Goal: Task Accomplishment & Management: Manage account settings

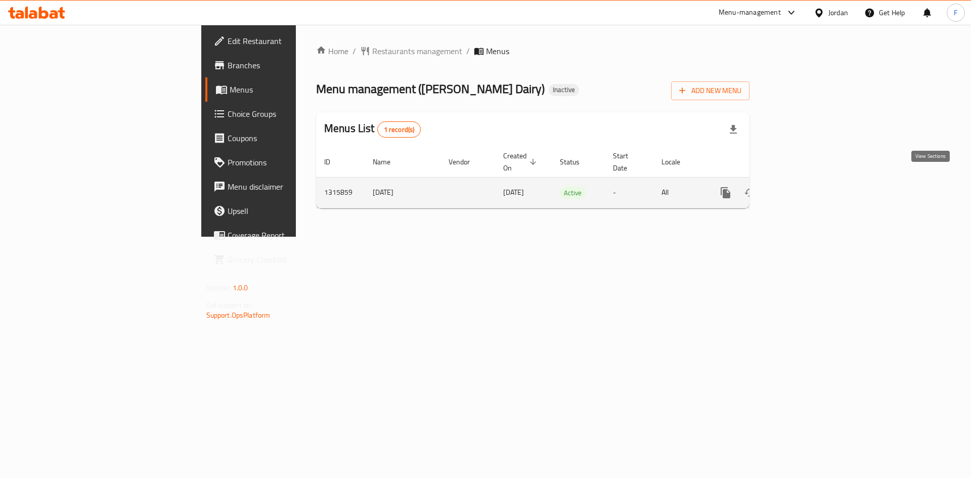
click at [805, 187] on icon "enhanced table" at bounding box center [799, 193] width 12 height 12
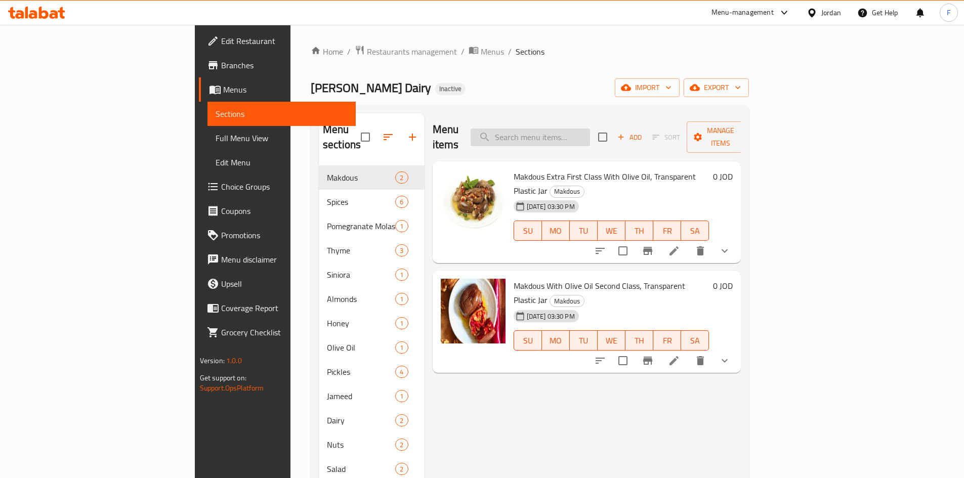
paste input "زيتون اسود"
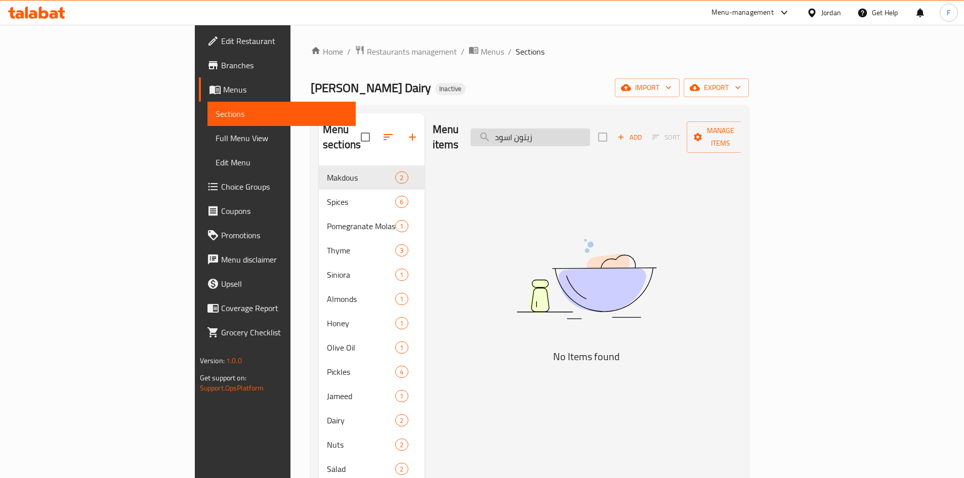
click at [590, 134] on input "زيتون اسود" at bounding box center [529, 137] width 119 height 18
click at [589, 128] on input "زيتون اسود" at bounding box center [529, 137] width 119 height 18
paste input "رجير بلدي"
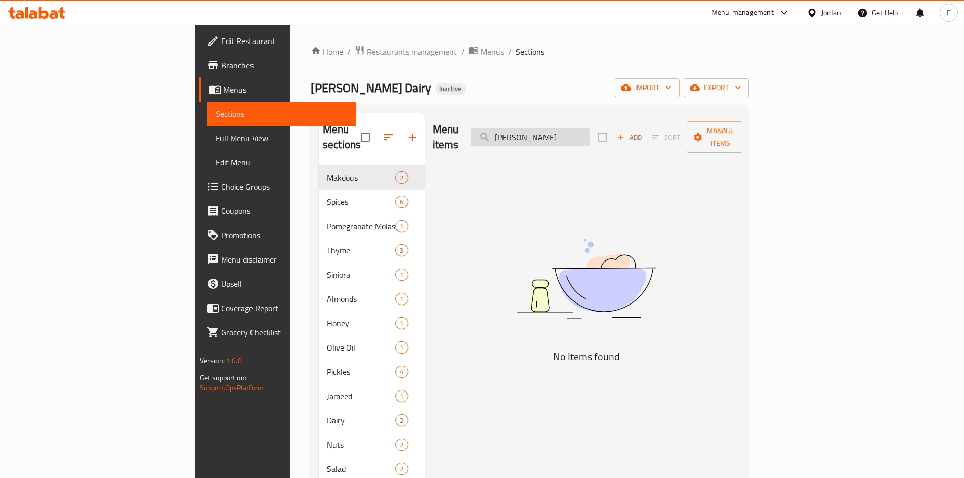
drag, startPoint x: 582, startPoint y: 130, endPoint x: 546, endPoint y: 136, distance: 37.0
click at [546, 136] on input "[PERSON_NAME]" at bounding box center [529, 137] width 119 height 18
type input "جرجير"
click at [571, 135] on input "جرجير" at bounding box center [529, 137] width 119 height 18
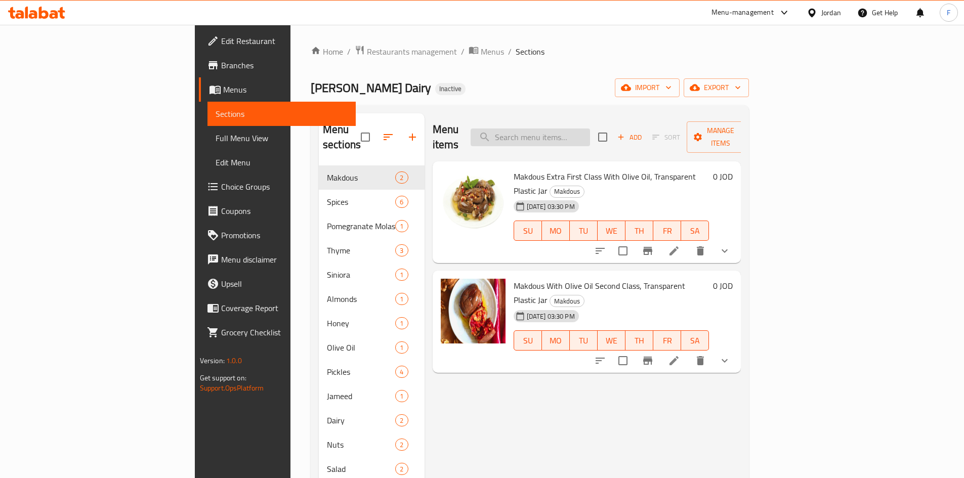
click at [590, 134] on input "search" at bounding box center [529, 137] width 119 height 18
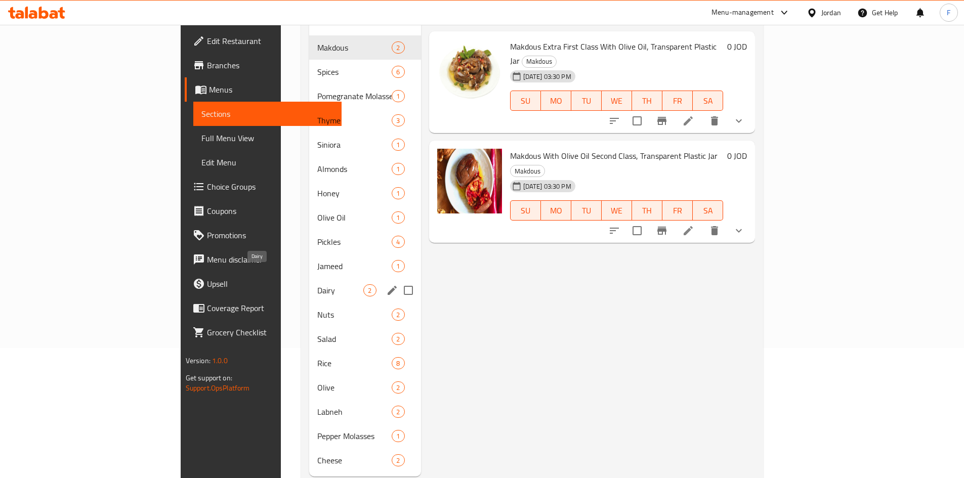
scroll to position [142, 0]
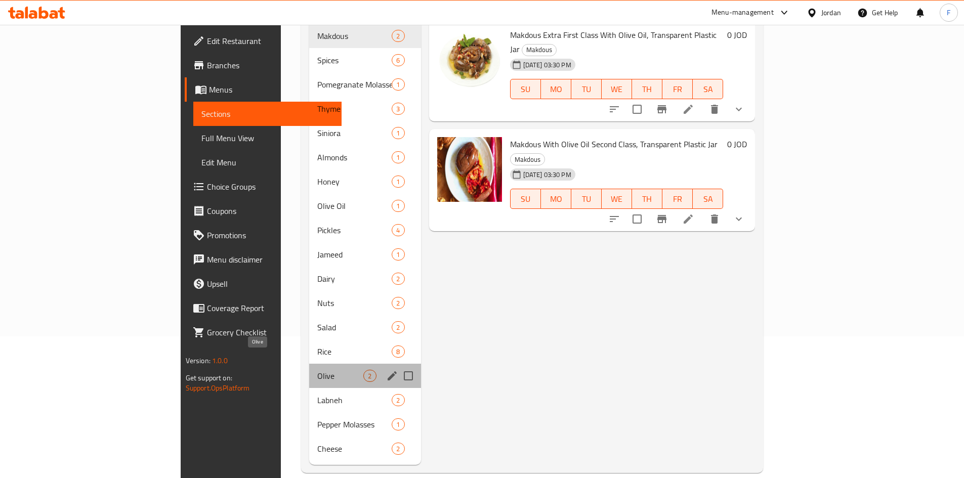
click at [317, 370] on span "Olive" at bounding box center [340, 376] width 46 height 12
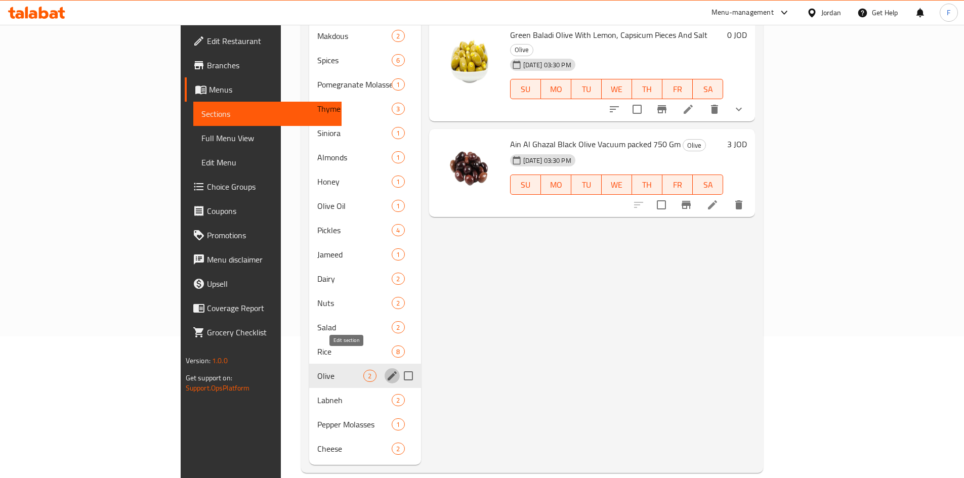
click at [388, 371] on icon "edit" at bounding box center [392, 375] width 9 height 9
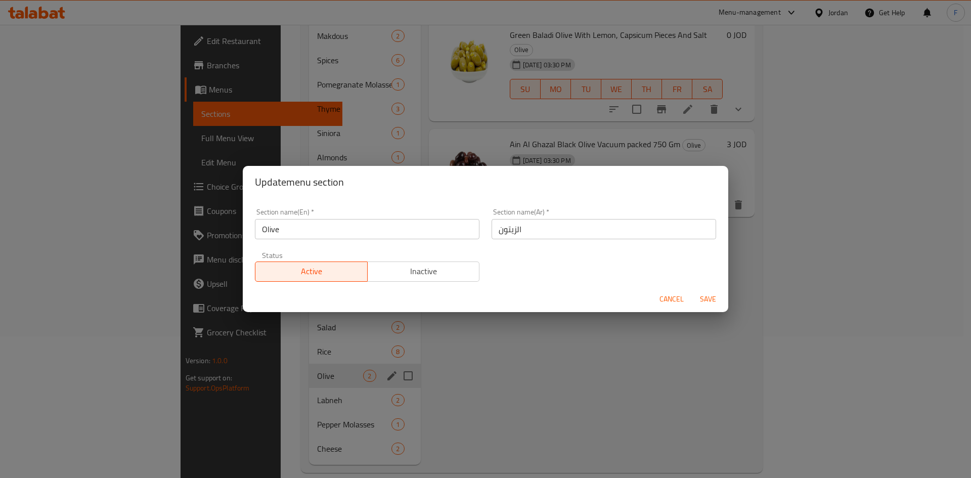
click at [516, 376] on div "Update menu section Section name(En)   * Olive Section name(En) * Section name(…" at bounding box center [485, 239] width 971 height 478
click at [673, 295] on span "Cancel" at bounding box center [672, 299] width 24 height 13
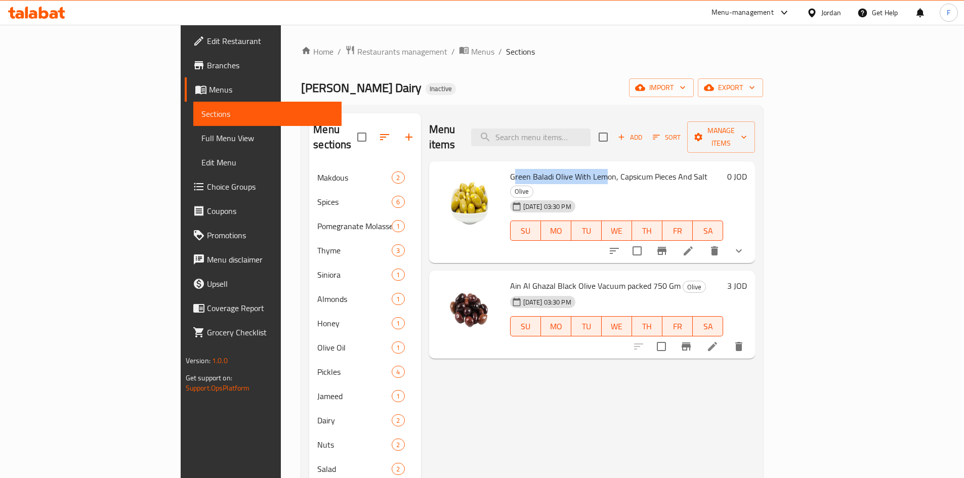
drag, startPoint x: 469, startPoint y: 162, endPoint x: 559, endPoint y: 161, distance: 89.5
click at [559, 169] on span "Green Baladi Olive With Lemon, Capsicum Pieces And Salt" at bounding box center [608, 176] width 197 height 15
click at [510, 169] on span "Green Baladi Olive With Lemon, Capsicum Pieces And Salt" at bounding box center [608, 176] width 197 height 15
drag, startPoint x: 499, startPoint y: 161, endPoint x: 656, endPoint y: 161, distance: 156.8
click at [656, 169] on span "Green Baladi Olive With Lemon, Capsicum Pieces And Salt" at bounding box center [608, 176] width 197 height 15
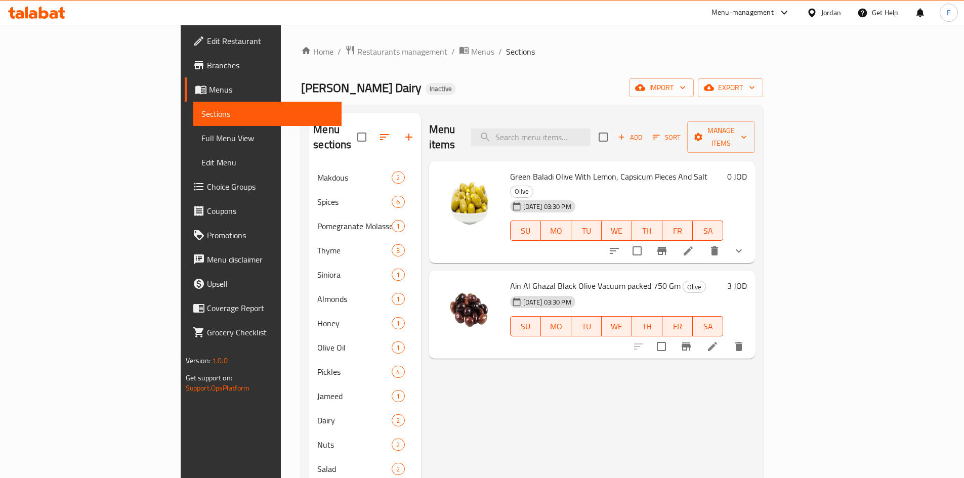
click at [510, 278] on span "Ain Al Ghazal Black Olive Vacuum packed 750 Gm" at bounding box center [595, 285] width 170 height 15
click at [510, 169] on span "Green Baladi Olive With Lemon, Capsicum Pieces And Salt" at bounding box center [608, 176] width 197 height 15
drag, startPoint x: 512, startPoint y: 161, endPoint x: 632, endPoint y: 161, distance: 119.9
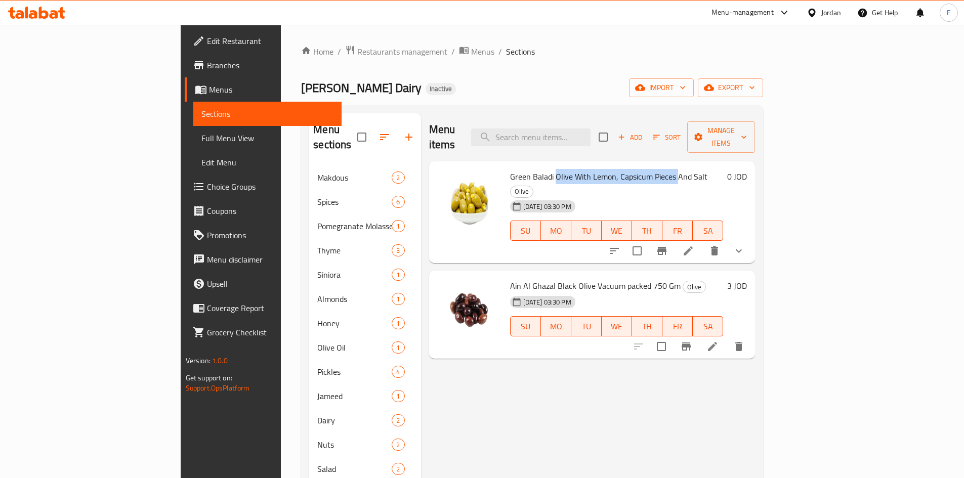
click at [632, 169] on span "Green Baladi Olive With Lemon, Capsicum Pieces And Salt" at bounding box center [608, 176] width 197 height 15
click at [548, 278] on span "Ain Al Ghazal Black Olive Vacuum packed 750 Gm" at bounding box center [595, 285] width 170 height 15
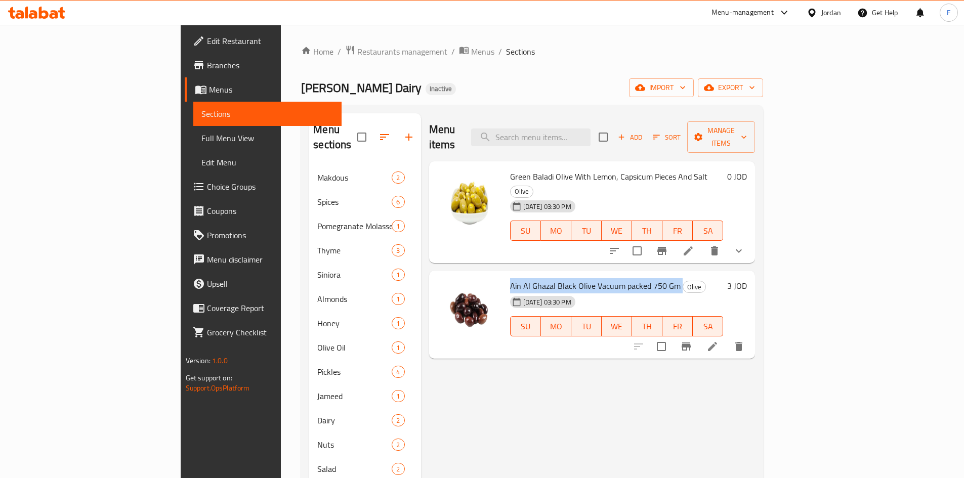
click at [548, 278] on span "Ain Al Ghazal Black Olive Vacuum packed 750 Gm" at bounding box center [595, 285] width 170 height 15
click at [510, 278] on span "Ain Al Ghazal Black Olive Vacuum packed 750 Gm" at bounding box center [595, 285] width 170 height 15
drag, startPoint x: 482, startPoint y: 254, endPoint x: 631, endPoint y: 253, distance: 148.7
click at [631, 278] on span "Ain Al Ghazal Black Olive Vacuum packed 750 Gm" at bounding box center [595, 285] width 170 height 15
click at [510, 169] on span "Green Baladi Olive With Lemon, Capsicum Pieces And Salt" at bounding box center [608, 176] width 197 height 15
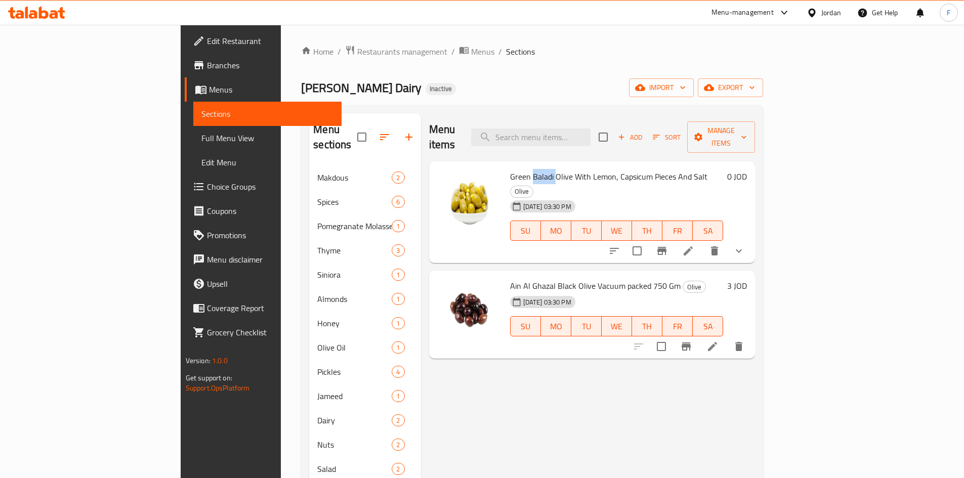
click at [510, 169] on span "Green Baladi Olive With Lemon, Capsicum Pieces And Salt" at bounding box center [608, 176] width 197 height 15
click at [516, 278] on span "Ain Al Ghazal Black Olive Vacuum packed 750 Gm" at bounding box center [595, 285] width 170 height 15
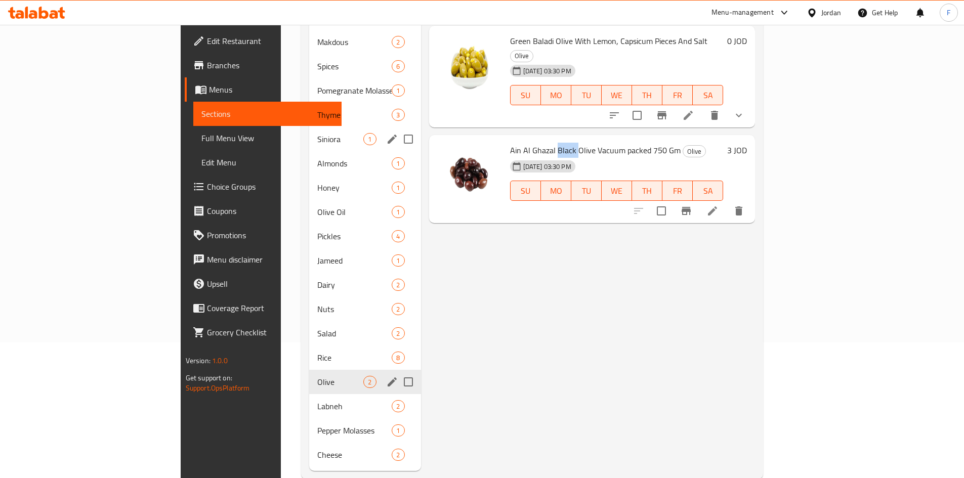
scroll to position [142, 0]
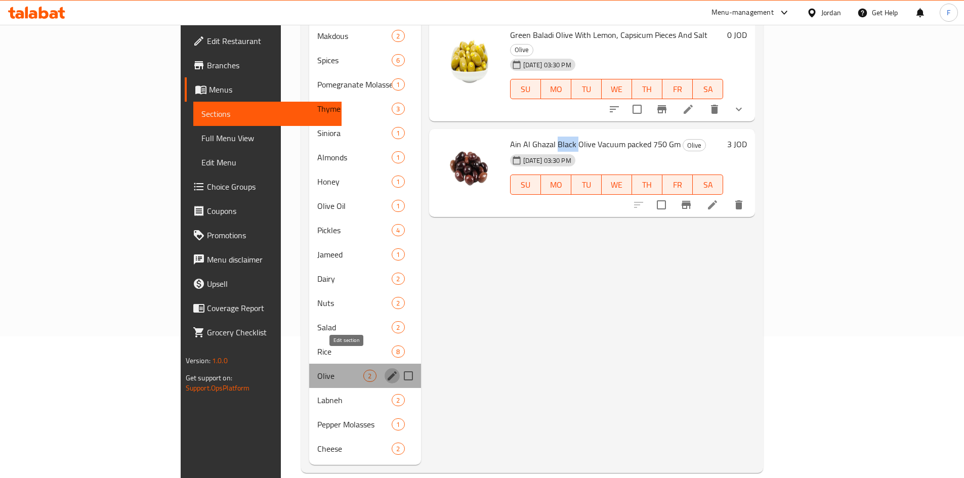
click at [386, 370] on icon "edit" at bounding box center [392, 376] width 12 height 12
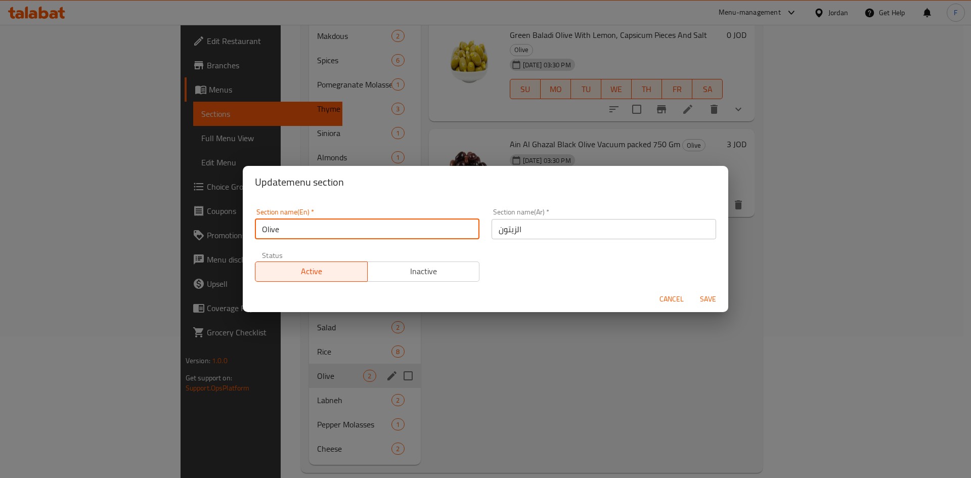
drag, startPoint x: 284, startPoint y: 227, endPoint x: 261, endPoint y: 229, distance: 23.4
click at [261, 229] on input "Olive" at bounding box center [367, 229] width 225 height 20
click at [671, 291] on button "Cancel" at bounding box center [672, 299] width 32 height 19
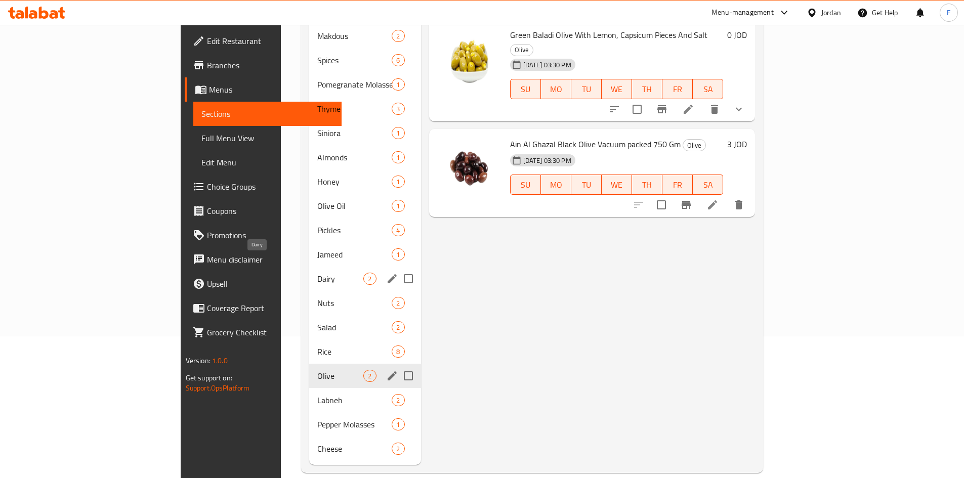
click at [317, 273] on span "Dairy" at bounding box center [340, 279] width 46 height 12
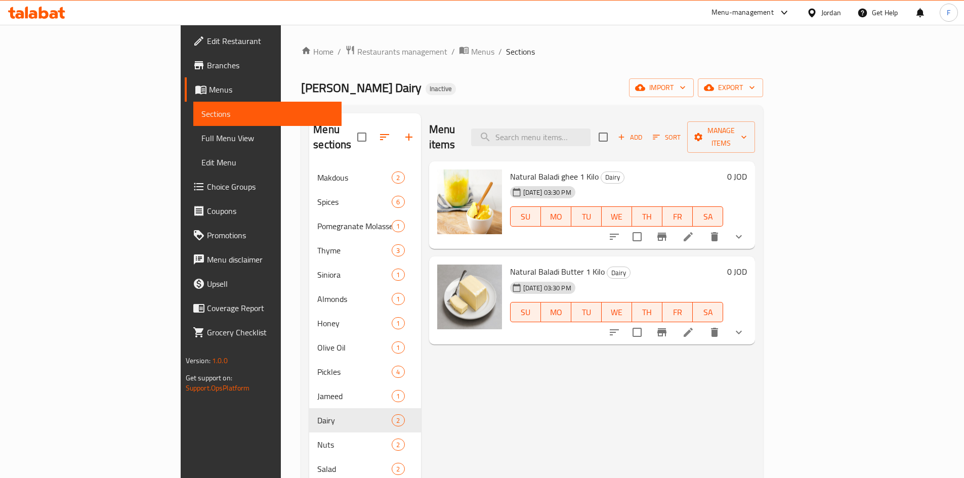
click at [510, 169] on span "Natural Baladi ghee 1 Kilo" at bounding box center [554, 176] width 89 height 15
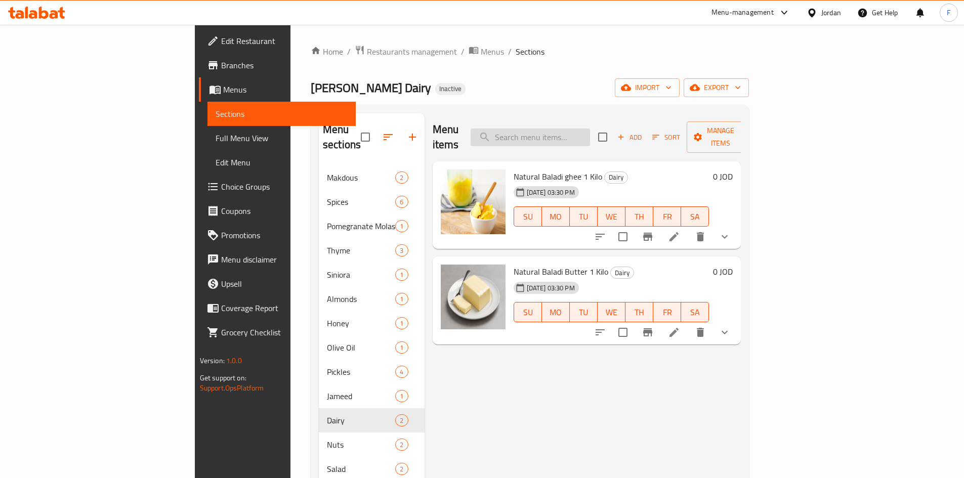
click at [575, 128] on input "search" at bounding box center [529, 137] width 119 height 18
paste input "علبة لبن بقري طبيعي"
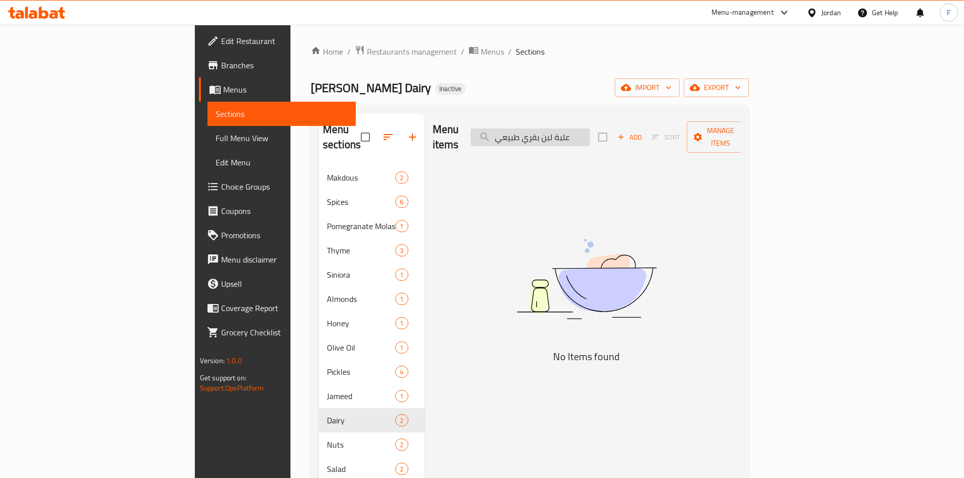
click at [590, 131] on input "علبة لبن بقري طبيعي" at bounding box center [529, 137] width 119 height 18
type input "علبة لبن بقري طبيعي"
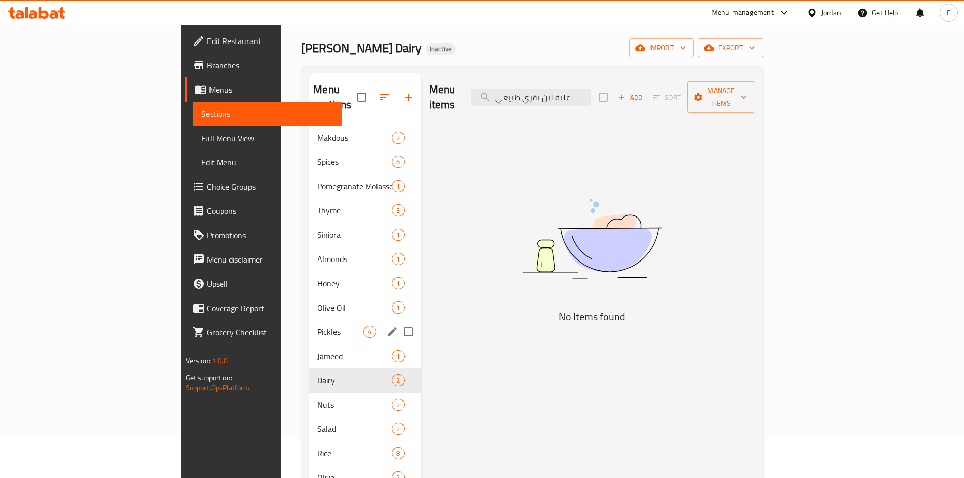
scroll to position [142, 0]
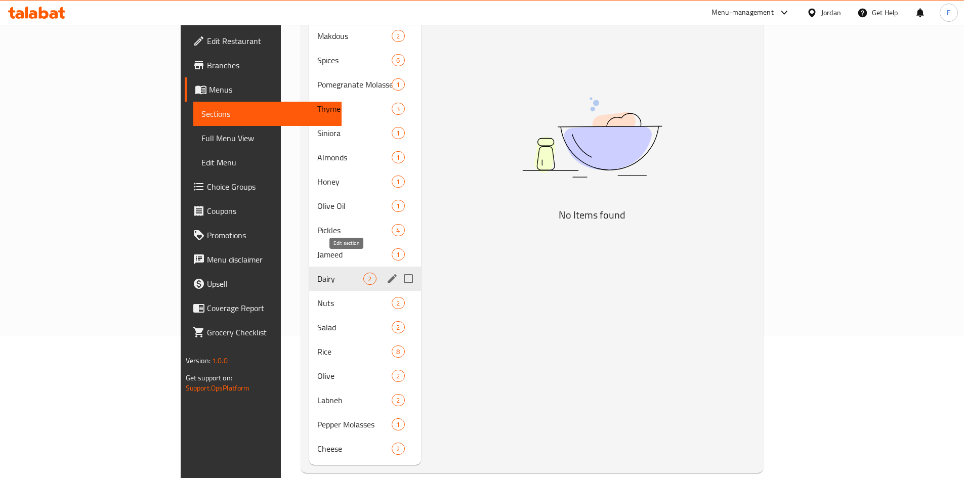
click at [386, 273] on icon "edit" at bounding box center [392, 279] width 12 height 12
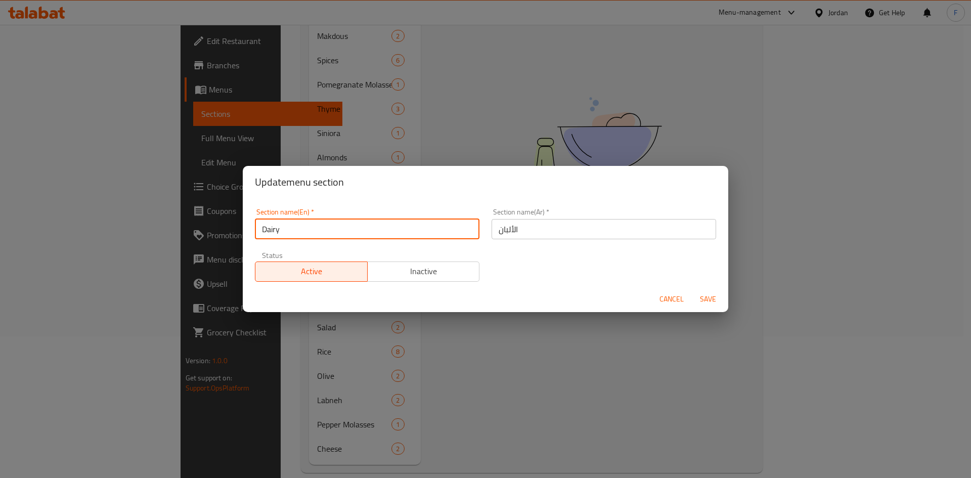
drag, startPoint x: 294, startPoint y: 231, endPoint x: 262, endPoint y: 230, distance: 32.4
click at [259, 231] on input "Dairy" at bounding box center [367, 229] width 225 height 20
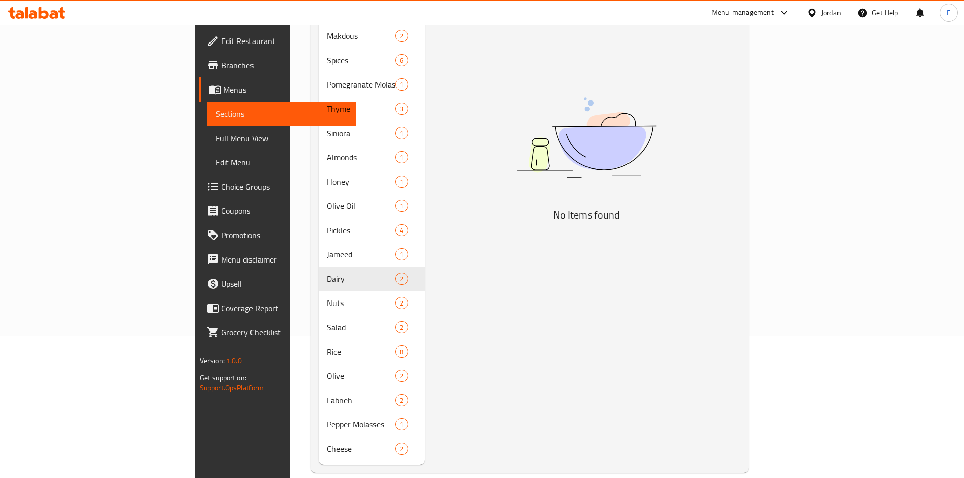
scroll to position [0, 0]
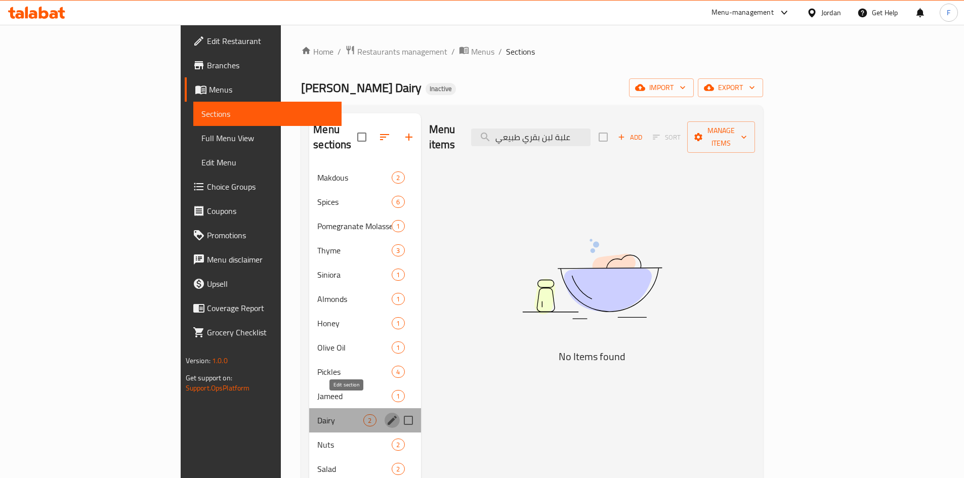
click at [386, 414] on icon "edit" at bounding box center [392, 420] width 12 height 12
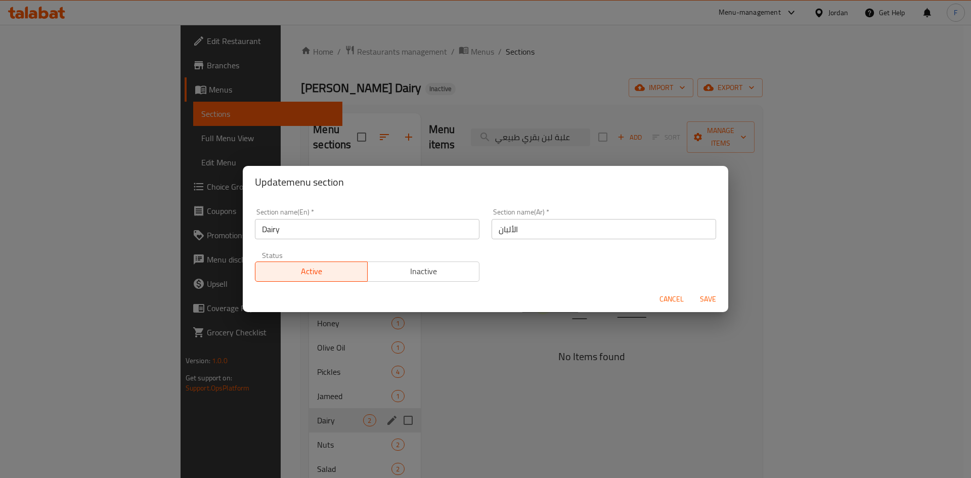
click at [505, 230] on input "الألبان" at bounding box center [604, 229] width 225 height 20
click at [662, 300] on span "Cancel" at bounding box center [672, 299] width 24 height 13
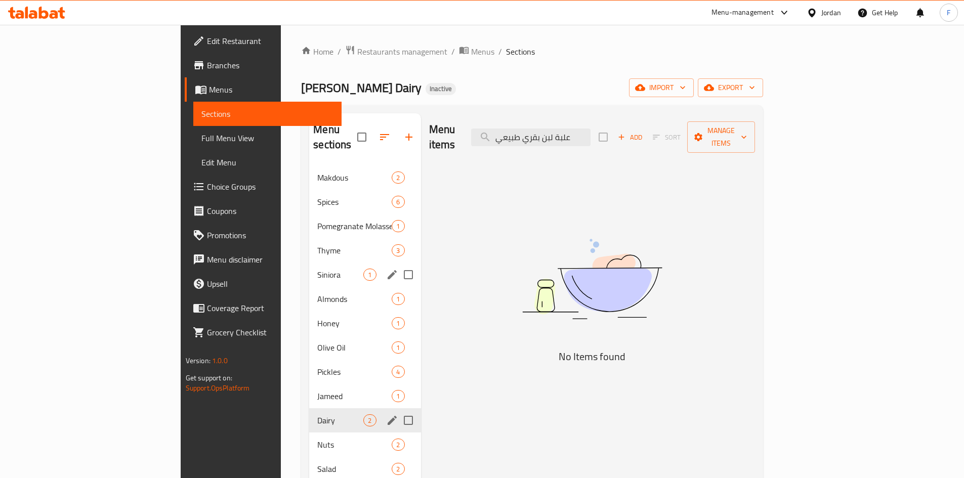
scroll to position [51, 0]
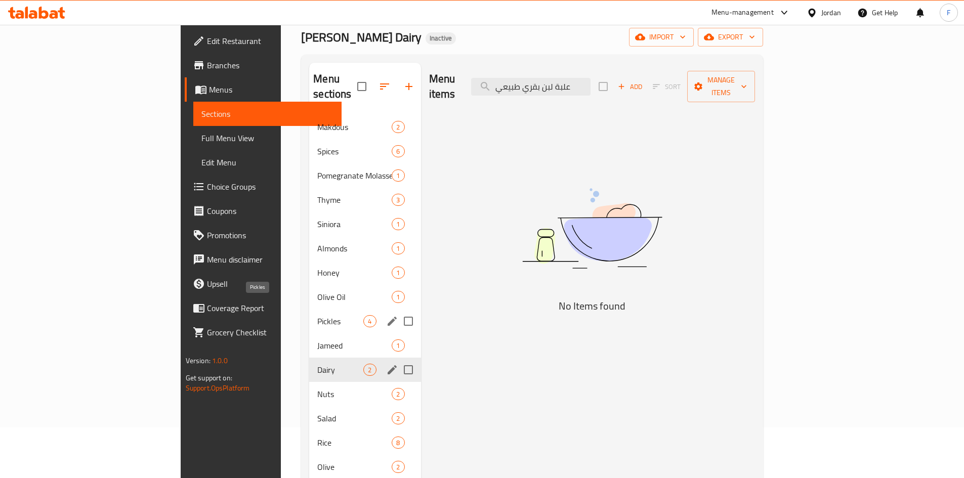
click at [317, 315] on span "Pickles" at bounding box center [340, 321] width 46 height 12
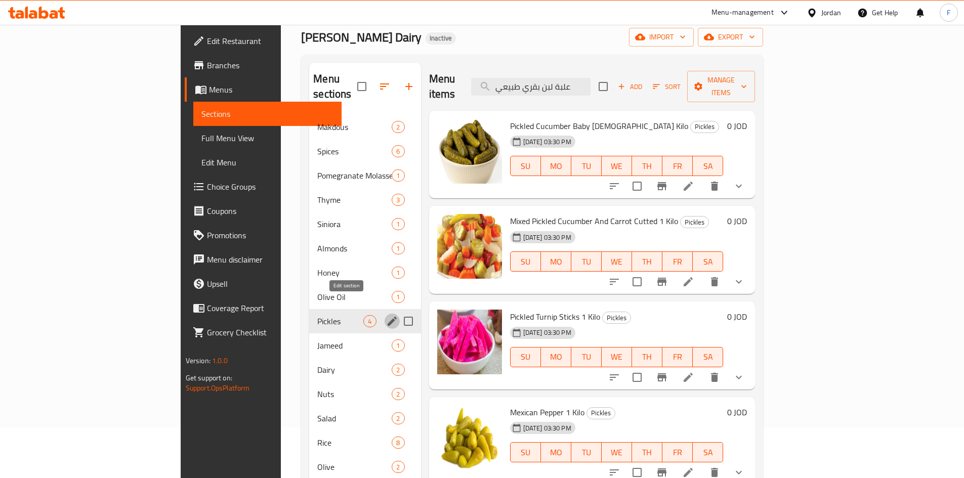
click at [386, 315] on icon "edit" at bounding box center [392, 321] width 12 height 12
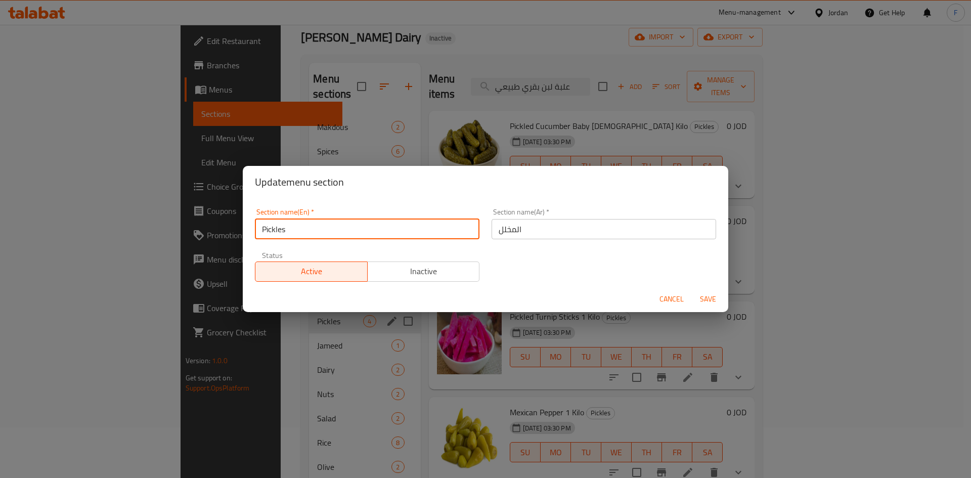
drag, startPoint x: 309, startPoint y: 235, endPoint x: 262, endPoint y: 235, distance: 47.0
click at [262, 235] on input "Pickles" at bounding box center [367, 229] width 225 height 20
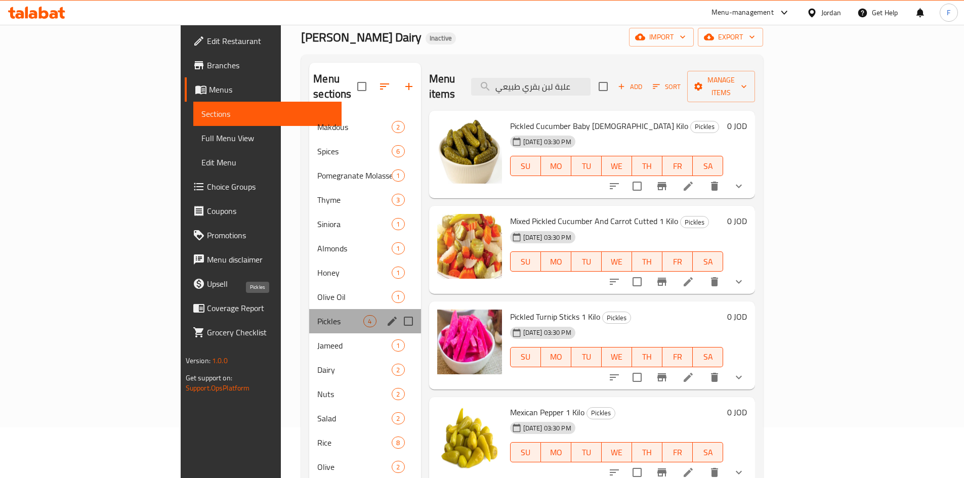
click at [317, 315] on span "Pickles" at bounding box center [340, 321] width 46 height 12
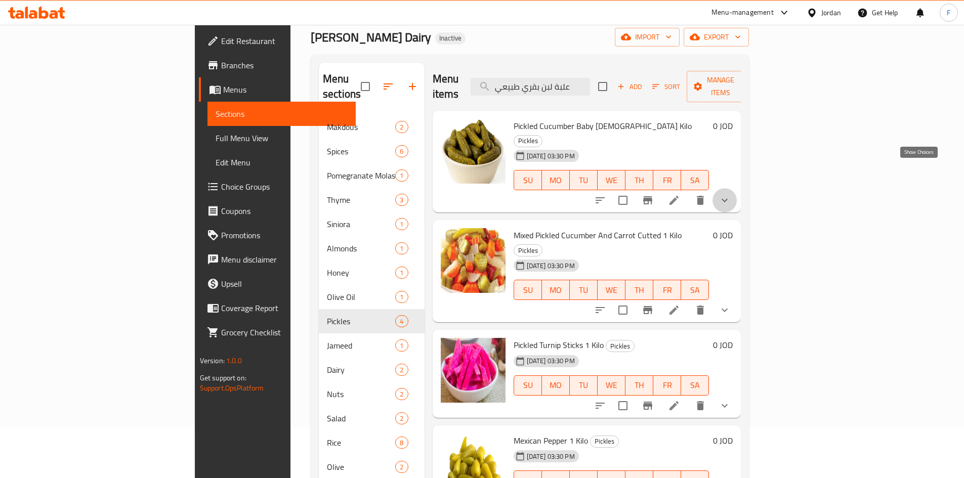
click at [731, 194] on icon "show more" at bounding box center [724, 200] width 12 height 12
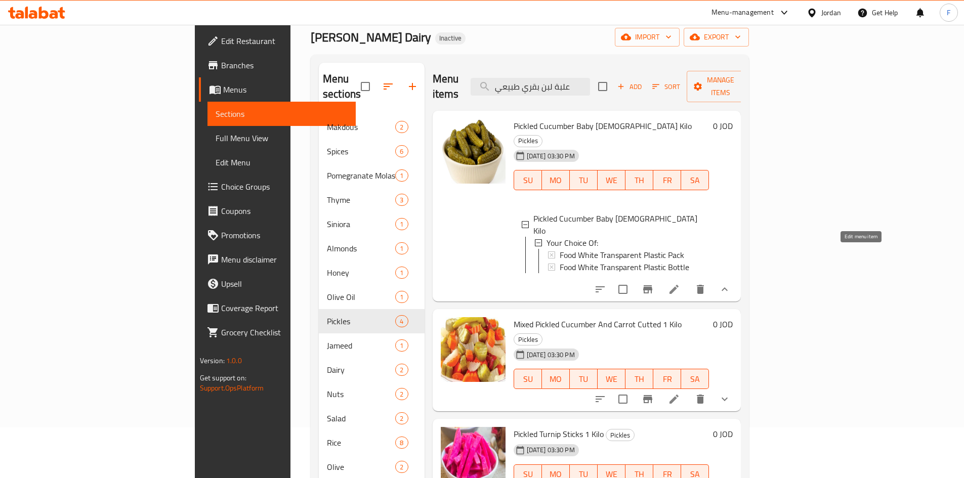
click at [680, 283] on icon at bounding box center [674, 289] width 12 height 12
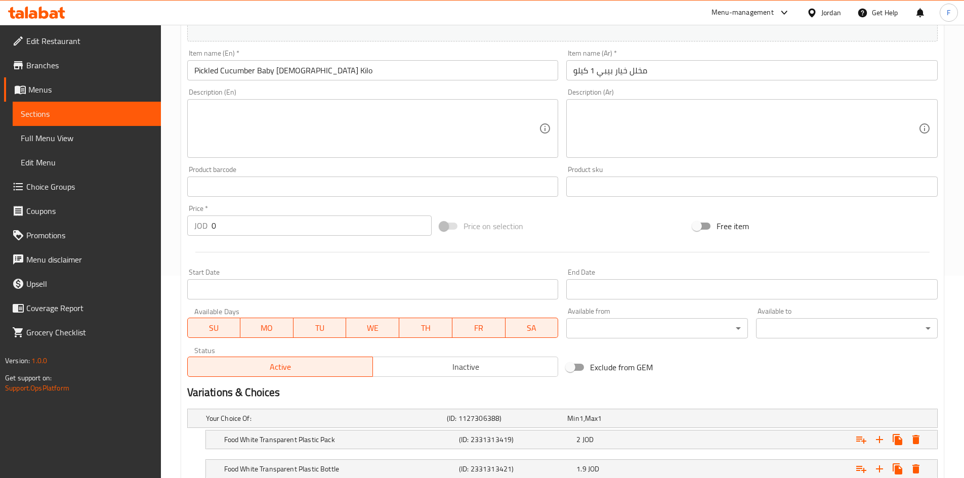
scroll to position [274, 0]
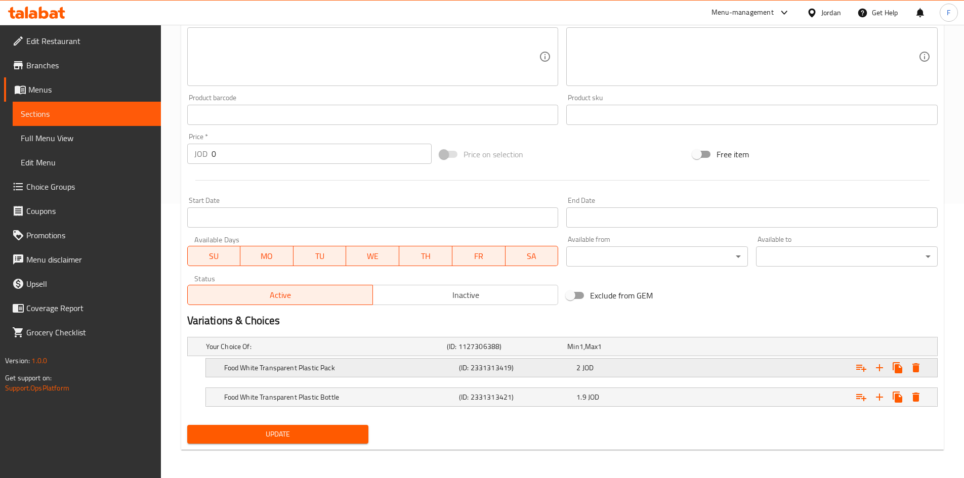
click at [280, 369] on h5 "Food White Transparent Plastic Pack" at bounding box center [339, 368] width 231 height 10
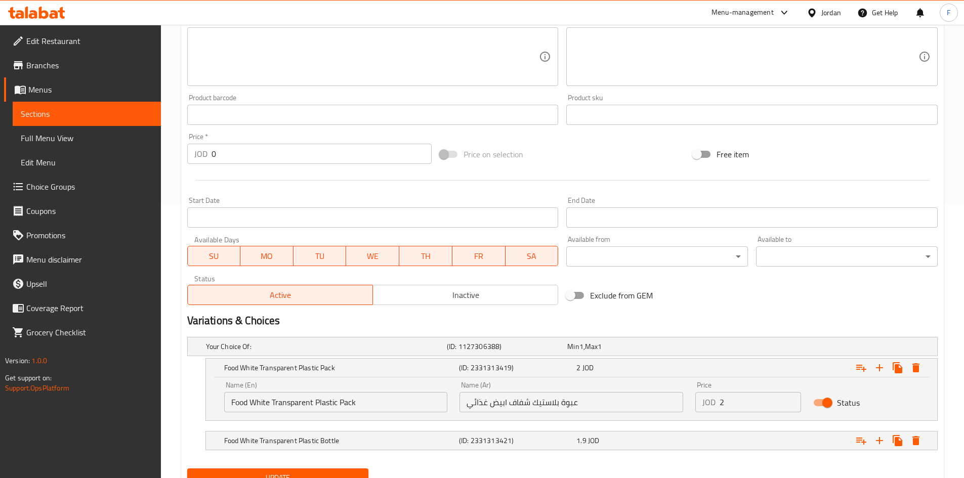
scroll to position [318, 0]
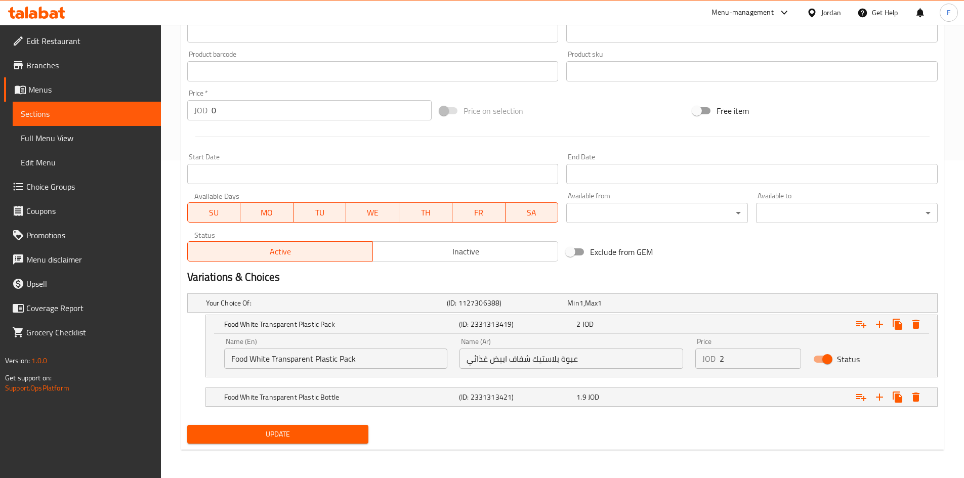
click at [367, 354] on input "Food White Transparent Plastic Pack" at bounding box center [336, 359] width 224 height 20
click at [550, 362] on input "عبوة بلاستيك شفاف ابيض غذائي" at bounding box center [571, 359] width 224 height 20
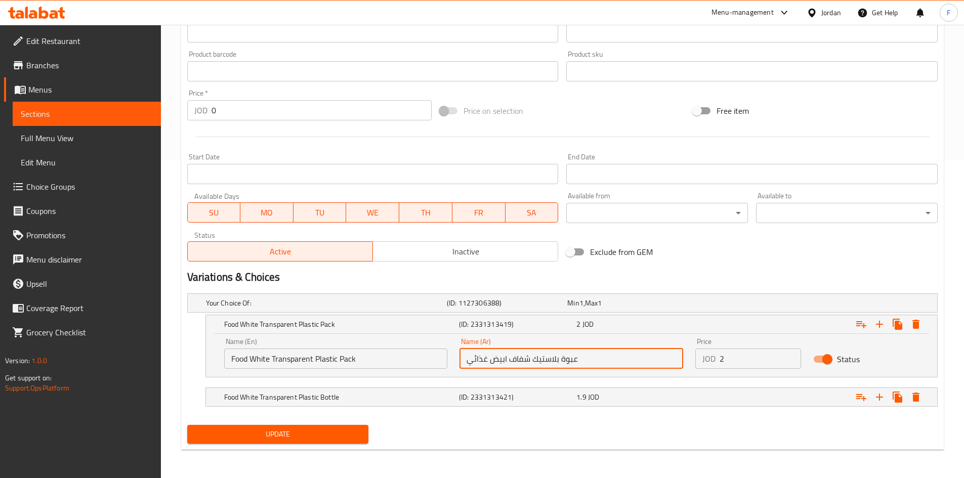
click at [550, 362] on input "عبوة بلاستيك شفاف ابيض غذائي" at bounding box center [571, 359] width 224 height 20
click at [426, 394] on h5 "Food White Transparent Plastic Bottle" at bounding box center [339, 397] width 231 height 10
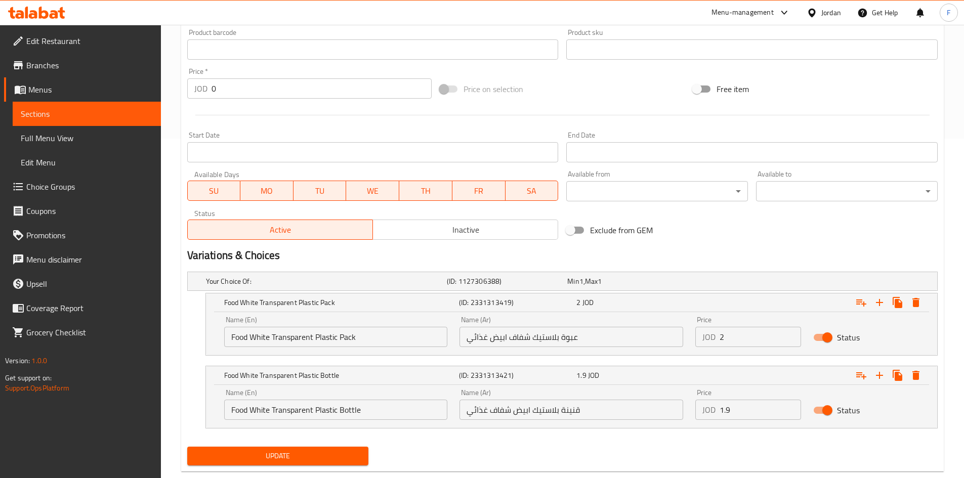
scroll to position [361, 0]
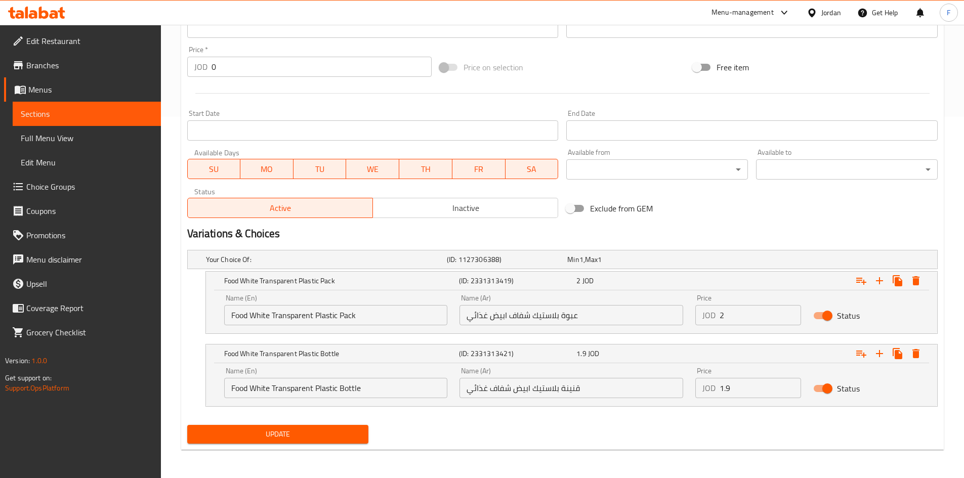
click at [391, 389] on input "Food White Transparent Plastic Bottle" at bounding box center [336, 388] width 224 height 20
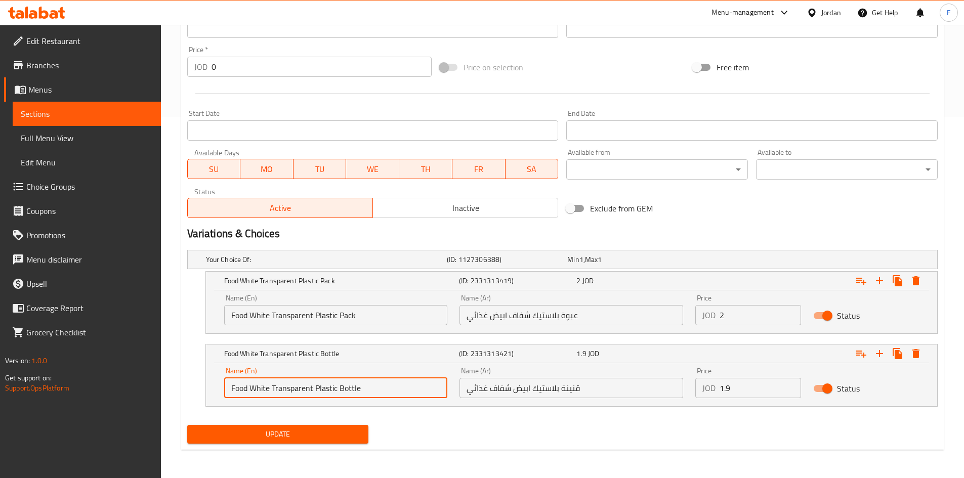
click at [391, 389] on input "Food White Transparent Plastic Bottle" at bounding box center [336, 388] width 224 height 20
click at [553, 390] on input "قنينة بلاستيك ابيض شفاف غذائي" at bounding box center [571, 388] width 224 height 20
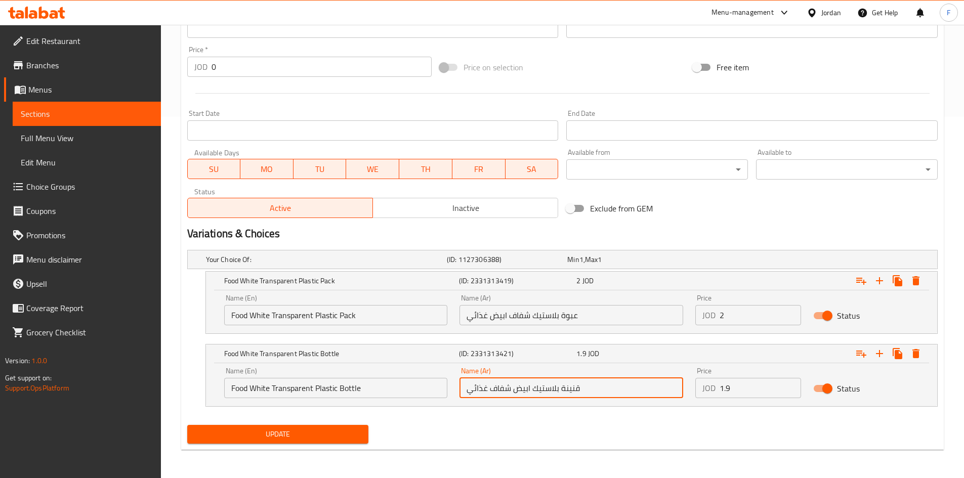
click at [553, 390] on input "قنينة بلاستيك ابيض شفاف غذائي" at bounding box center [571, 388] width 224 height 20
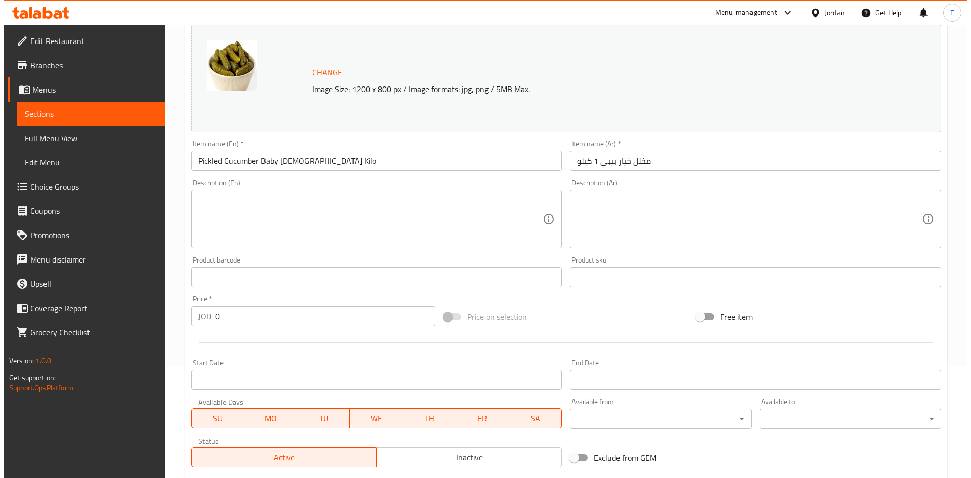
scroll to position [0, 0]
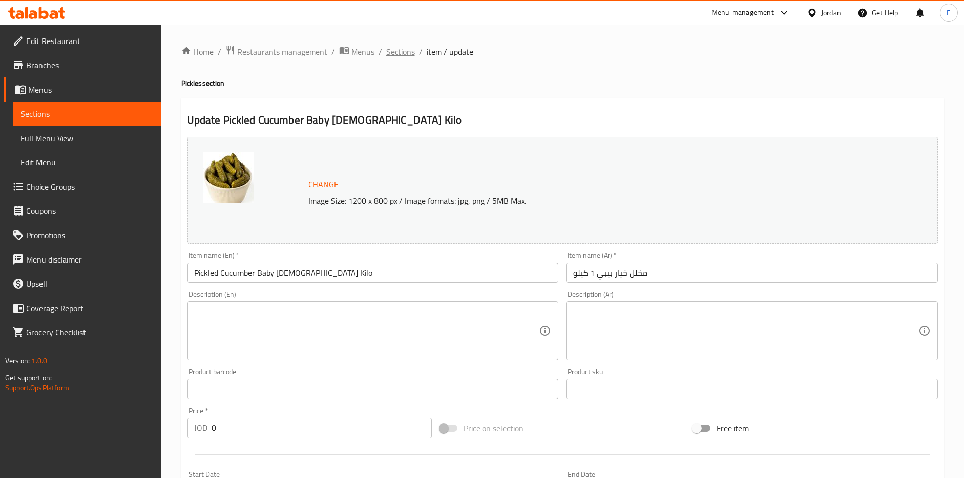
click at [404, 50] on span "Sections" at bounding box center [400, 52] width 29 height 12
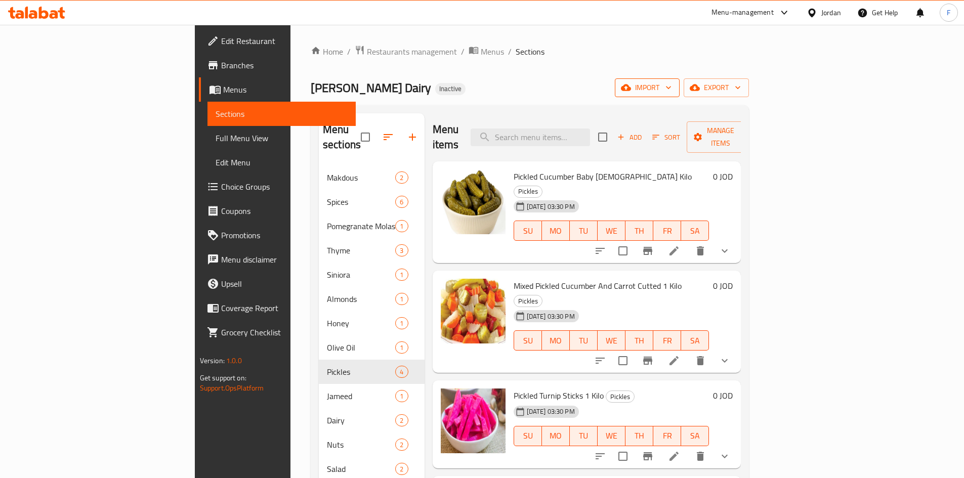
click at [671, 91] on span "import" at bounding box center [647, 87] width 49 height 13
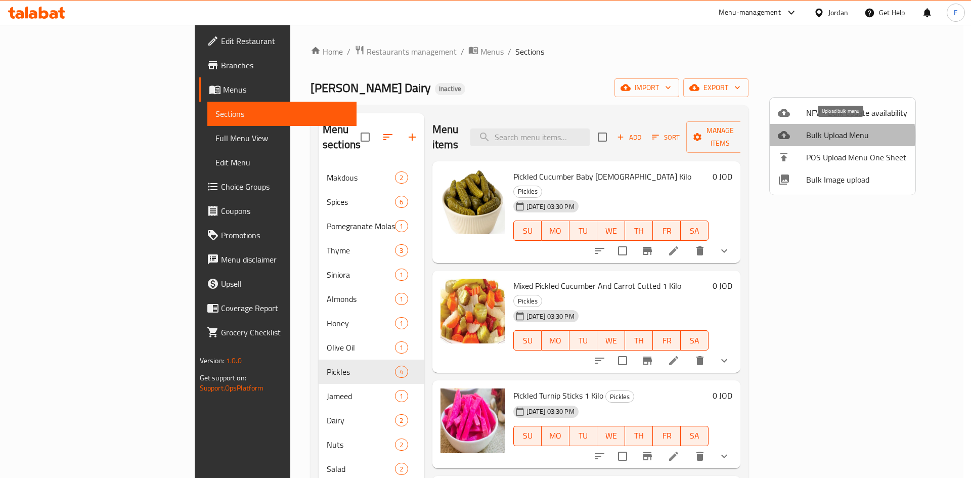
click at [830, 136] on span "Bulk Upload Menu" at bounding box center [856, 135] width 101 height 12
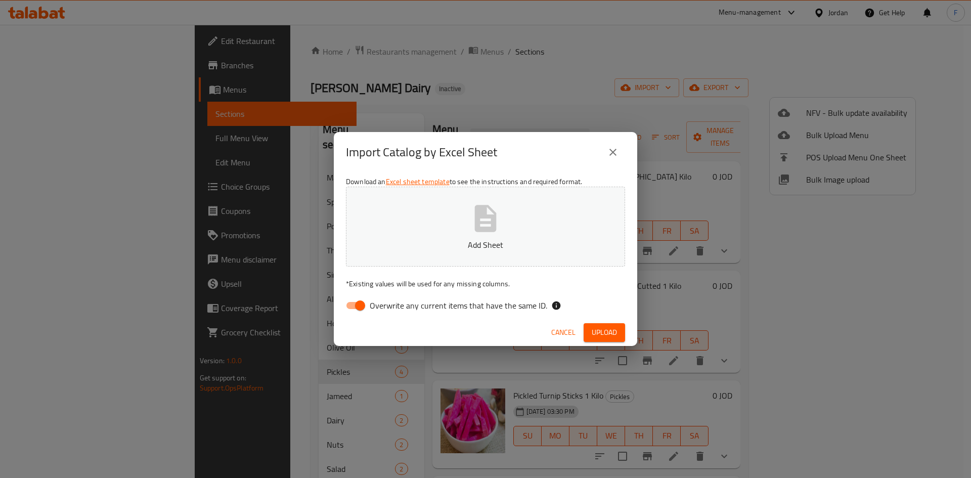
click at [352, 309] on input "Overwrite any current items that have the same ID." at bounding box center [360, 305] width 58 height 19
checkbox input "false"
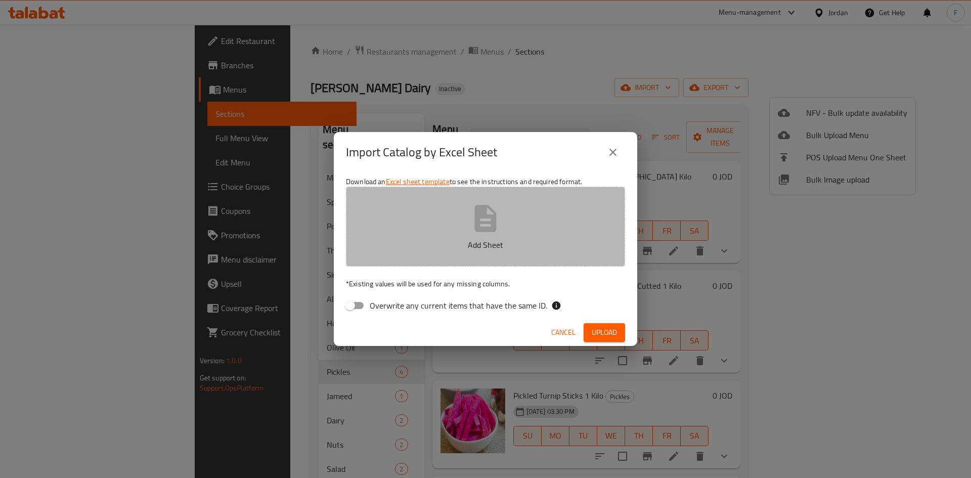
click at [495, 231] on icon "button" at bounding box center [486, 218] width 22 height 27
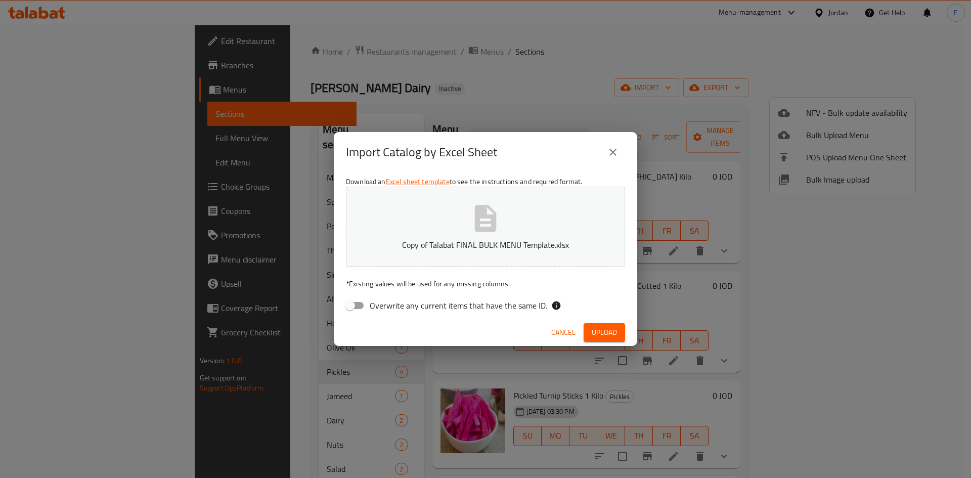
click at [612, 335] on span "Upload" at bounding box center [604, 332] width 25 height 13
click at [603, 328] on span "Upload" at bounding box center [604, 332] width 25 height 13
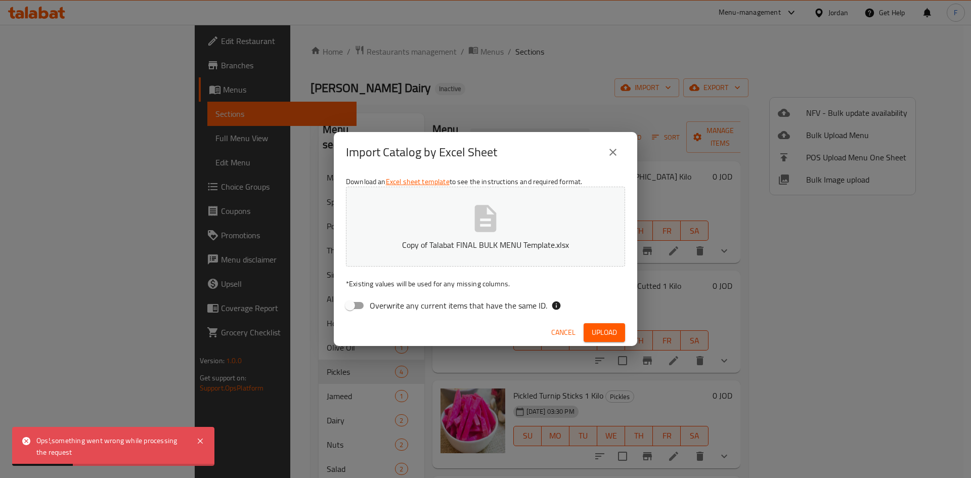
click at [53, 456] on div "Ops!,something went wrong while processing the request" at bounding box center [111, 446] width 150 height 23
click at [617, 151] on icon "close" at bounding box center [613, 152] width 12 height 12
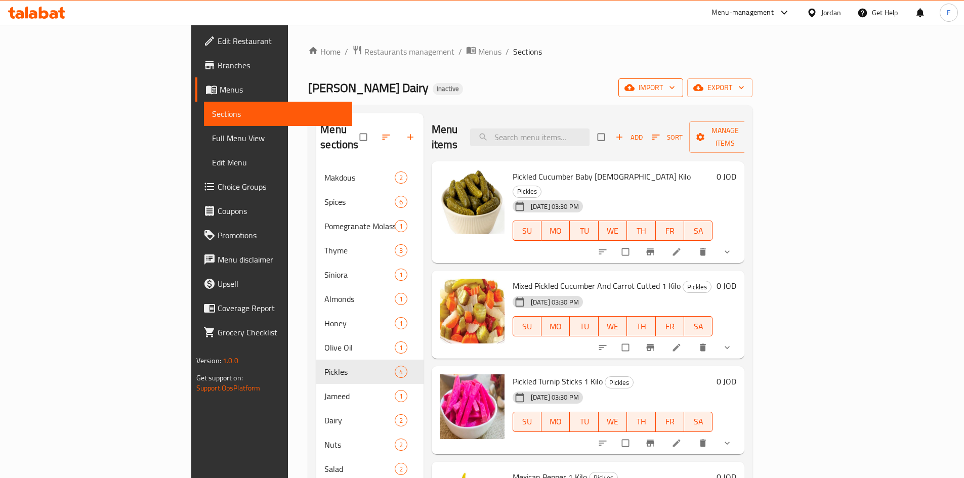
click at [675, 91] on span "import" at bounding box center [650, 87] width 49 height 13
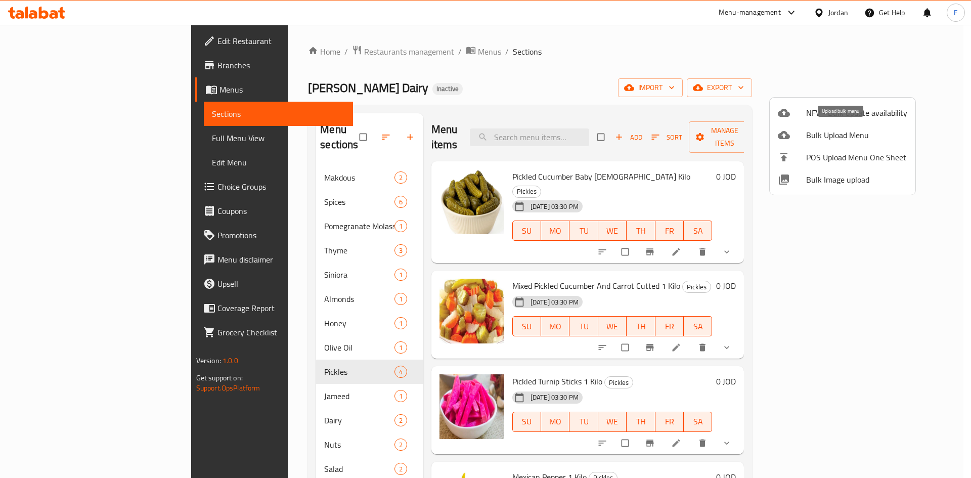
click at [832, 136] on span "Bulk Upload Menu" at bounding box center [856, 135] width 101 height 12
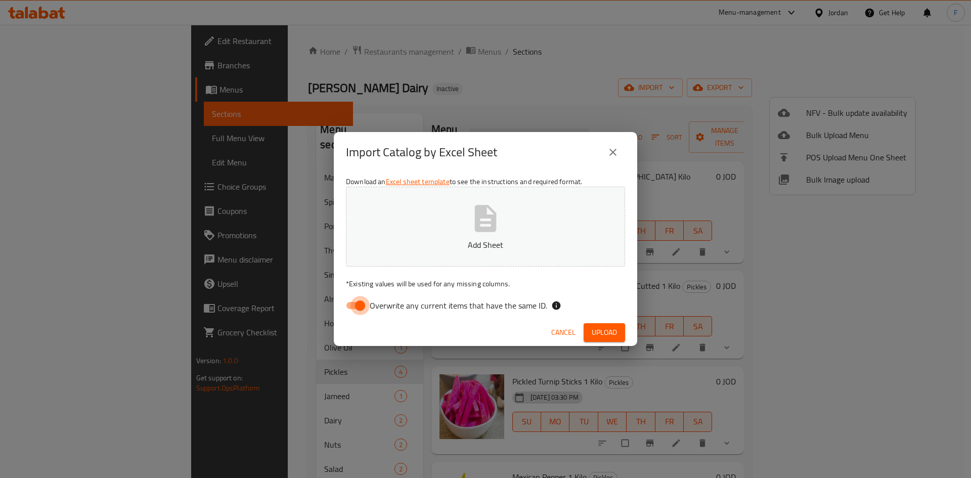
click at [352, 305] on input "Overwrite any current items that have the same ID." at bounding box center [360, 305] width 58 height 19
checkbox input "false"
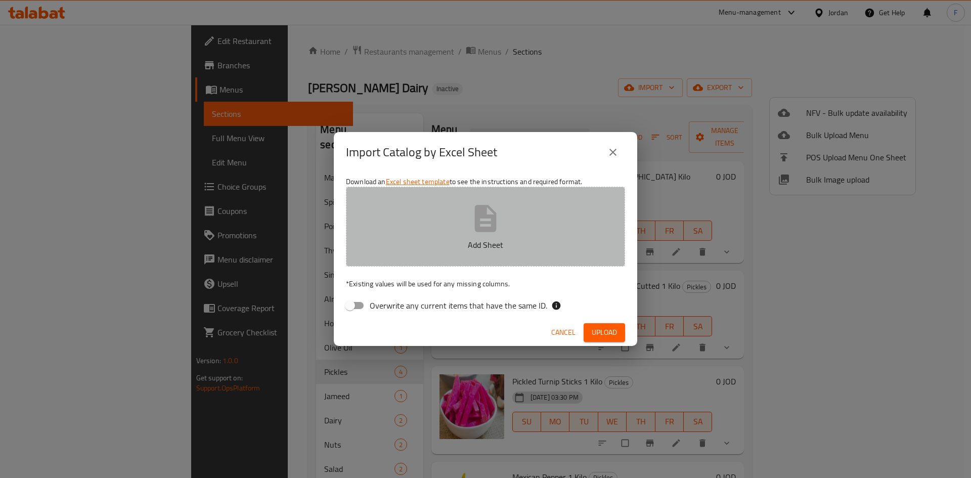
click at [494, 230] on icon "button" at bounding box center [486, 218] width 22 height 27
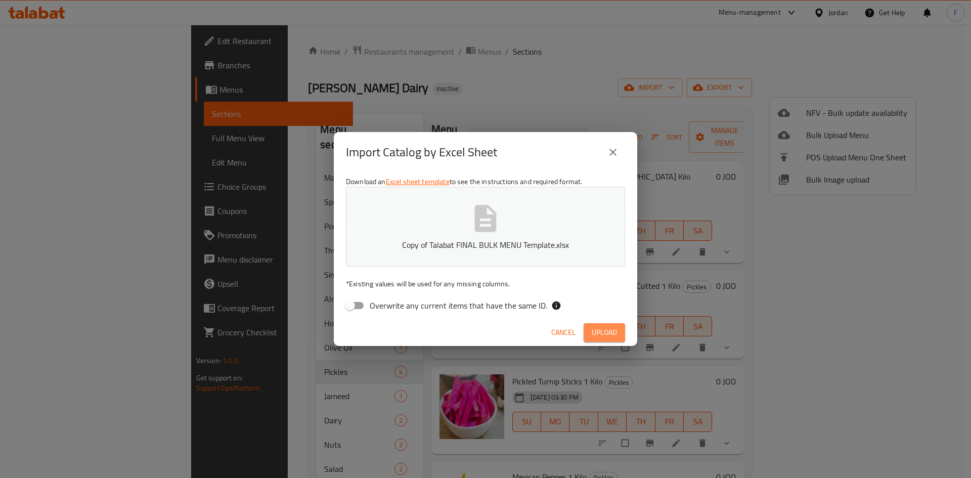
click at [604, 332] on span "Upload" at bounding box center [604, 332] width 25 height 13
click at [613, 147] on icon "close" at bounding box center [613, 152] width 12 height 12
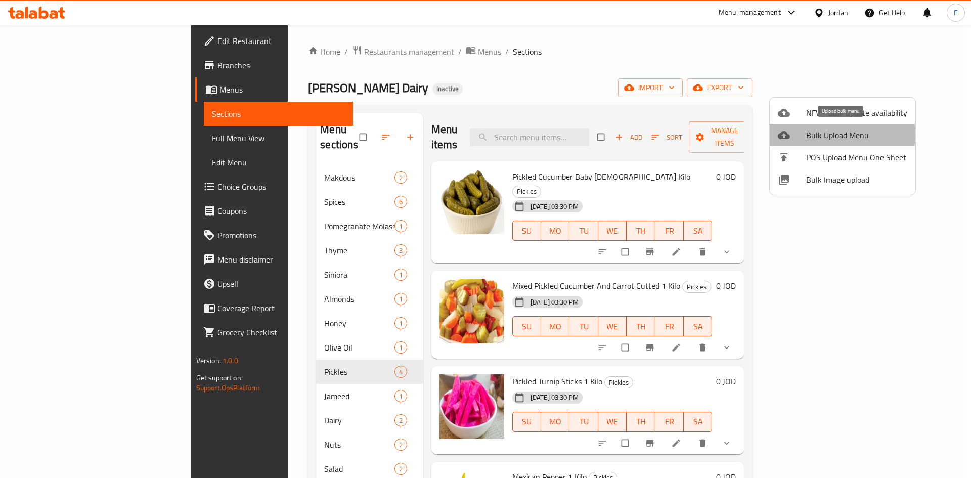
click at [839, 135] on span "Bulk Upload Menu" at bounding box center [856, 135] width 101 height 12
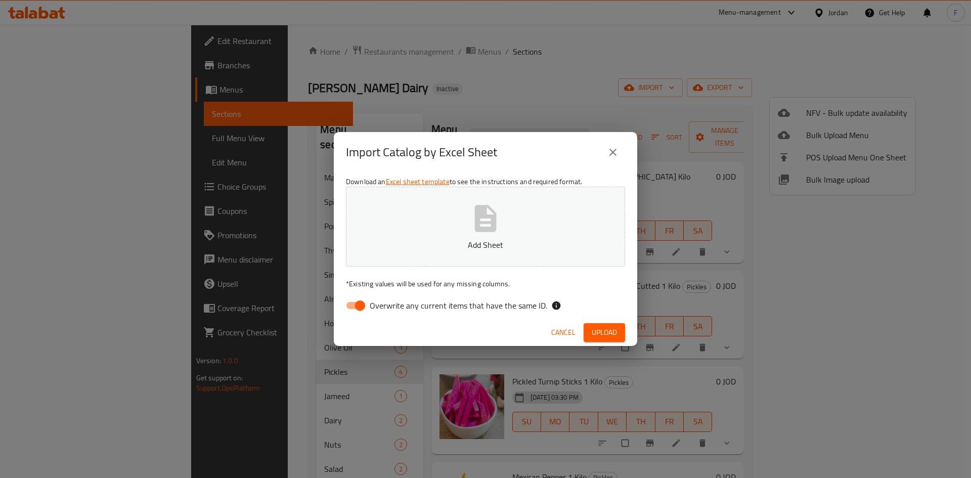
click at [481, 218] on icon "button" at bounding box center [486, 218] width 22 height 27
click at [354, 306] on input "Overwrite any current items that have the same ID." at bounding box center [360, 305] width 58 height 19
checkbox input "false"
click at [595, 333] on span "Upload" at bounding box center [604, 332] width 25 height 13
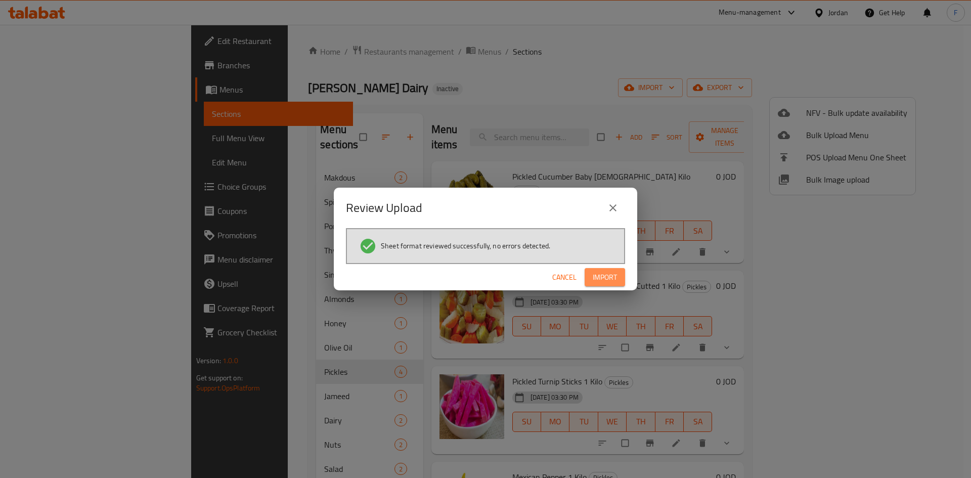
click at [590, 275] on button "Import" at bounding box center [605, 277] width 40 height 19
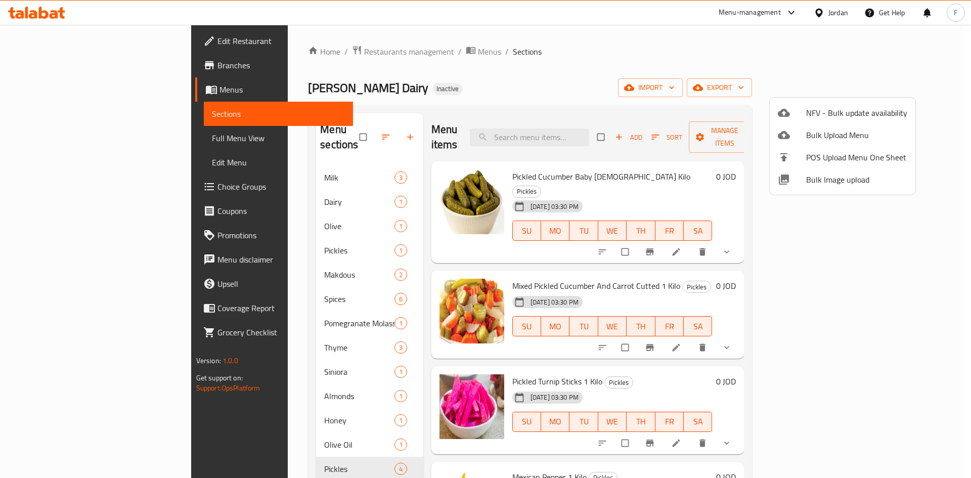
click at [227, 237] on div at bounding box center [485, 239] width 971 height 478
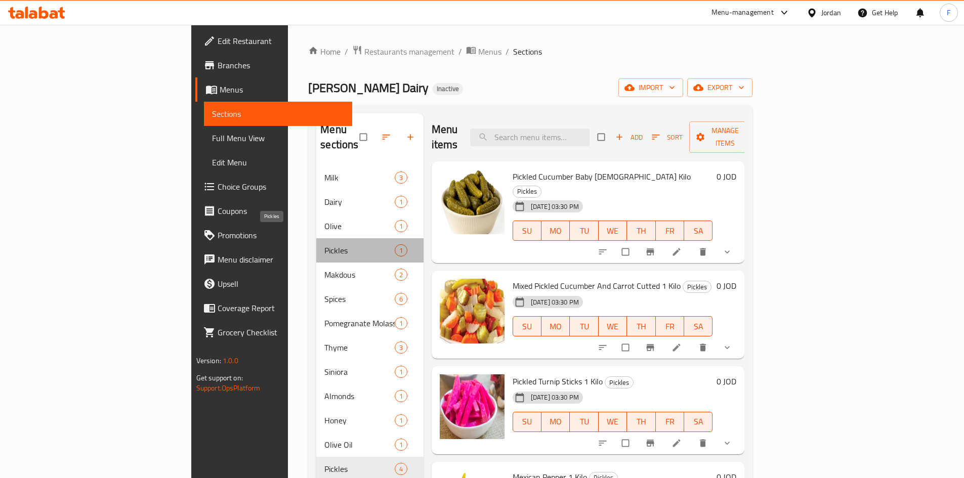
click at [324, 244] on span "Pickles" at bounding box center [359, 250] width 70 height 12
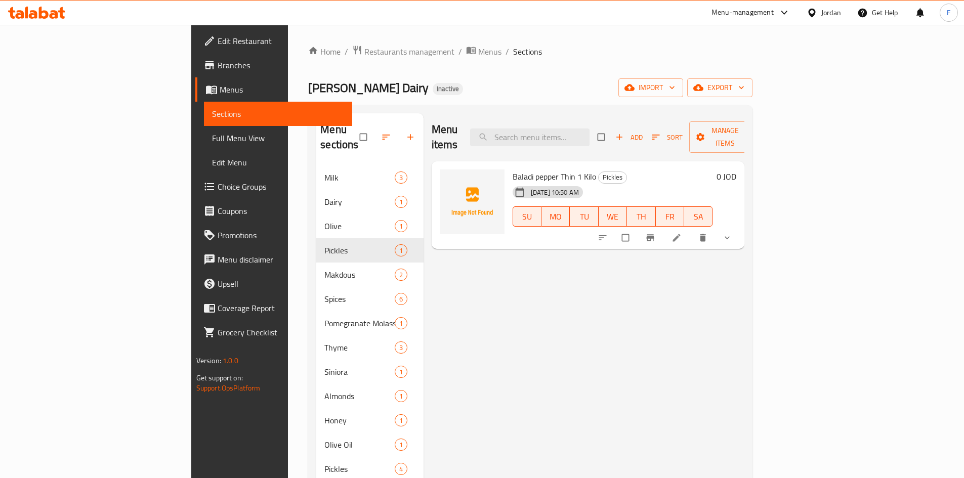
click at [512, 169] on span "Baladi pepper Thin 1 Kilo" at bounding box center [553, 176] width 83 height 15
click at [508, 165] on div "Baladi pepper Thin 1 Kilo Pickles 09-10-2025 10:50 AM SU MO TU WE TH FR SA" at bounding box center [612, 205] width 208 height 80
drag, startPoint x: 487, startPoint y: 161, endPoint x: 511, endPoint y: 162, distance: 24.3
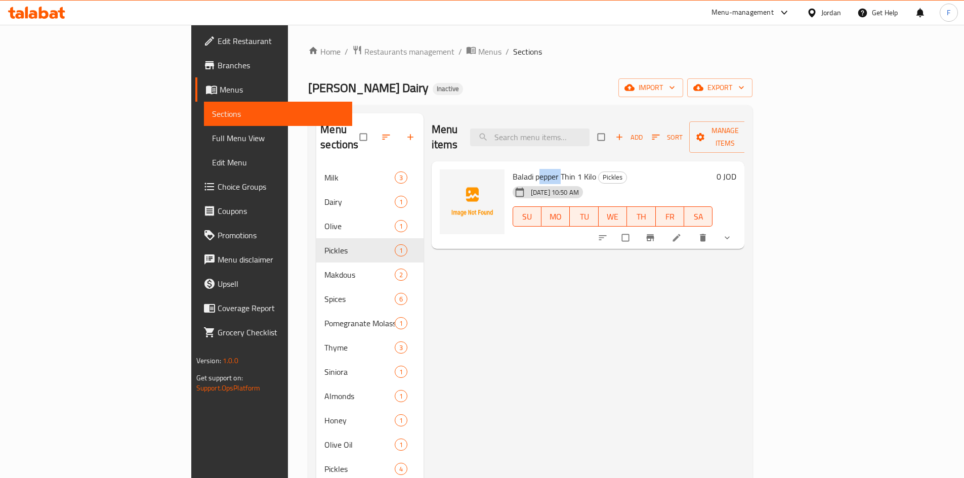
click at [512, 169] on span "Baladi pepper Thin 1 Kilo" at bounding box center [553, 176] width 83 height 15
copy span "pepper"
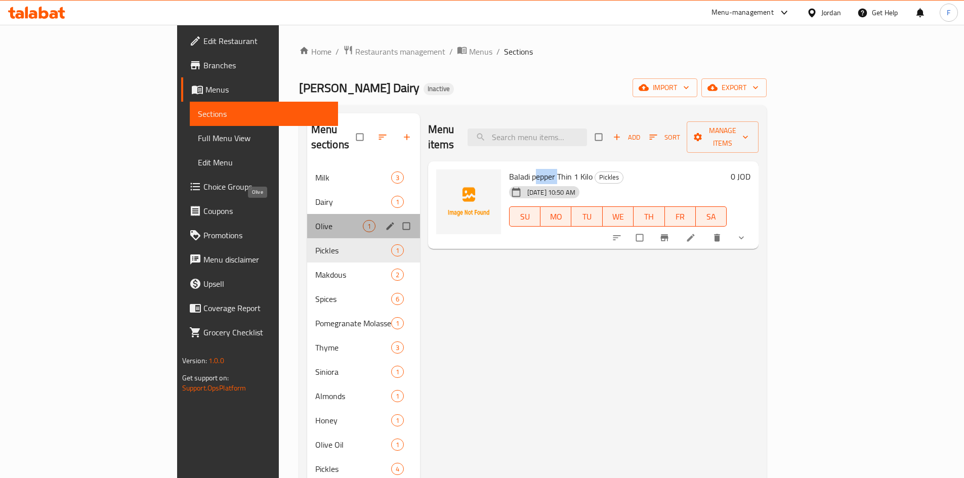
click at [315, 220] on span "Olive" at bounding box center [339, 226] width 48 height 12
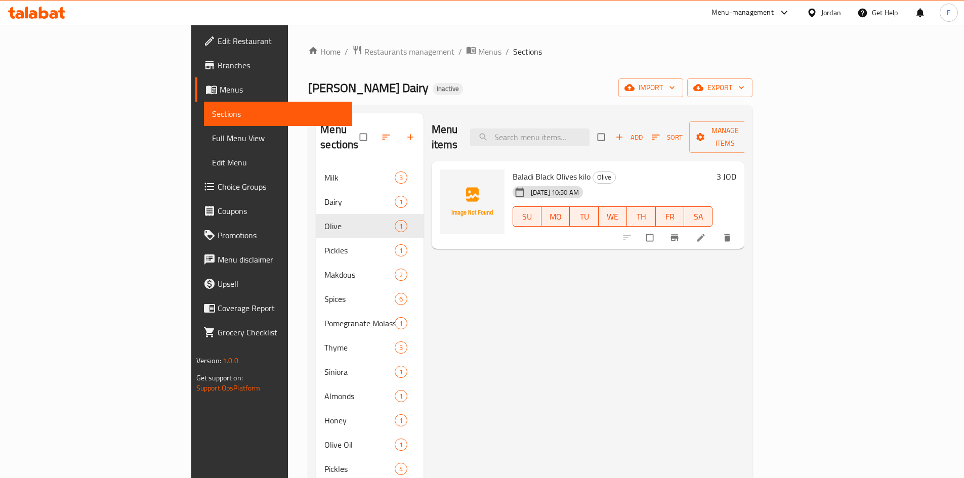
click at [520, 169] on span "Baladi Black Olives kilo" at bounding box center [551, 176] width 78 height 15
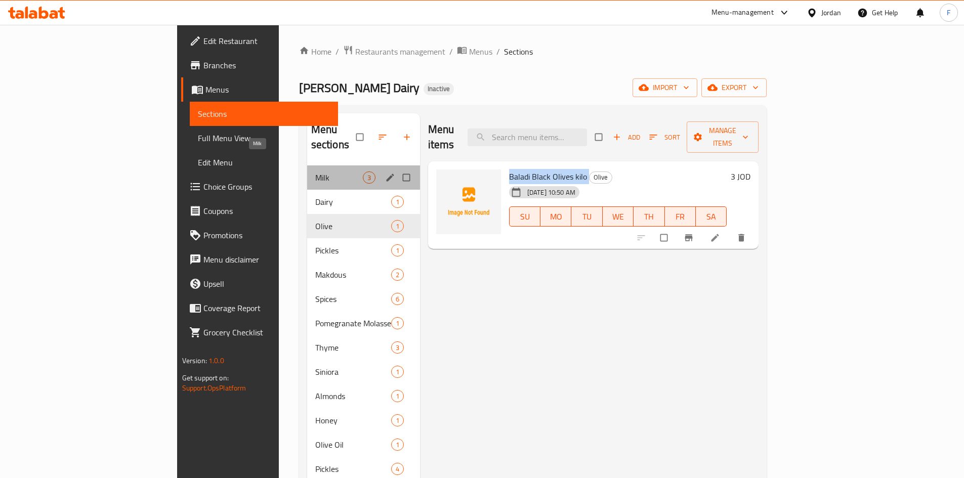
click at [315, 171] on span "Milk" at bounding box center [339, 177] width 48 height 12
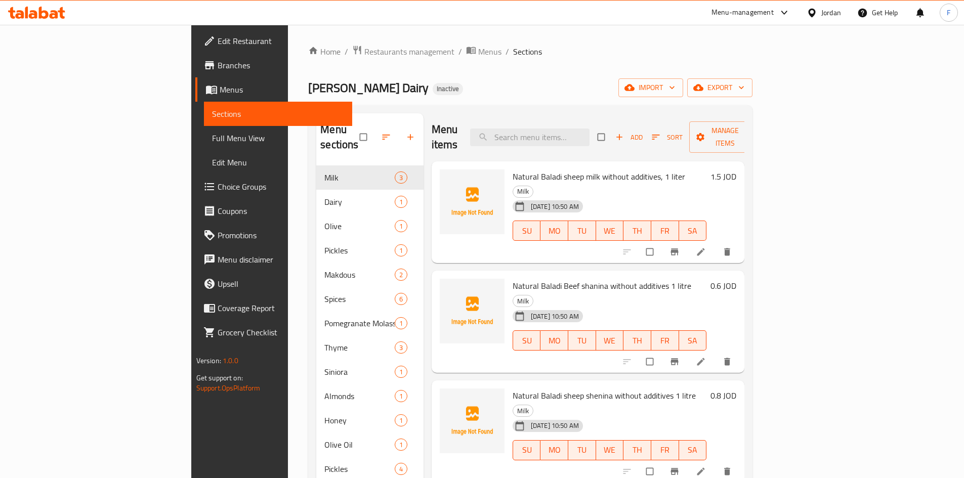
click at [518, 169] on span "Natural Baladi sheep milk without additives, 1 liter" at bounding box center [598, 176] width 173 height 15
click at [537, 169] on span "Natural Baladi sheep milk without additives, 1 liter" at bounding box center [598, 176] width 173 height 15
click at [512, 169] on span "Natural Baladi sheep milk without additives, 1 liter" at bounding box center [598, 176] width 173 height 15
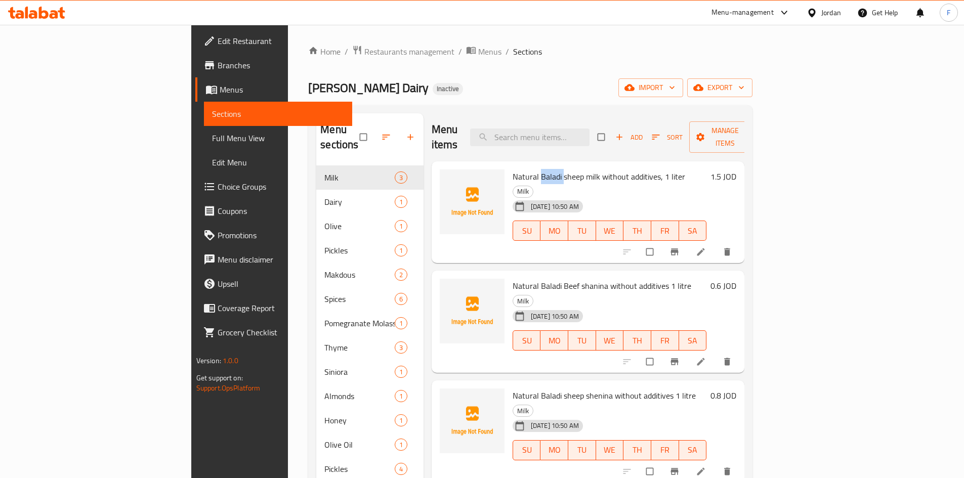
click at [512, 169] on span "Natural Baladi sheep milk without additives, 1 liter" at bounding box center [598, 176] width 173 height 15
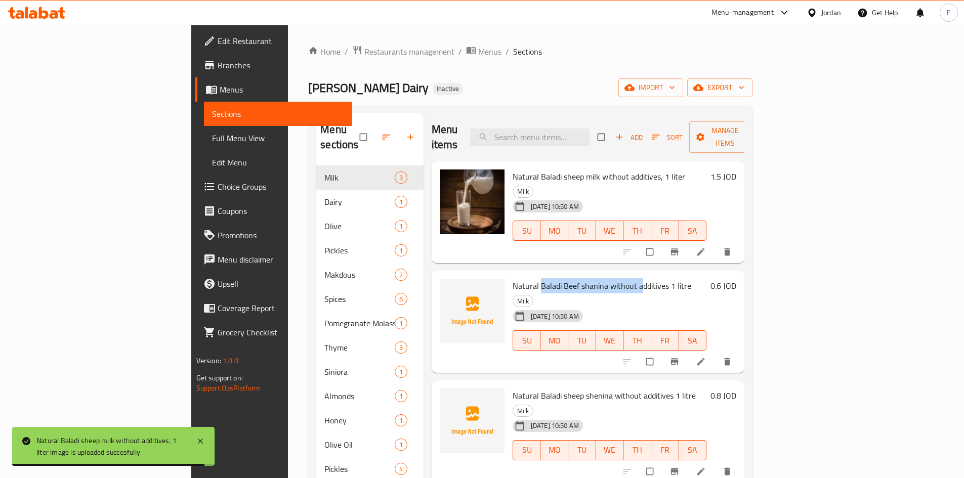
drag, startPoint x: 492, startPoint y: 259, endPoint x: 593, endPoint y: 256, distance: 101.7
click at [593, 278] on span "Natural Baladi Beef shanina without additives 1 litre" at bounding box center [601, 285] width 179 height 15
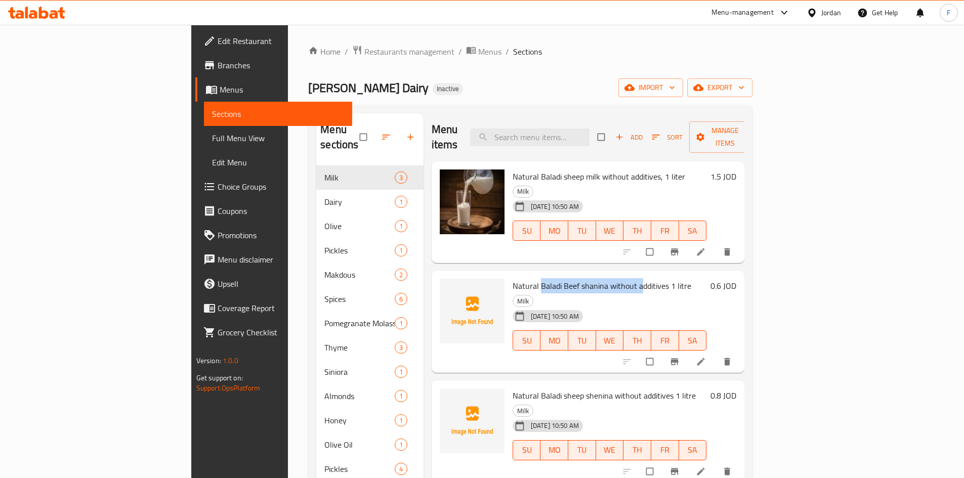
click at [550, 278] on span "Natural Baladi Beef shanina without additives 1 litre" at bounding box center [601, 285] width 179 height 15
click at [545, 278] on span "Natural Baladi Beef shanina without additives 1 litre" at bounding box center [601, 285] width 179 height 15
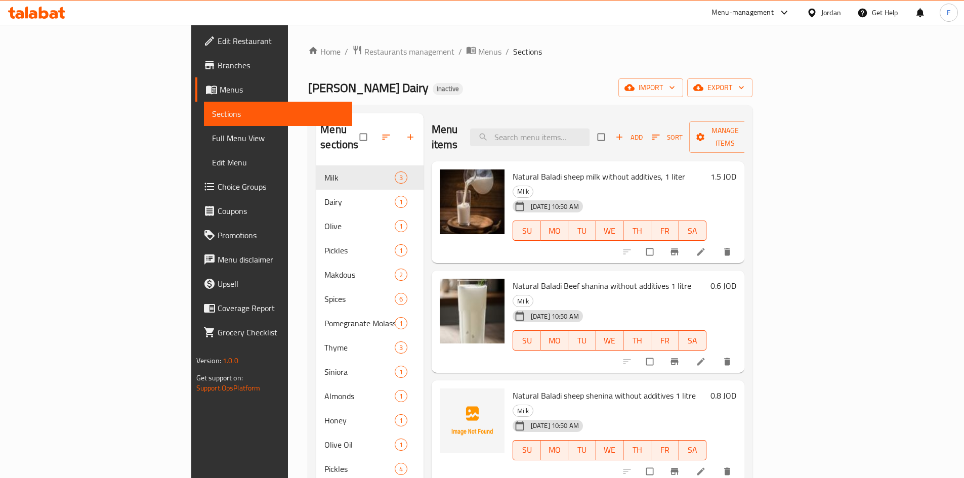
click at [517, 278] on span "Natural Baladi Beef shanina without additives 1 litre" at bounding box center [601, 285] width 179 height 15
click at [518, 388] on span "Natural Baladi sheep shenina without additives 1 litre" at bounding box center [603, 395] width 183 height 15
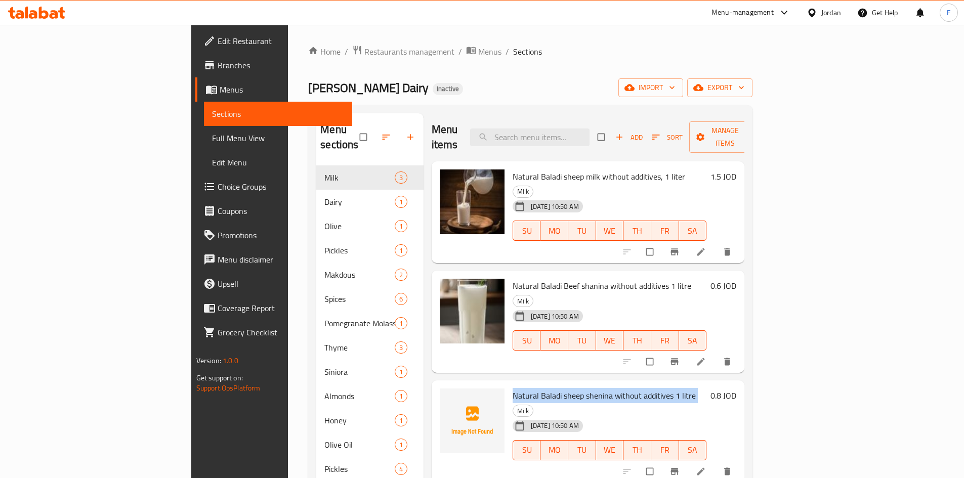
click at [518, 388] on span "Natural Baladi sheep shenina without additives 1 litre" at bounding box center [603, 395] width 183 height 15
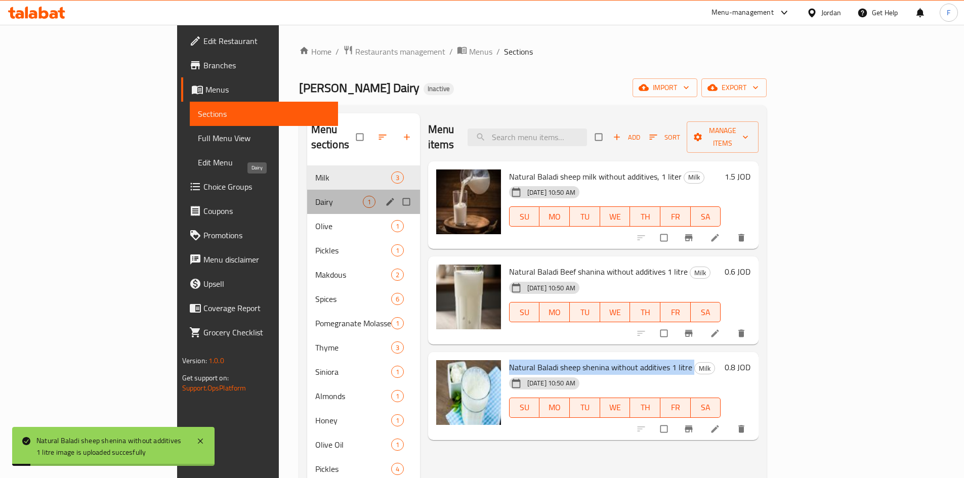
click at [315, 196] on span "Dairy" at bounding box center [339, 202] width 48 height 12
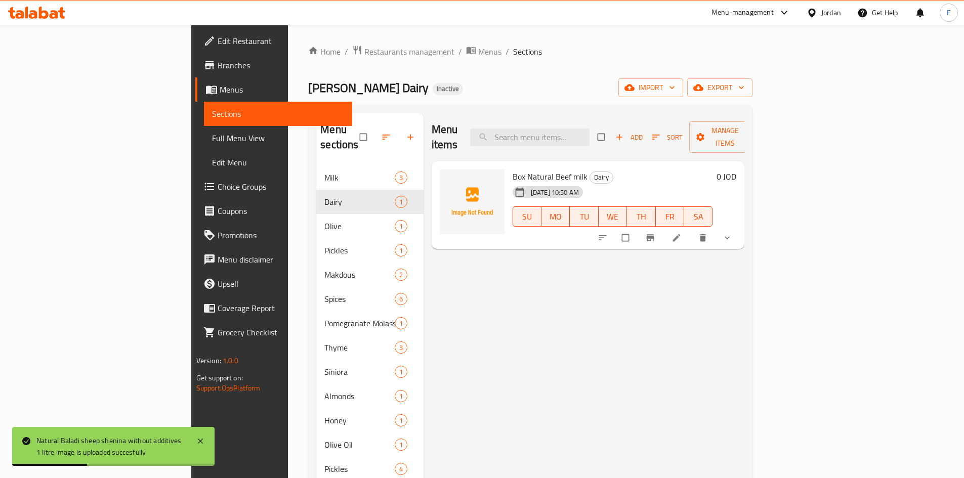
click at [512, 169] on span "Box Natural Beef milk" at bounding box center [549, 176] width 75 height 15
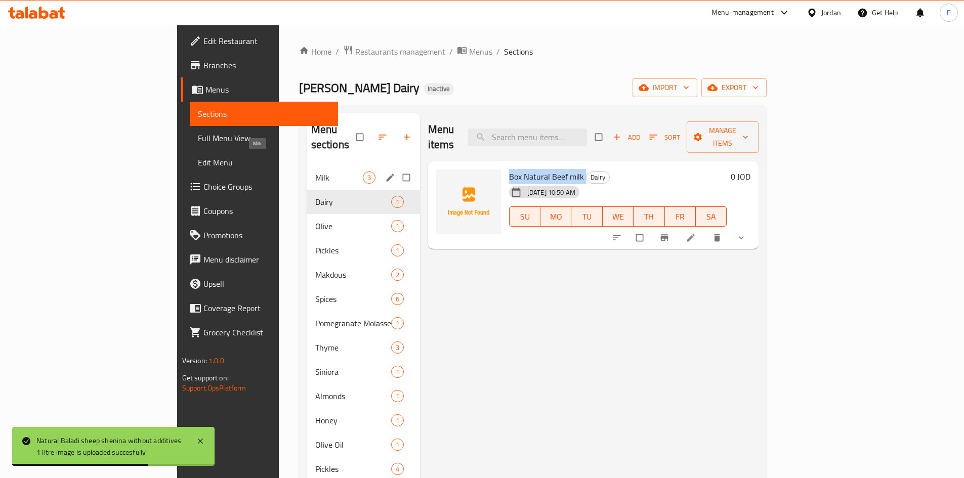
click at [315, 171] on span "Milk" at bounding box center [339, 177] width 48 height 12
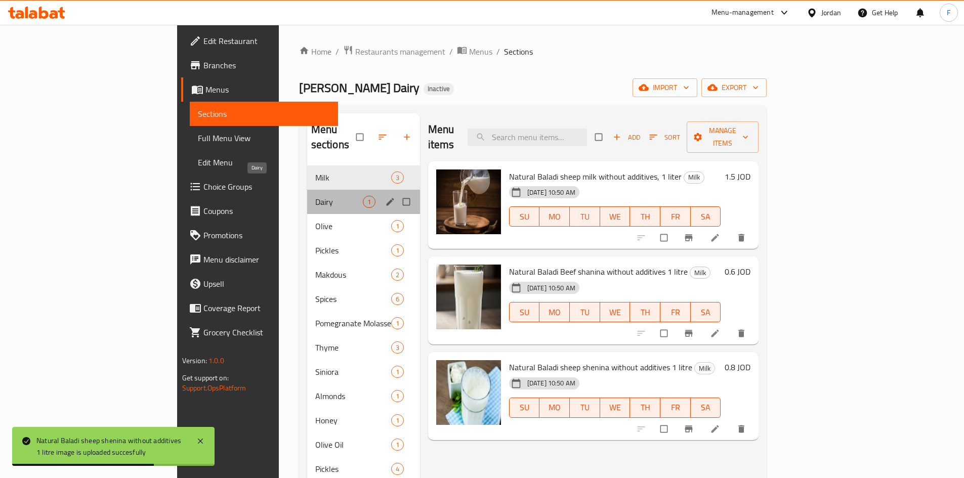
click at [315, 196] on span "Dairy" at bounding box center [339, 202] width 48 height 12
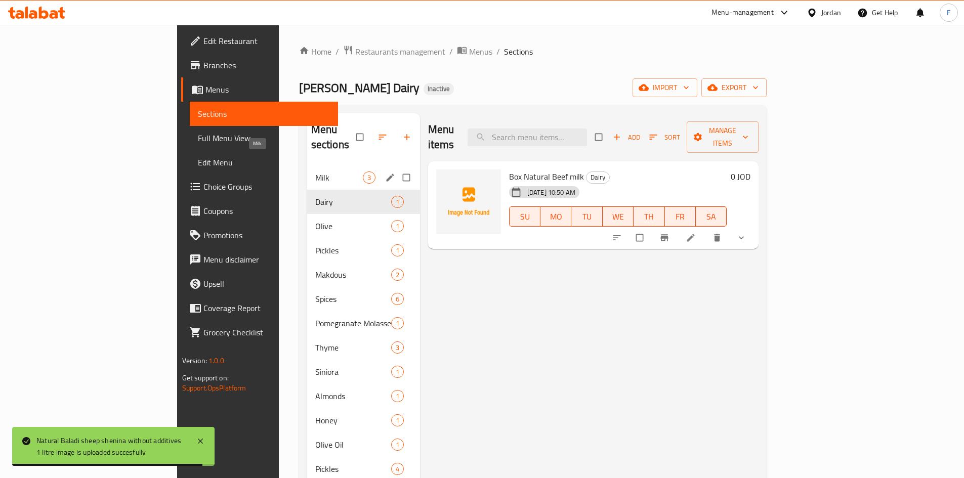
click at [315, 171] on span "Milk" at bounding box center [339, 177] width 48 height 12
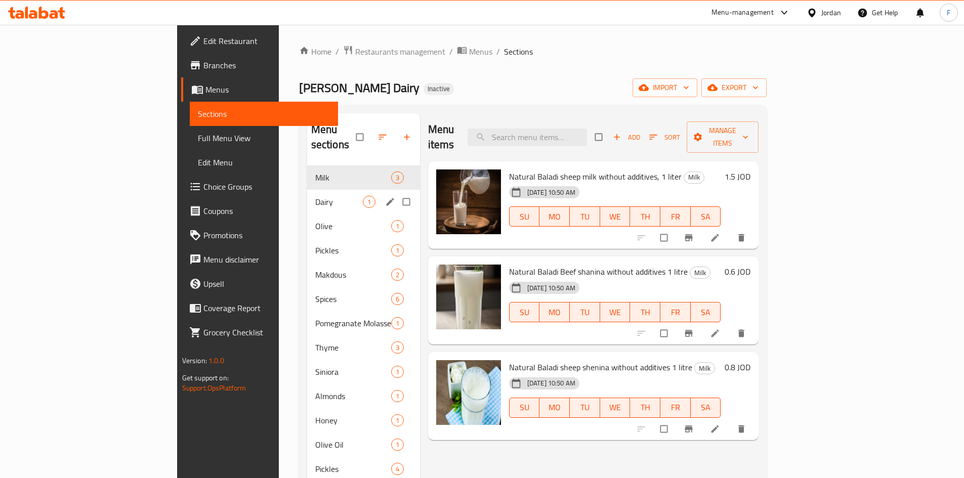
click at [307, 190] on div "Dairy 1" at bounding box center [363, 202] width 113 height 24
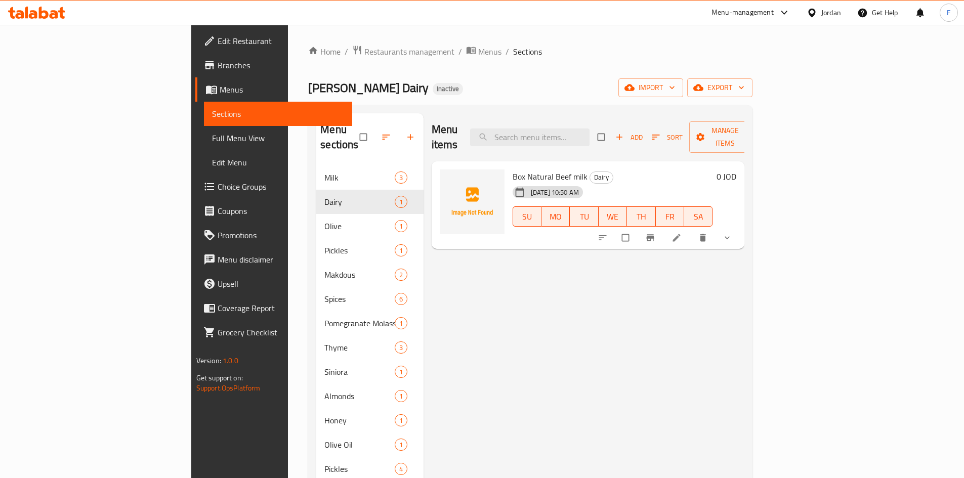
click at [512, 169] on span "Box Natural Beef milk" at bounding box center [549, 176] width 75 height 15
click at [520, 169] on span "Box Natural Beef milk" at bounding box center [549, 176] width 75 height 15
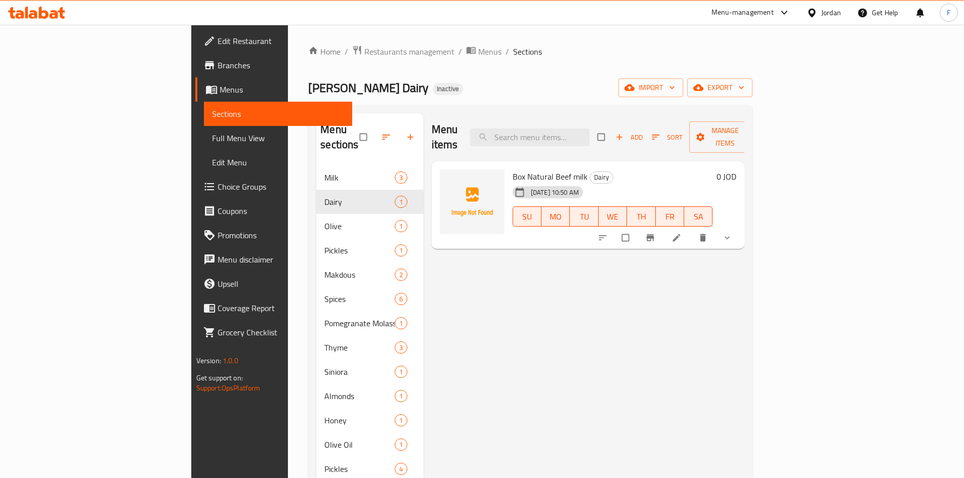
click at [512, 169] on span "Box Natural Beef milk" at bounding box center [549, 176] width 75 height 15
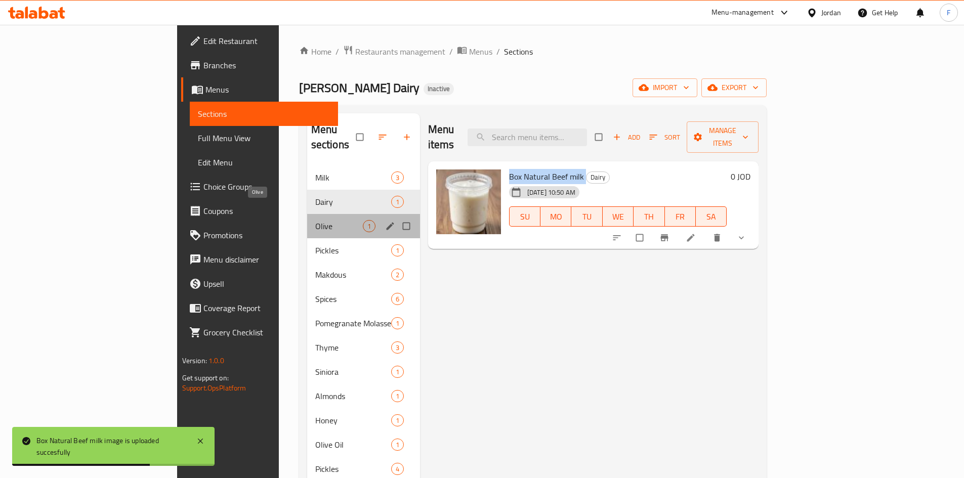
click at [315, 220] on span "Olive" at bounding box center [339, 226] width 48 height 12
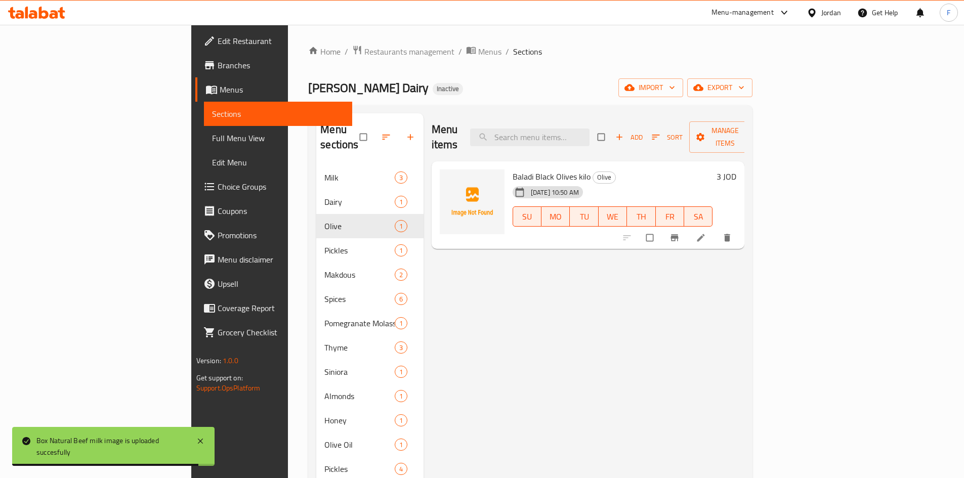
click at [512, 169] on span "Baladi Black Olives kilo" at bounding box center [551, 176] width 78 height 15
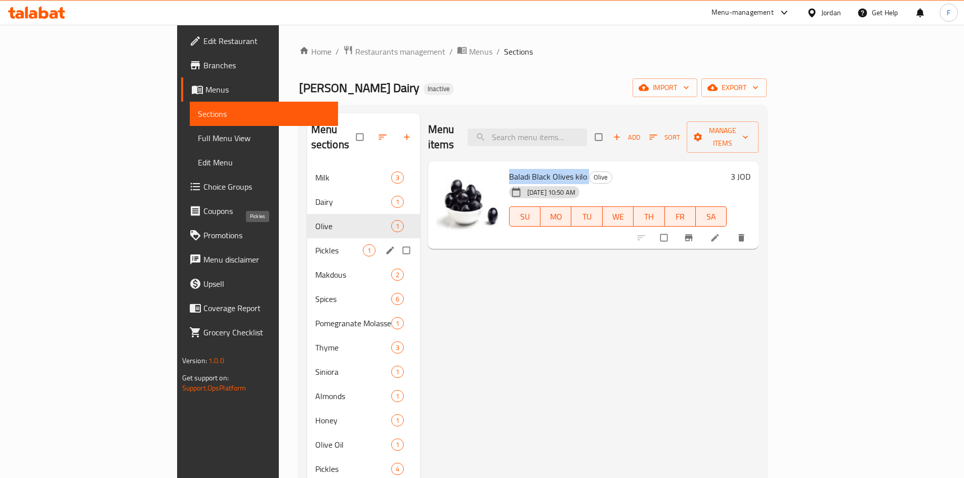
click at [315, 244] on span "Pickles" at bounding box center [339, 250] width 48 height 12
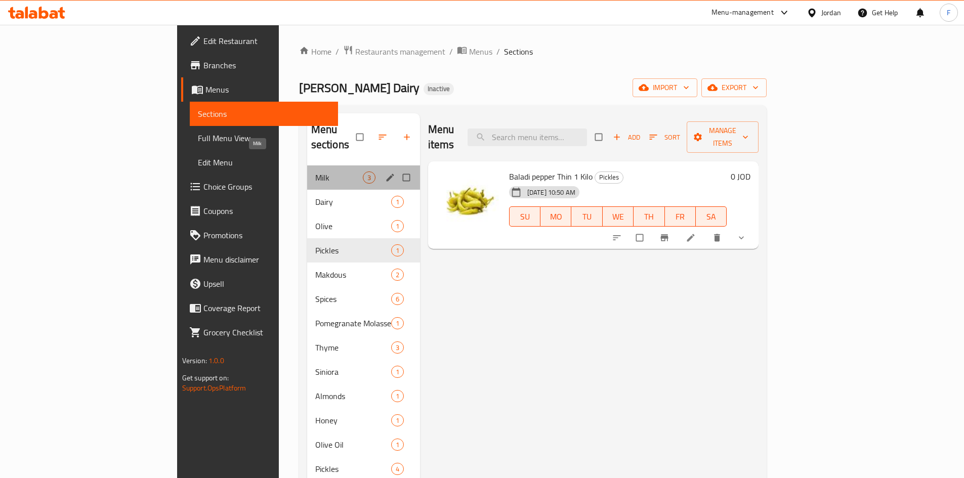
click at [315, 171] on span "Milk" at bounding box center [339, 177] width 48 height 12
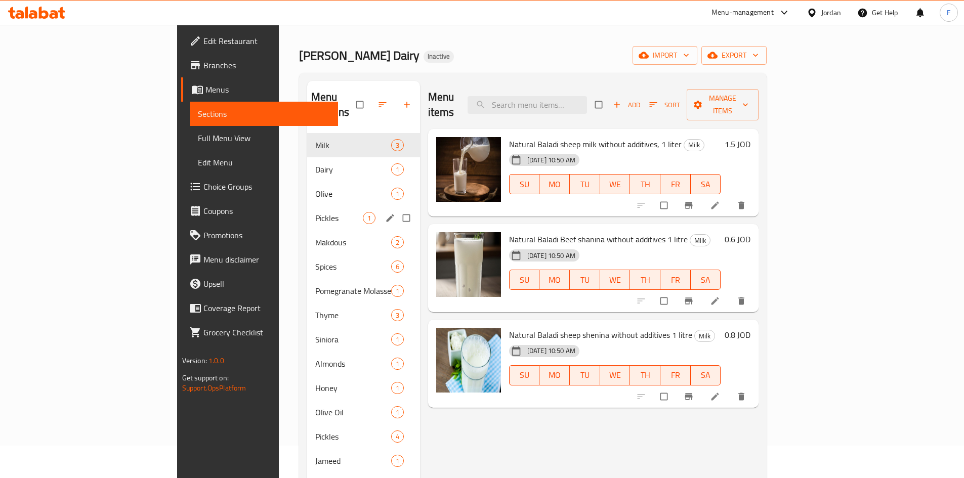
scroll to position [51, 0]
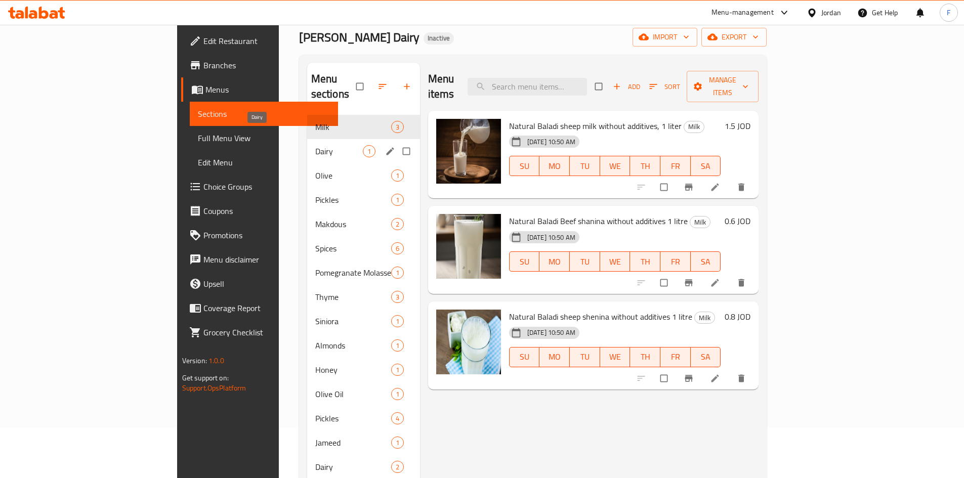
click at [315, 145] on span "Dairy" at bounding box center [339, 151] width 48 height 12
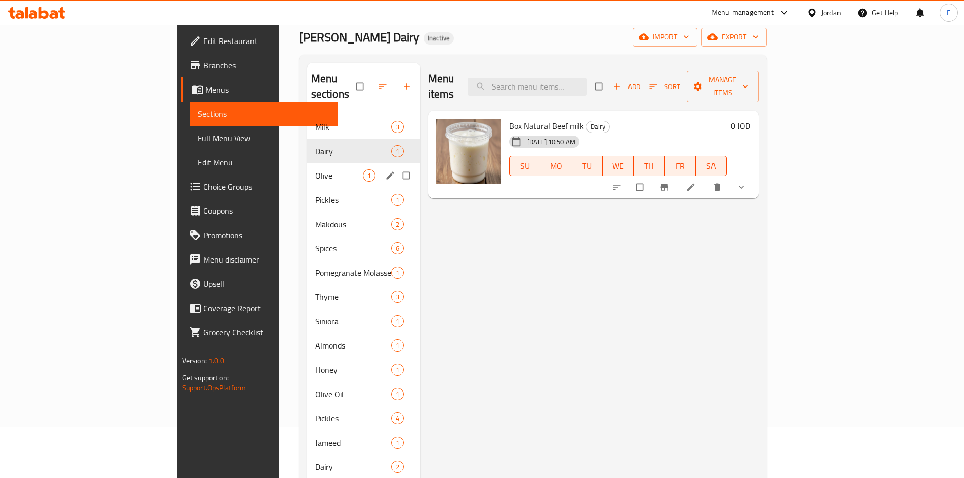
click at [307, 163] on div "Olive 1" at bounding box center [363, 175] width 113 height 24
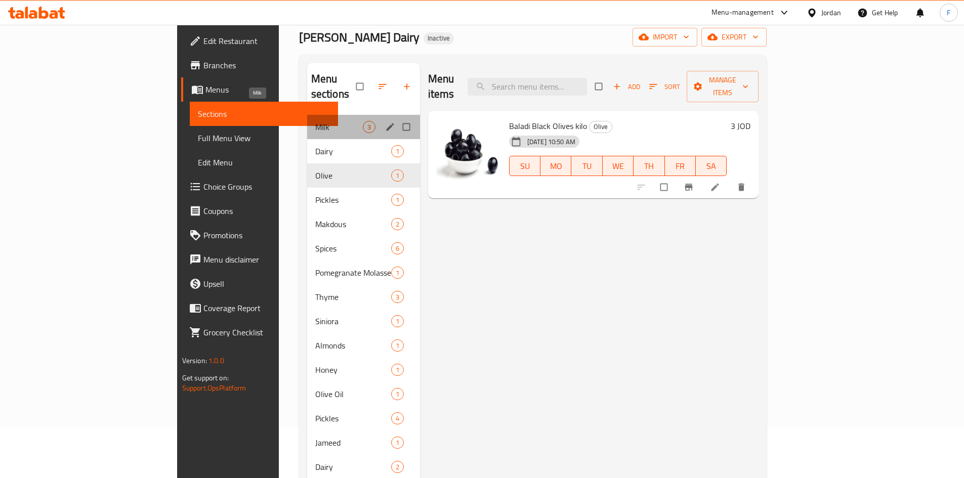
click at [315, 121] on span "Milk" at bounding box center [339, 127] width 48 height 12
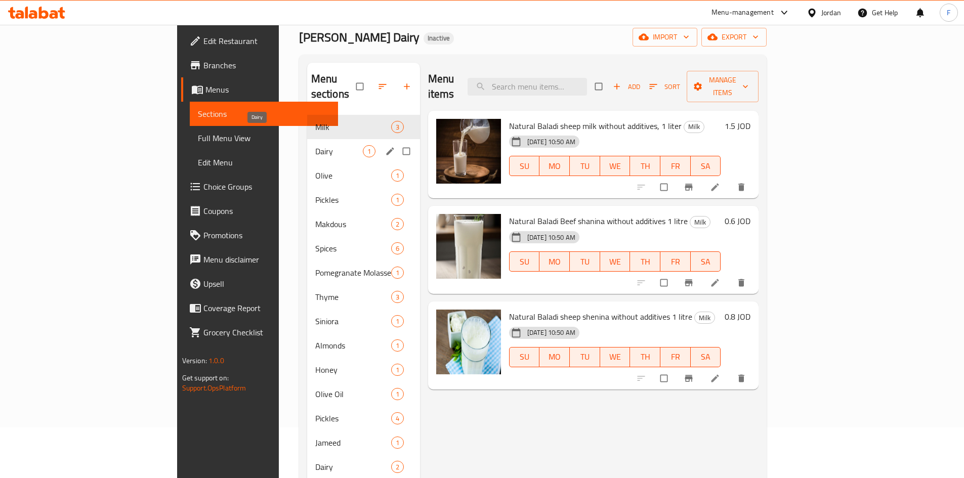
click at [315, 145] on span "Dairy" at bounding box center [339, 151] width 48 height 12
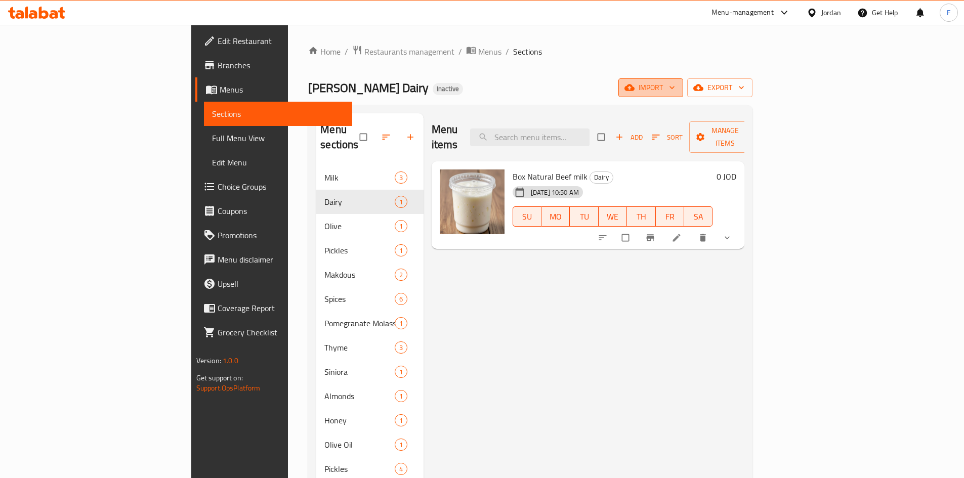
click at [675, 85] on span "import" at bounding box center [650, 87] width 49 height 13
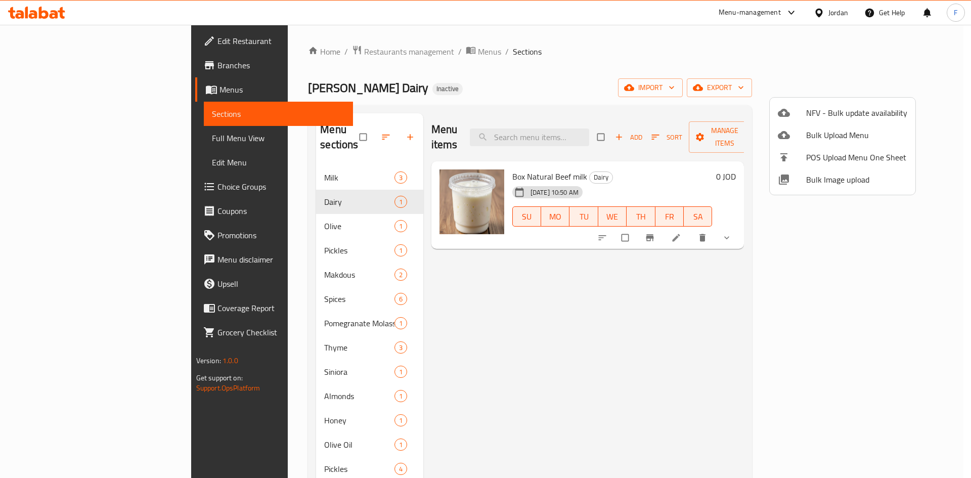
click at [677, 87] on div at bounding box center [485, 239] width 971 height 478
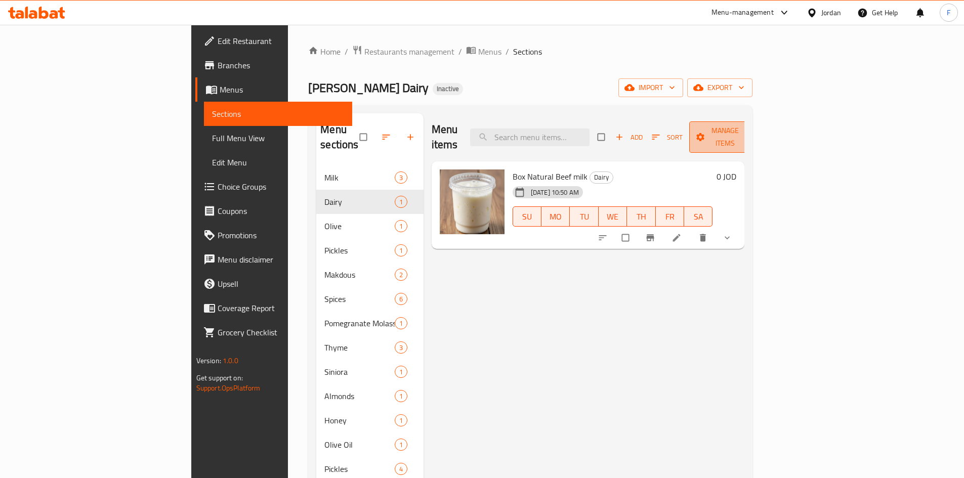
click at [753, 128] on span "Manage items" at bounding box center [725, 136] width 56 height 25
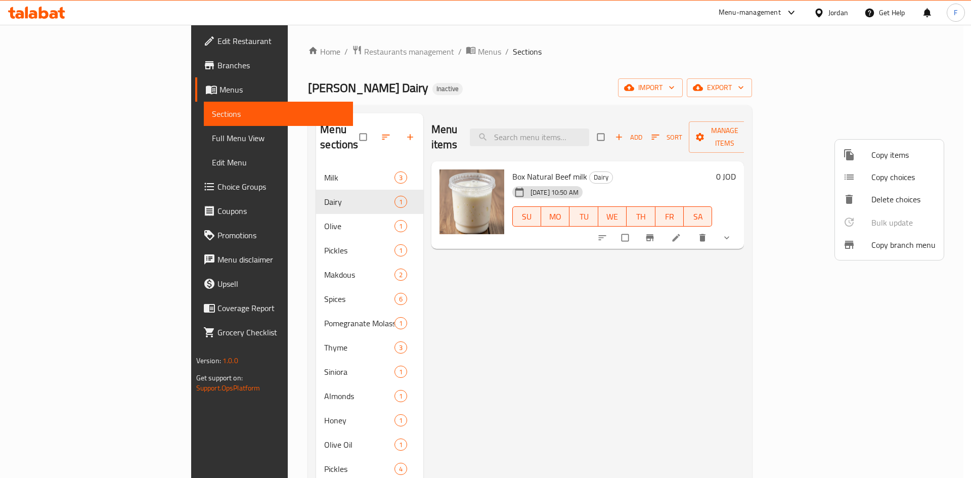
click at [877, 154] on span "Copy items" at bounding box center [904, 155] width 64 height 12
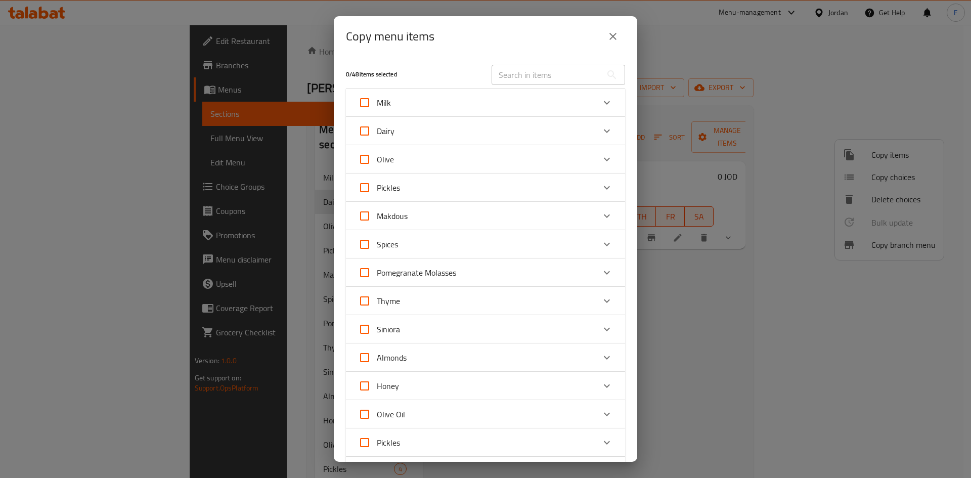
click at [415, 128] on div "Dairy" at bounding box center [476, 131] width 237 height 24
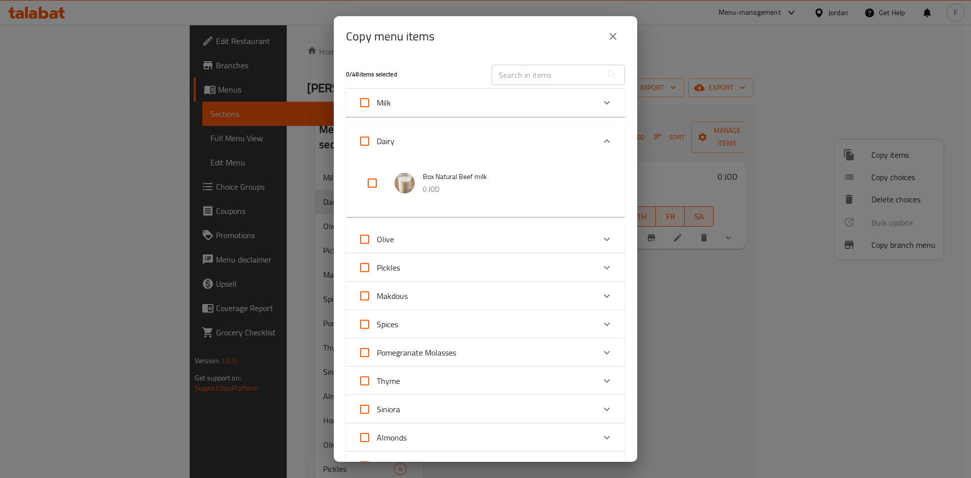
click at [371, 177] on input "checkbox" at bounding box center [372, 183] width 24 height 24
checkbox input "true"
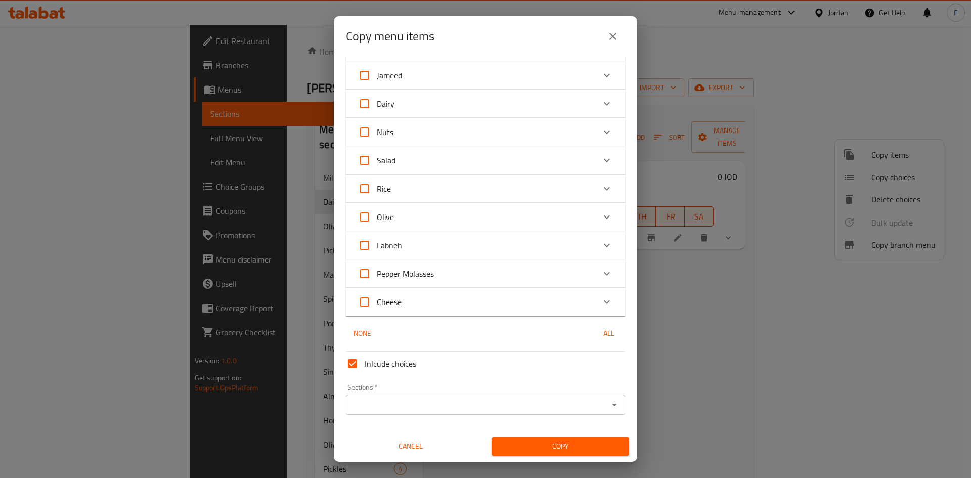
scroll to position [425, 0]
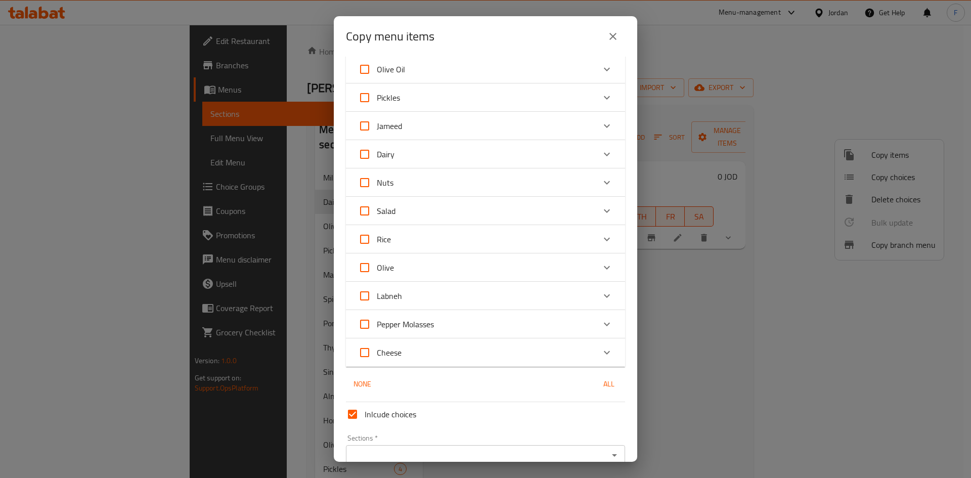
click at [426, 153] on div "Dairy" at bounding box center [476, 154] width 237 height 24
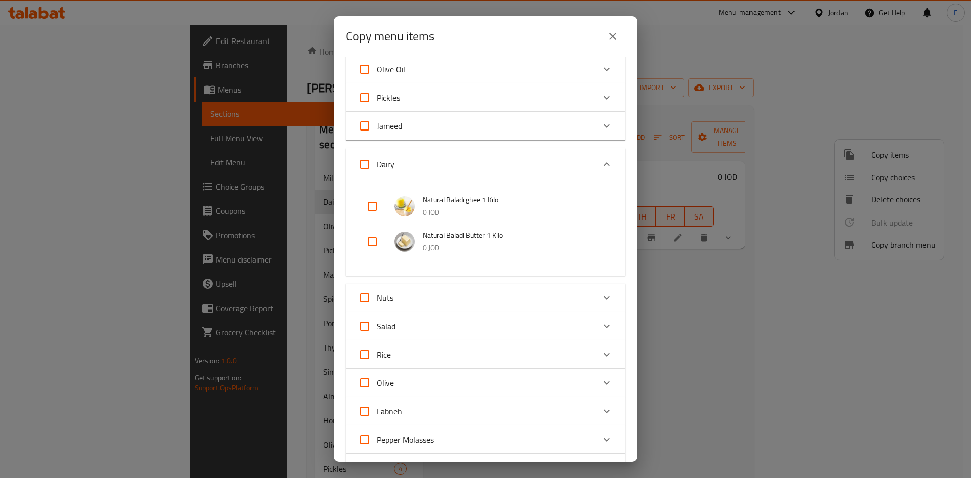
click at [414, 161] on div "Dairy" at bounding box center [476, 164] width 237 height 24
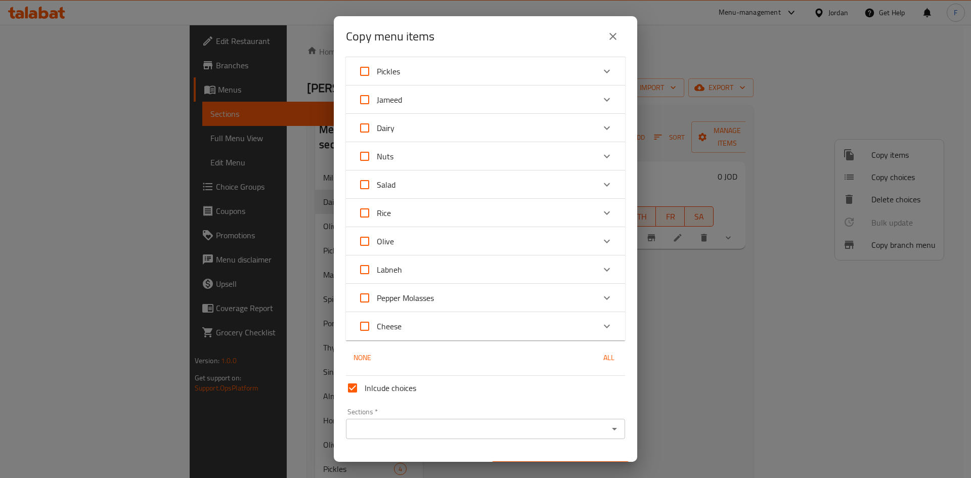
scroll to position [476, 0]
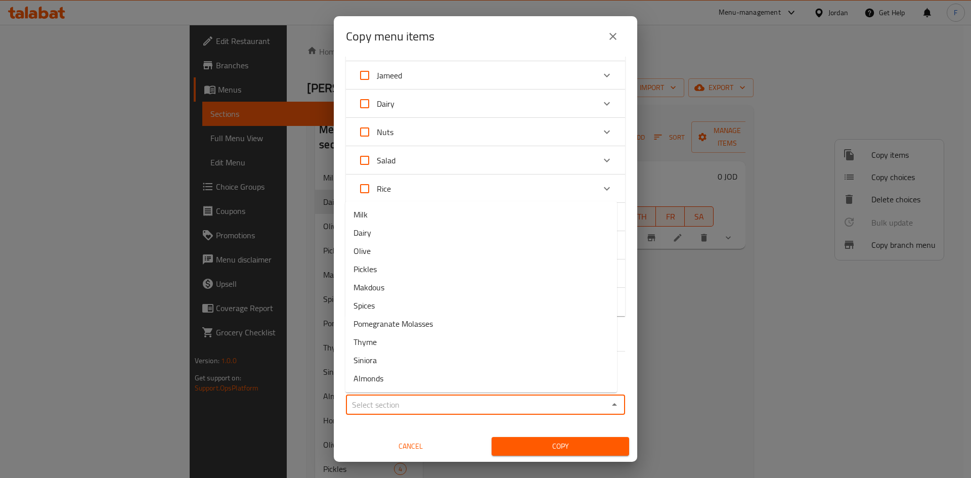
click at [415, 404] on input "Sections   *" at bounding box center [477, 405] width 256 height 14
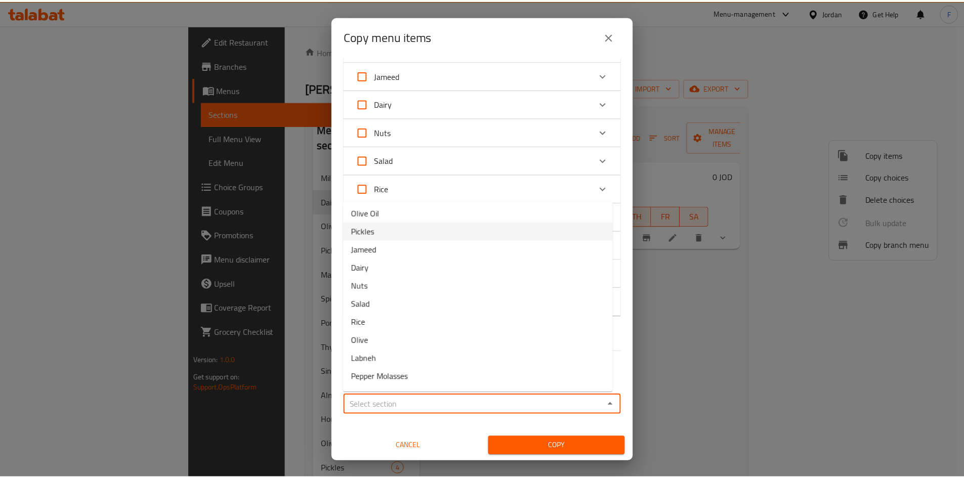
scroll to position [202, 0]
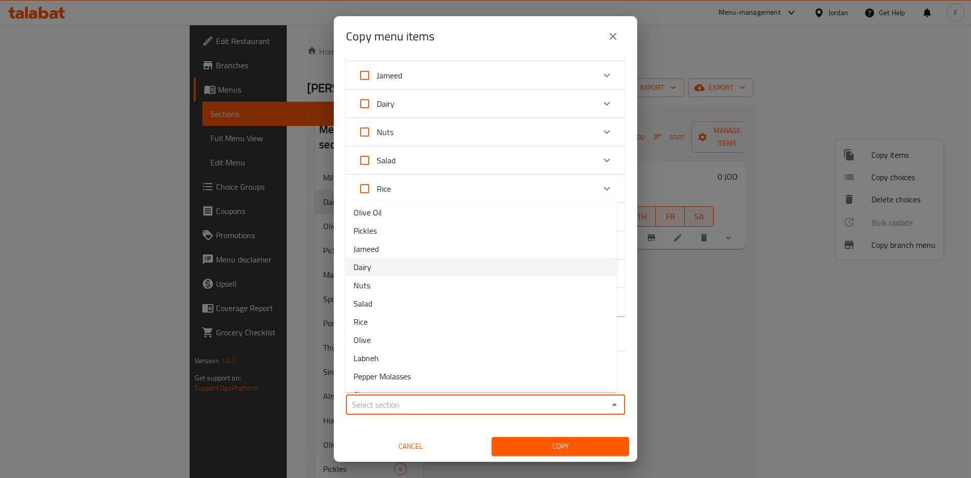
click at [360, 263] on span "Dairy" at bounding box center [363, 267] width 18 height 12
type input "Dairy"
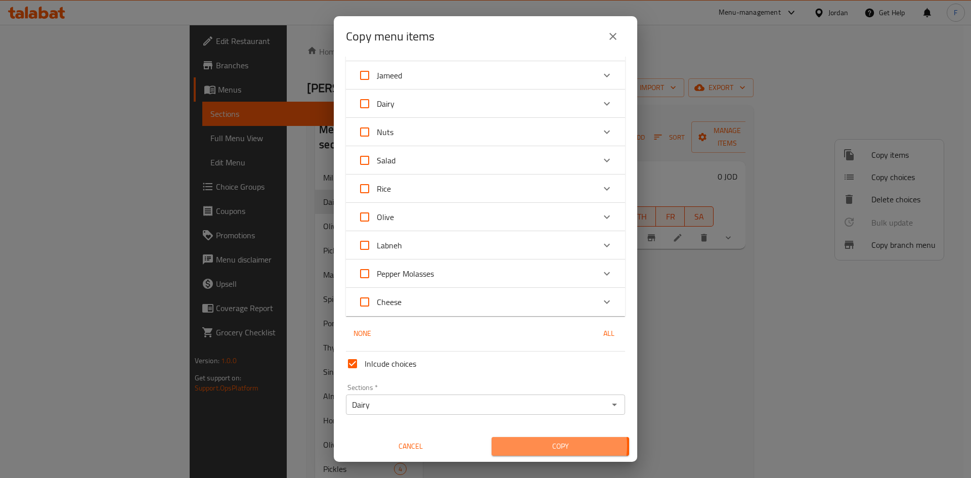
click at [543, 445] on span "Copy" at bounding box center [560, 446] width 121 height 13
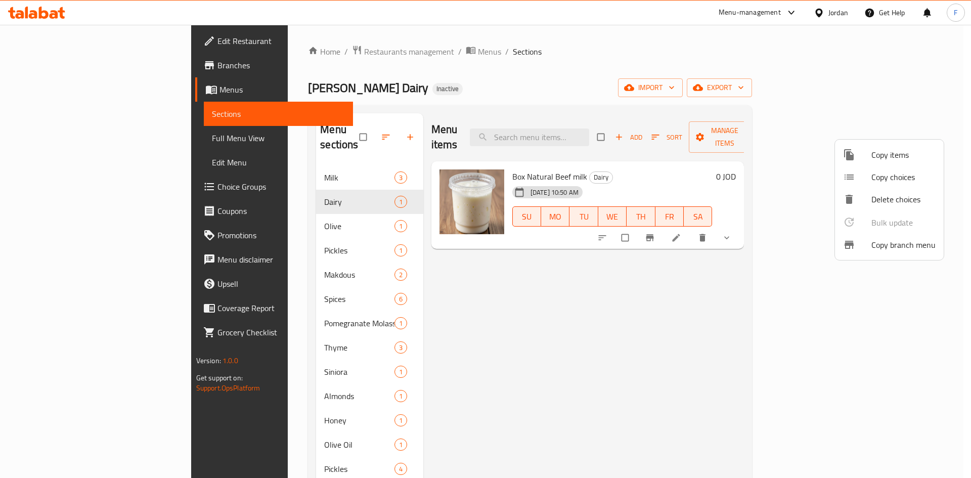
click at [636, 330] on div at bounding box center [485, 239] width 971 height 478
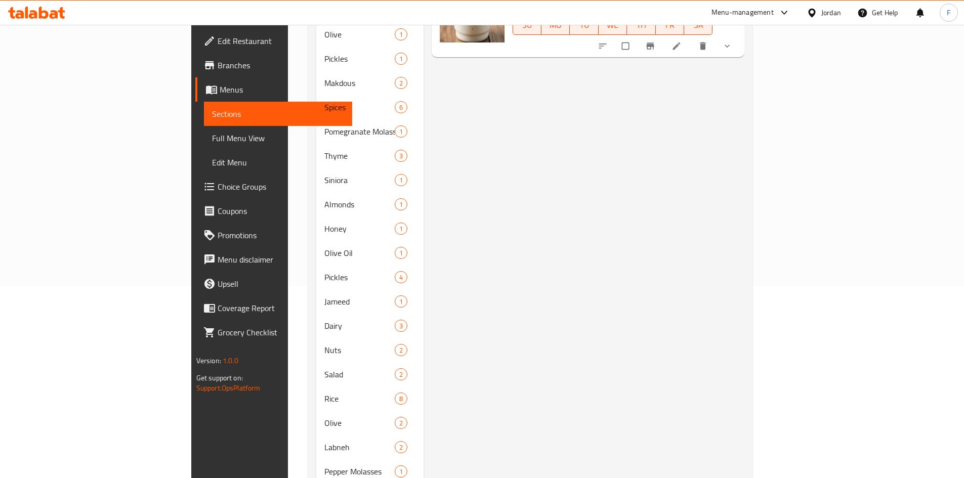
scroll to position [239, 0]
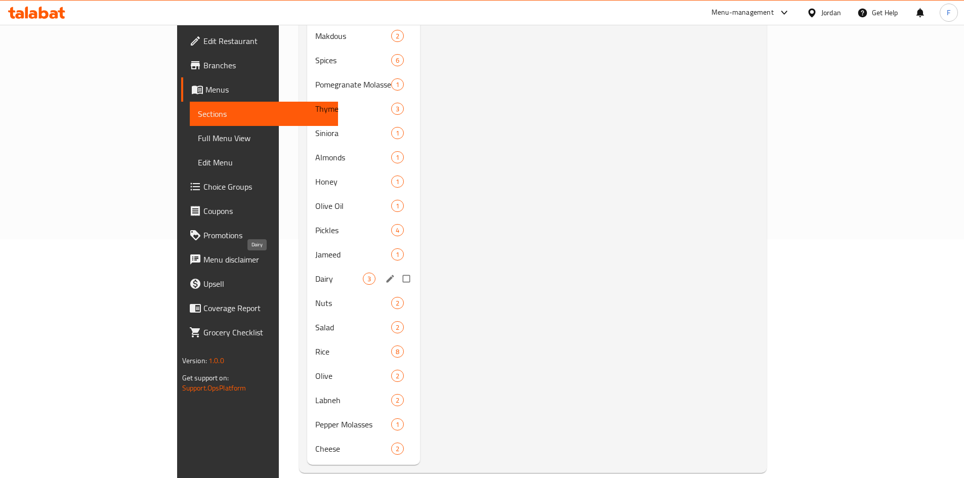
click at [315, 273] on span "Dairy" at bounding box center [339, 279] width 48 height 12
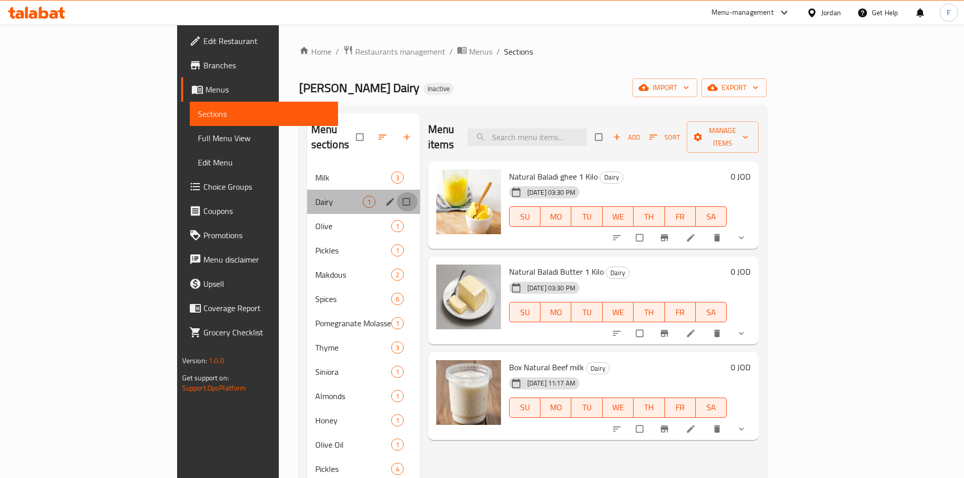
click at [397, 192] on input "Menu sections" at bounding box center [407, 201] width 21 height 19
checkbox input "true"
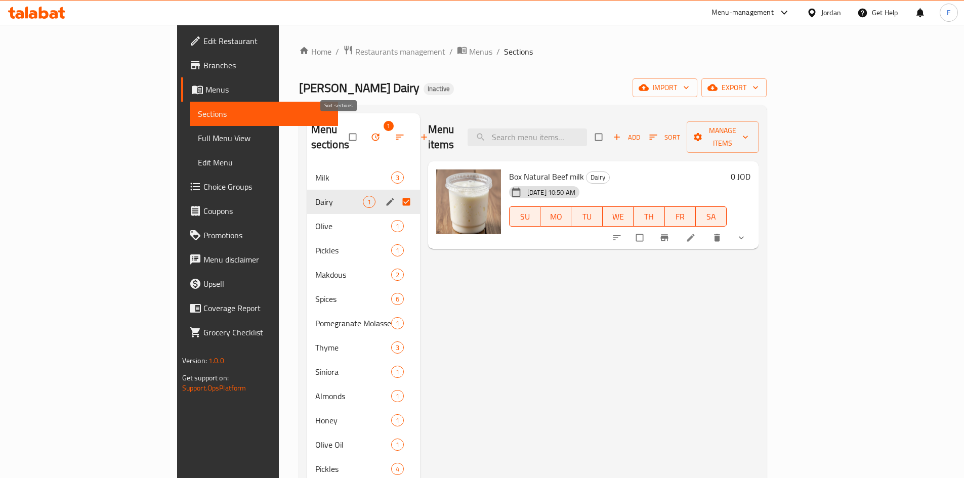
click at [395, 132] on icon "button" at bounding box center [400, 137] width 10 height 10
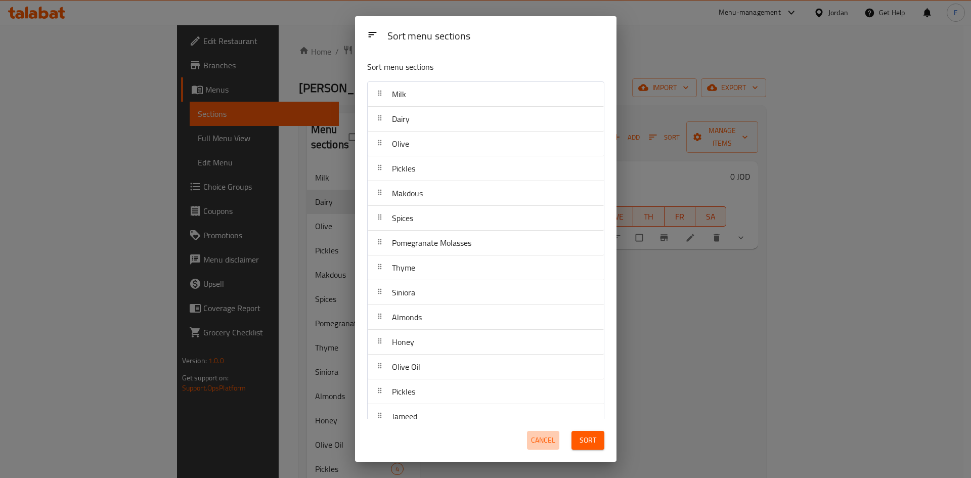
click at [547, 443] on span "Cancel" at bounding box center [543, 440] width 24 height 13
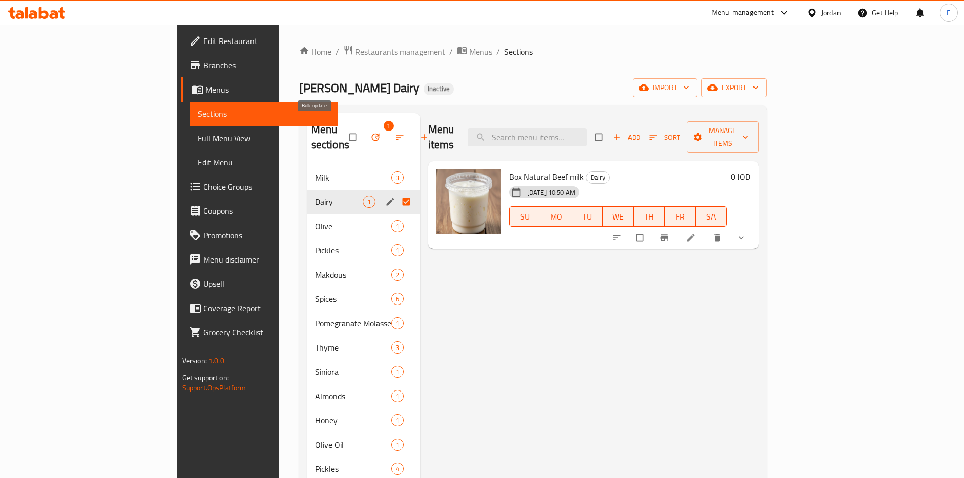
click at [370, 132] on icon "button" at bounding box center [375, 137] width 10 height 10
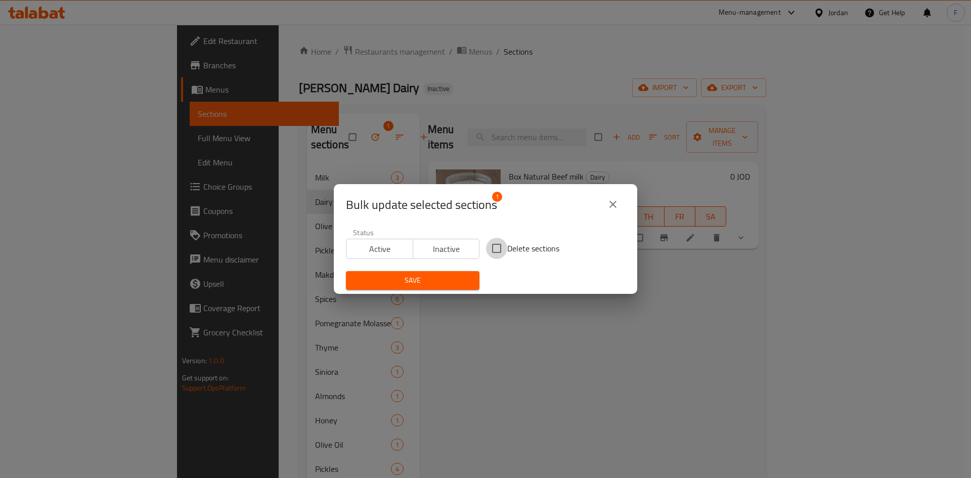
click at [486, 248] on input "Delete sections" at bounding box center [496, 248] width 21 height 21
checkbox input "true"
click at [439, 273] on button "Save" at bounding box center [413, 280] width 134 height 19
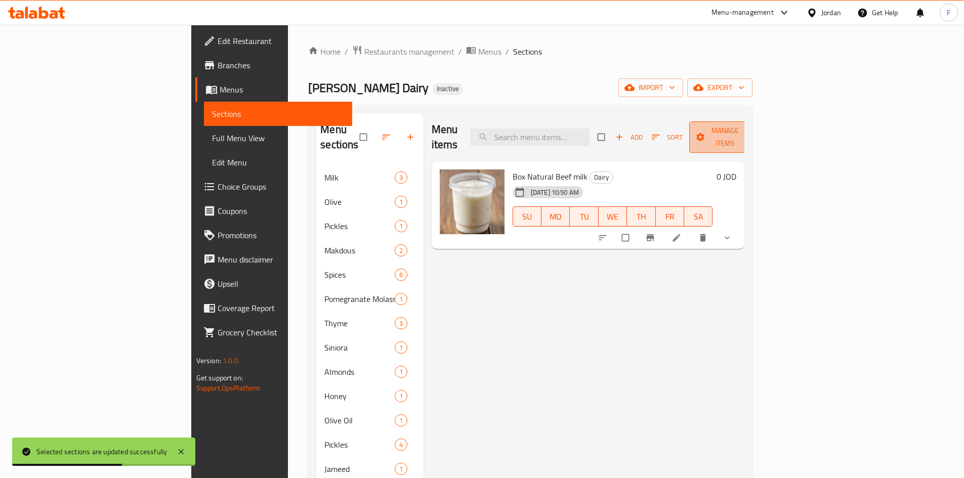
click at [704, 133] on icon "button" at bounding box center [700, 137] width 8 height 8
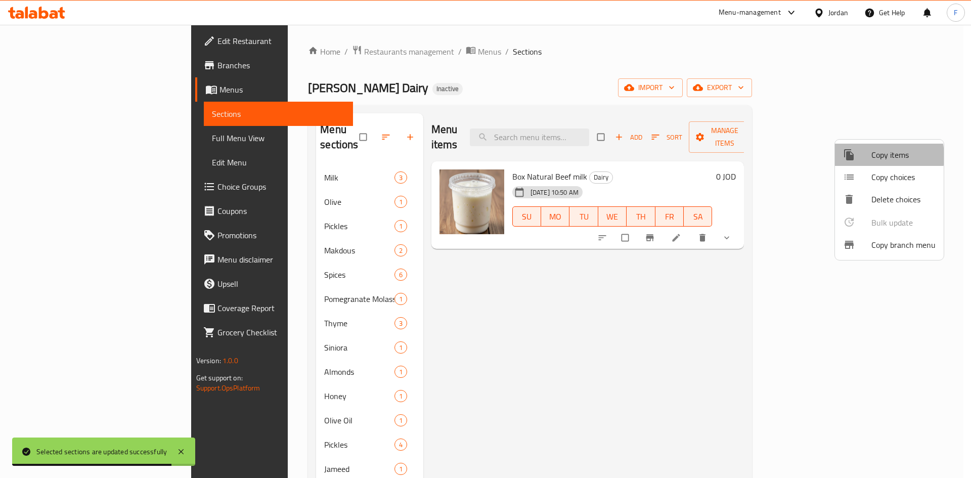
click at [873, 156] on span "Copy items" at bounding box center [904, 155] width 64 height 12
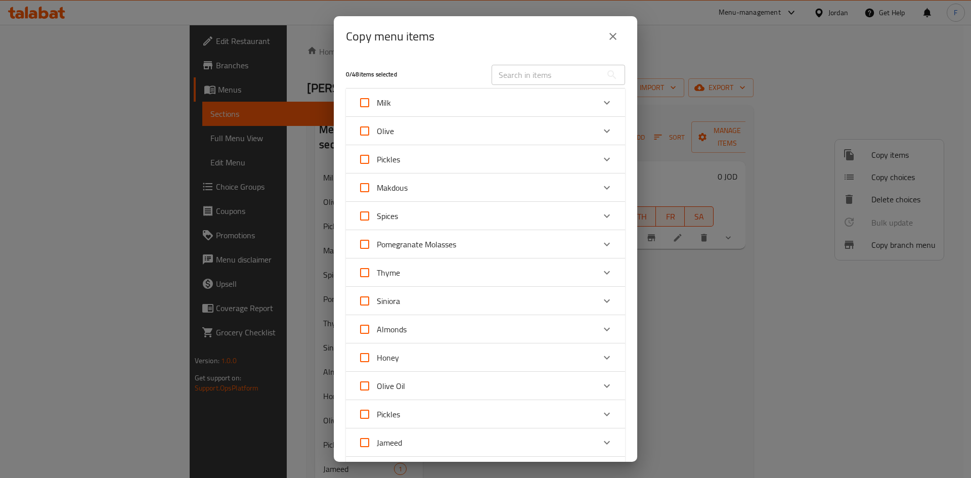
click at [423, 130] on div "Olive" at bounding box center [476, 131] width 237 height 24
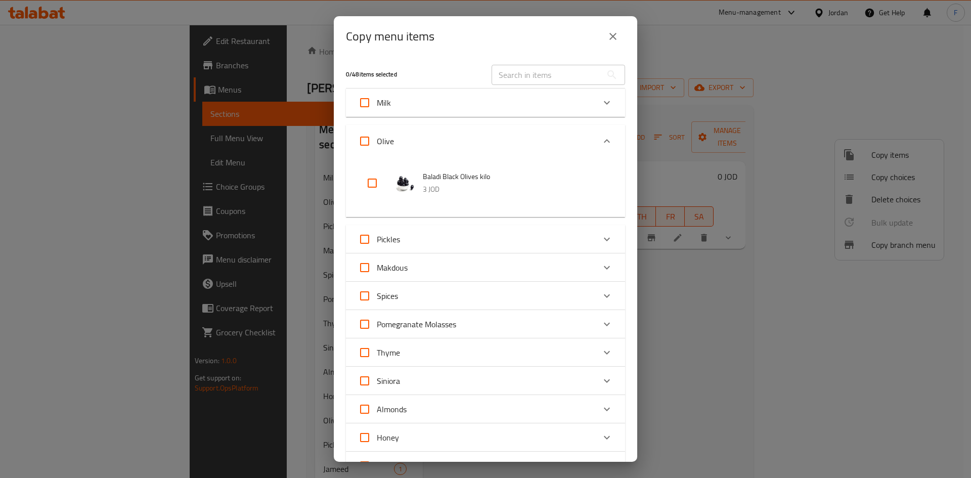
click at [373, 183] on input "checkbox" at bounding box center [372, 183] width 24 height 24
checkbox input "true"
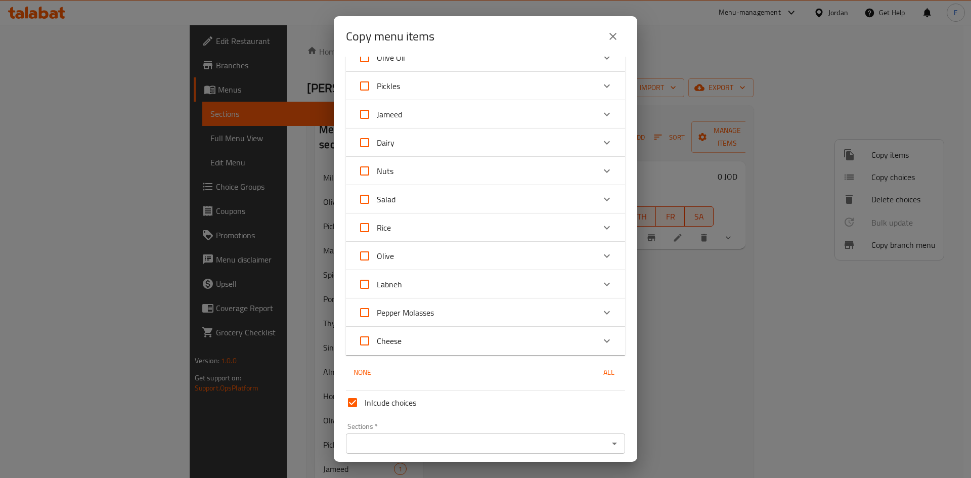
scroll to position [447, 0]
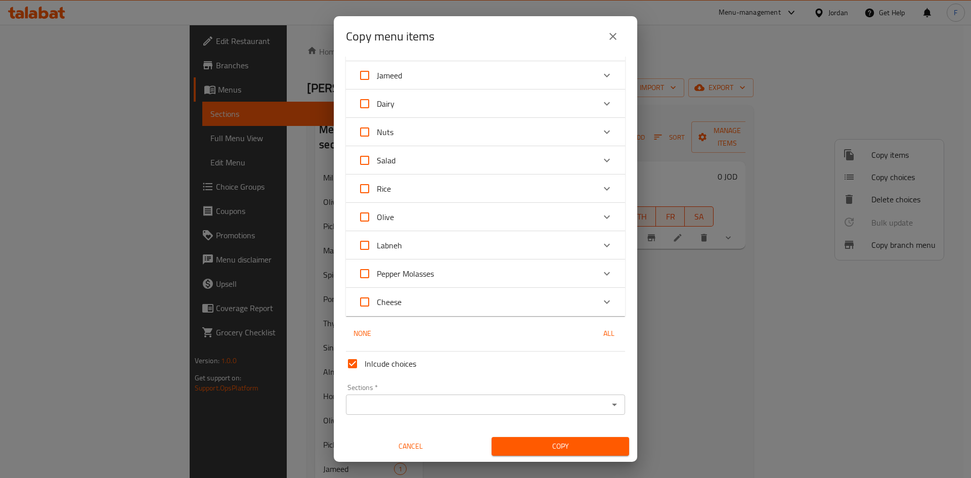
click at [391, 400] on input "Sections   *" at bounding box center [477, 405] width 256 height 14
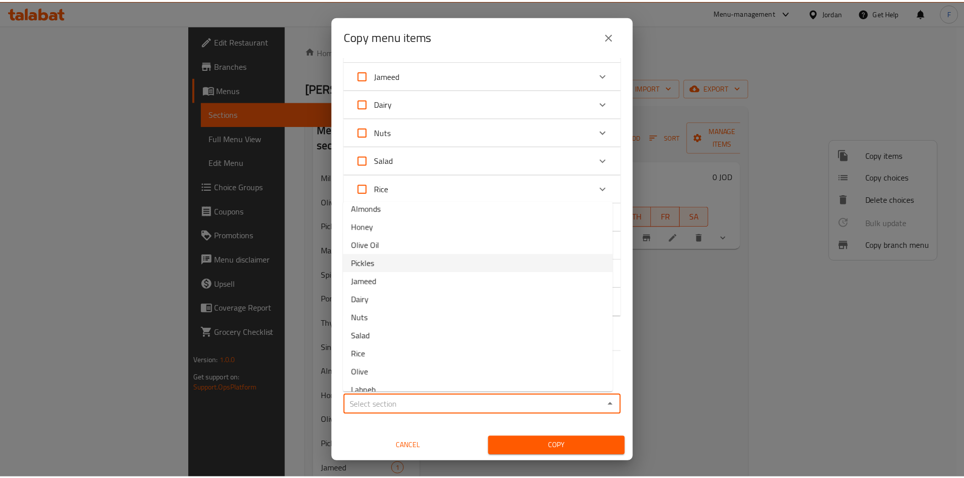
scroll to position [199, 0]
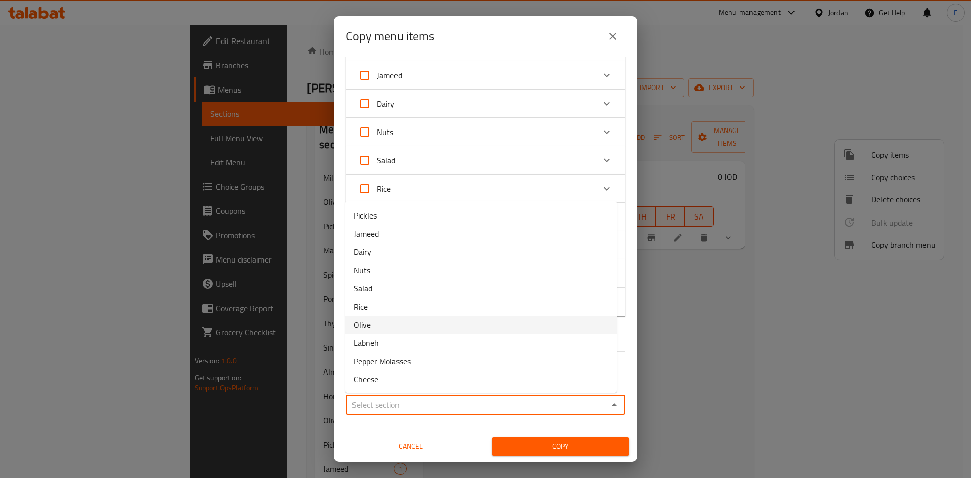
click at [370, 322] on span "Olive" at bounding box center [362, 325] width 17 height 12
type input "Olive"
click at [557, 446] on span "Copy" at bounding box center [560, 446] width 121 height 13
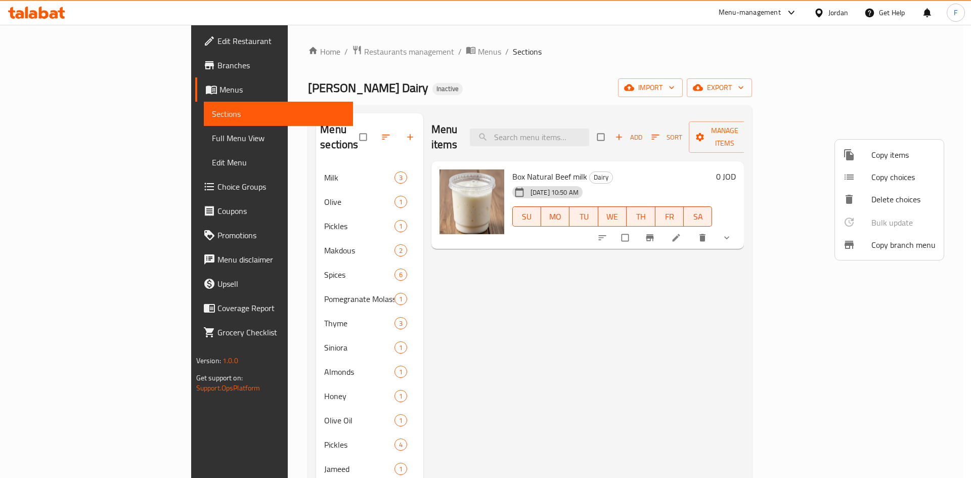
click at [536, 377] on div at bounding box center [485, 239] width 971 height 478
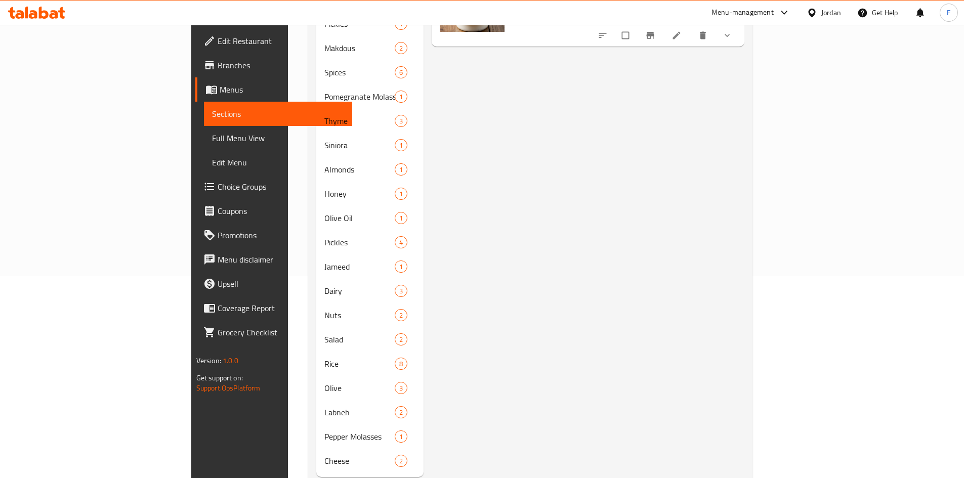
scroll to position [214, 0]
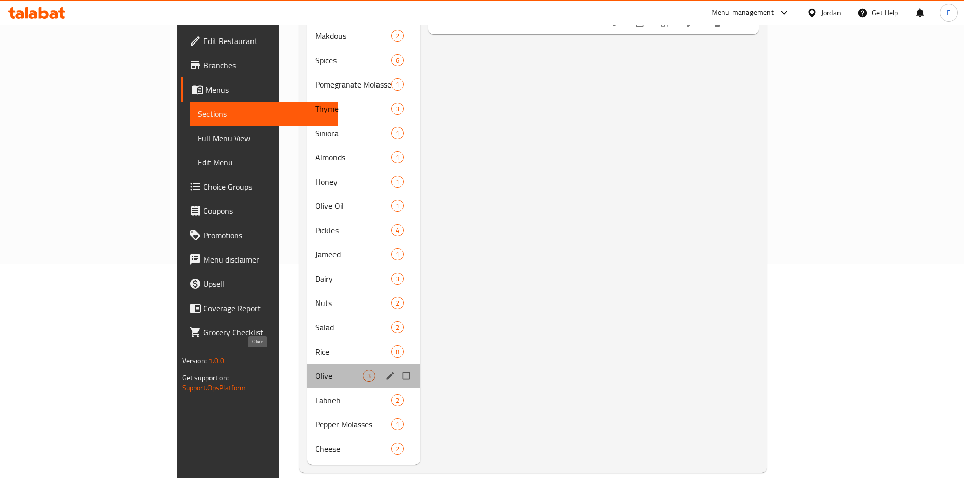
click at [315, 370] on span "Olive" at bounding box center [339, 376] width 48 height 12
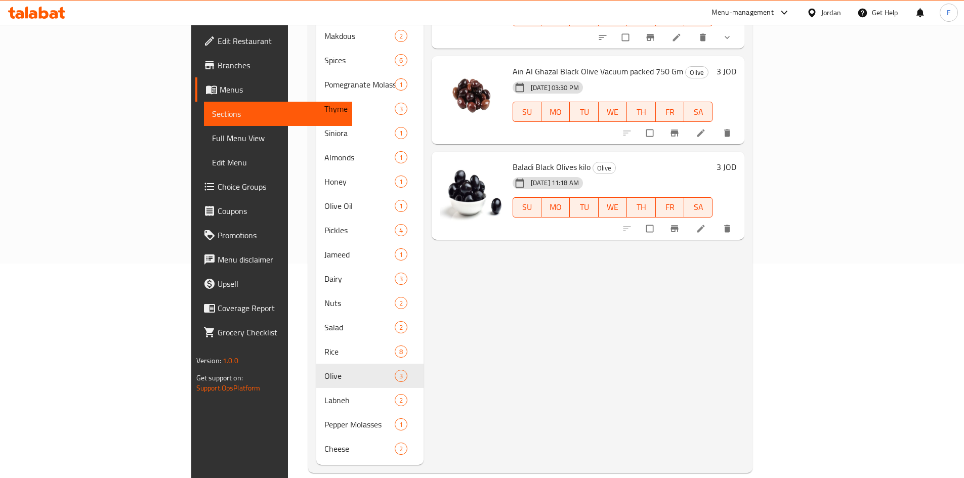
scroll to position [164, 0]
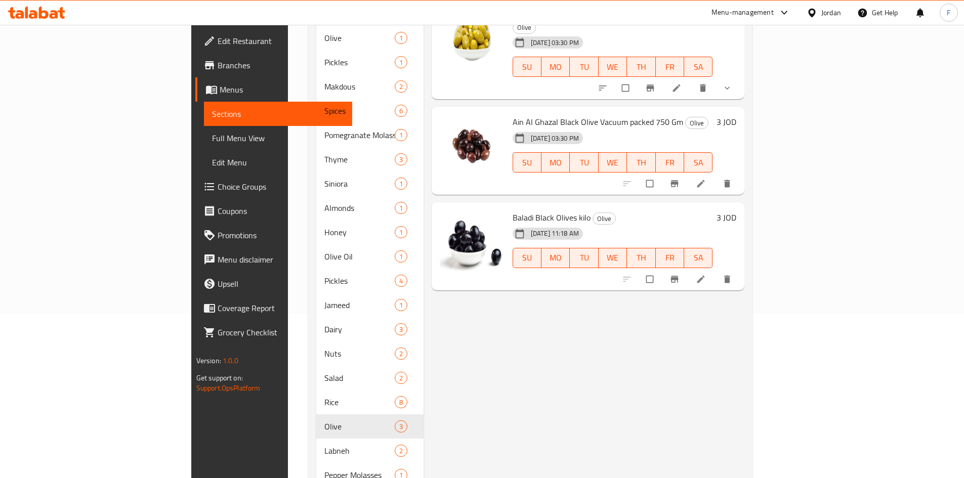
click at [512, 210] on span "Baladi Black Olives kilo" at bounding box center [551, 217] width 78 height 15
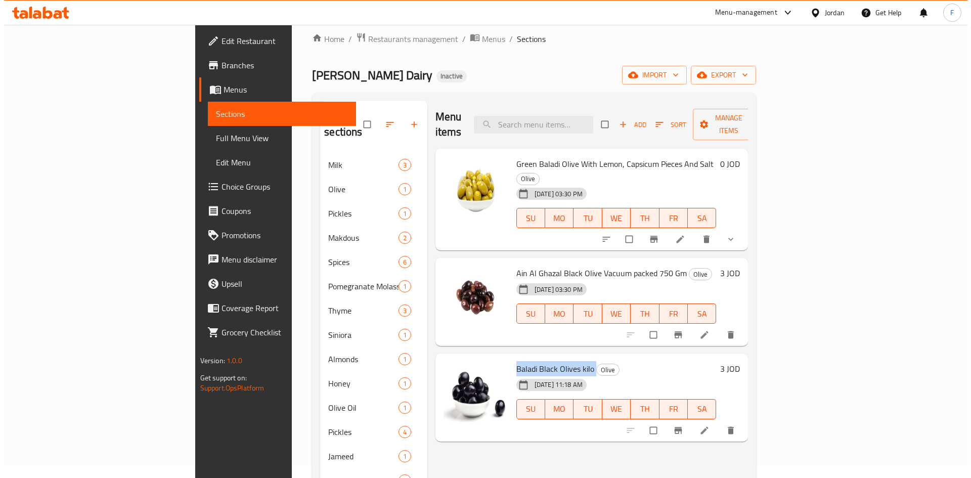
scroll to position [12, 0]
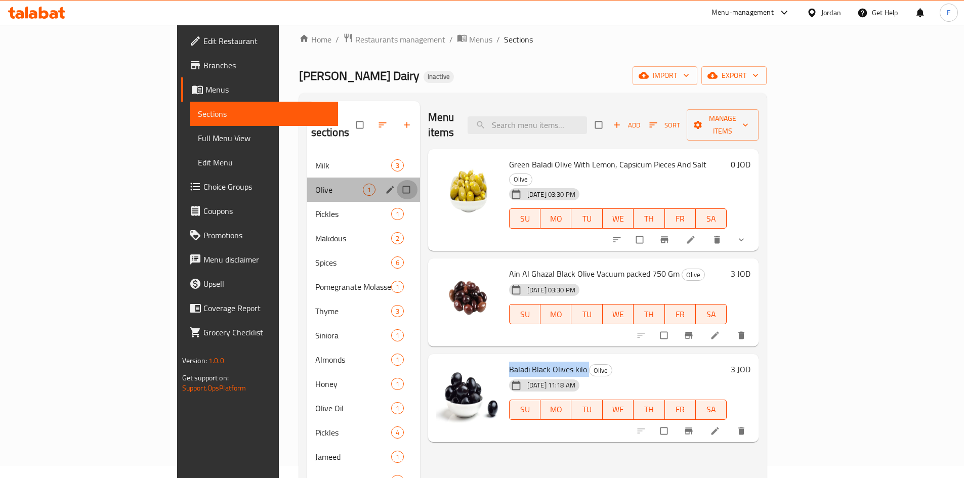
click at [397, 180] on input "Menu sections" at bounding box center [407, 189] width 21 height 19
checkbox input "true"
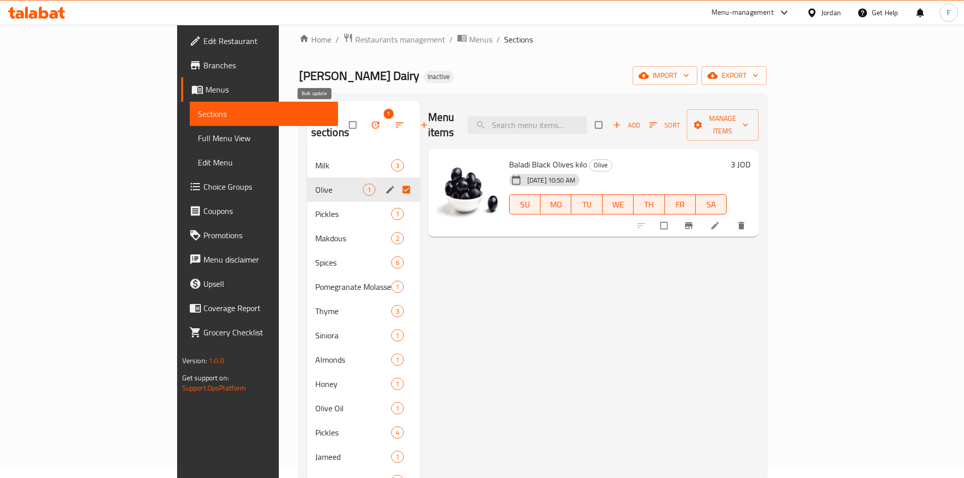
click at [371, 121] on icon "button" at bounding box center [375, 125] width 8 height 8
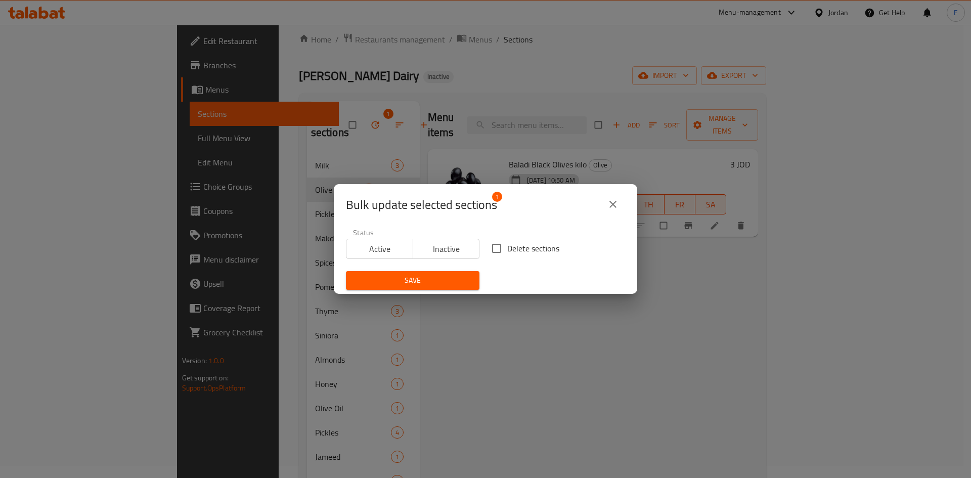
click at [495, 246] on input "Delete sections" at bounding box center [496, 248] width 21 height 21
checkbox input "true"
click at [455, 274] on button "Save" at bounding box center [413, 280] width 134 height 19
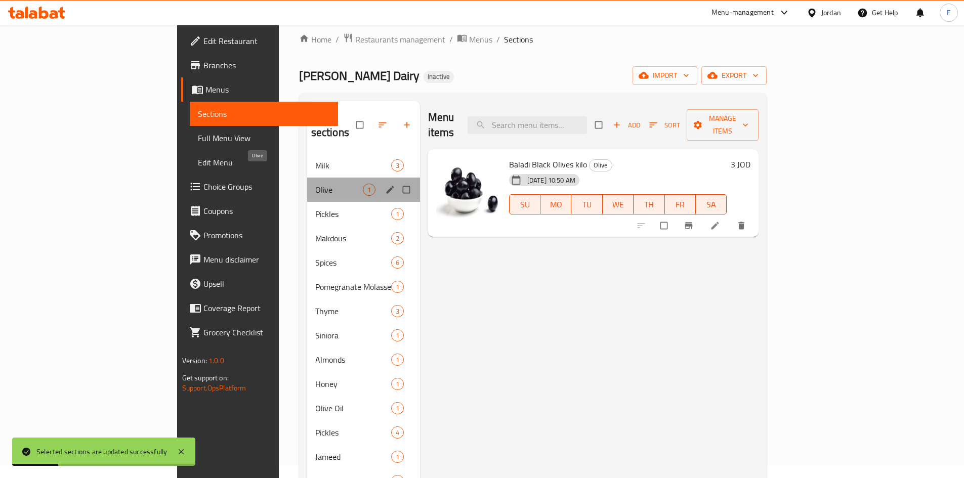
click at [315, 184] on span "Olive" at bounding box center [339, 190] width 48 height 12
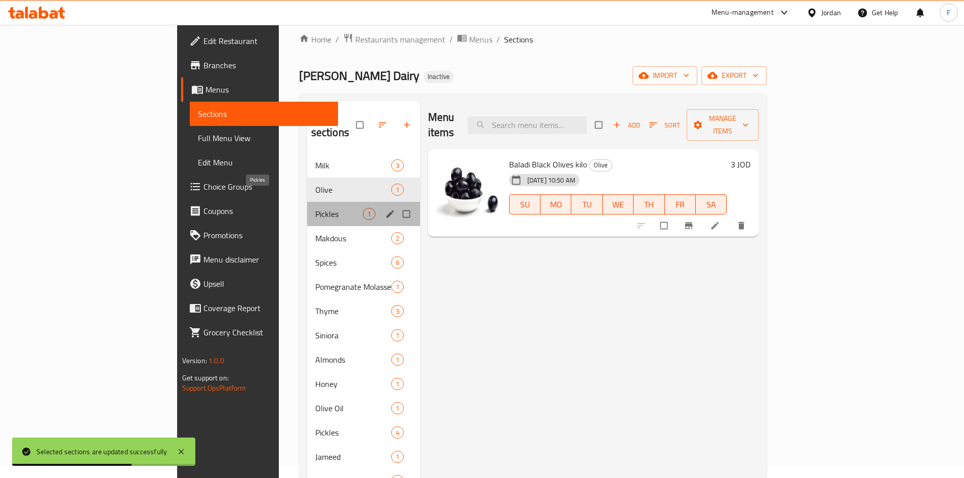
click at [315, 208] on span "Pickles" at bounding box center [339, 214] width 48 height 12
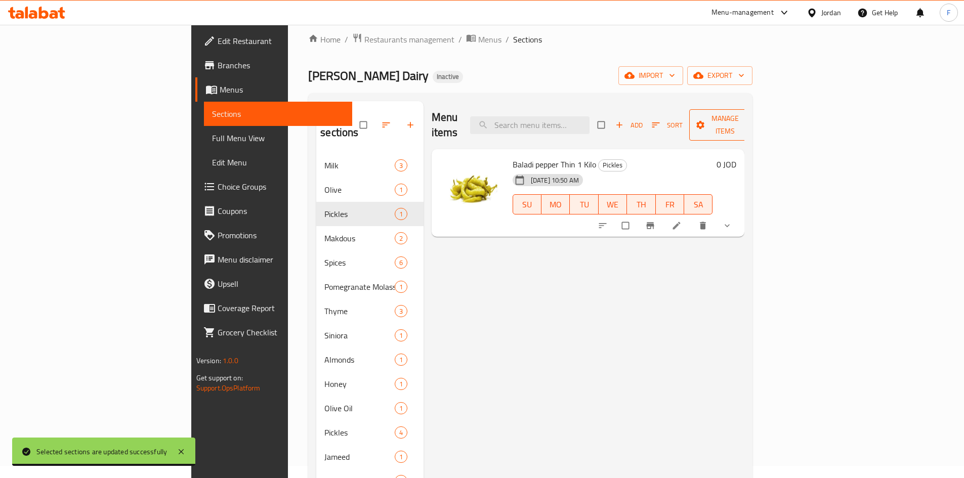
click at [753, 117] on span "Manage items" at bounding box center [725, 124] width 56 height 25
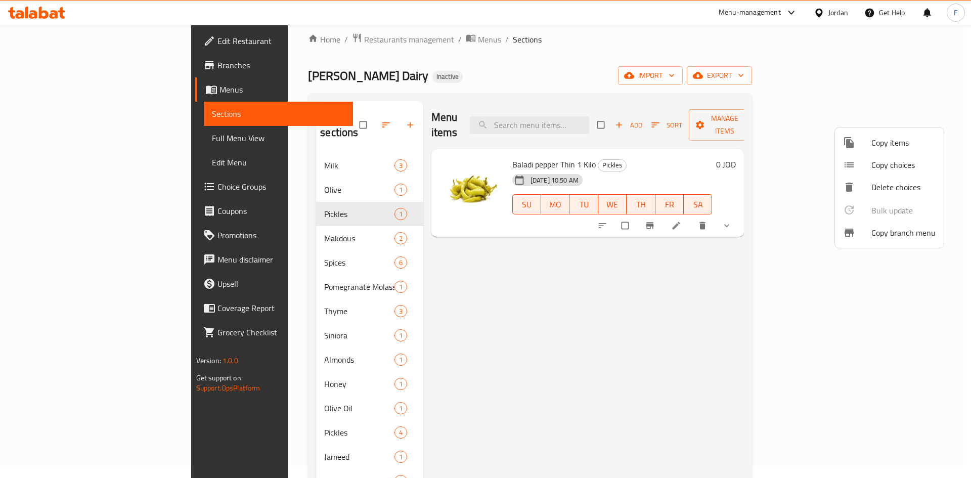
click at [881, 145] on span "Copy items" at bounding box center [904, 143] width 64 height 12
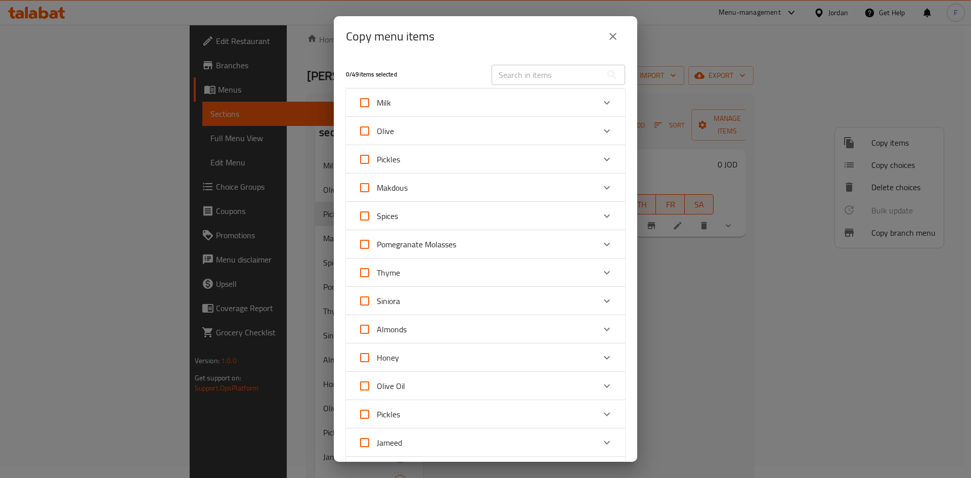
click at [391, 163] on span "Pickles" at bounding box center [388, 159] width 23 height 15
click at [377, 163] on input "Pickles" at bounding box center [365, 159] width 24 height 24
checkbox input "true"
click at [409, 163] on div "Pickles" at bounding box center [476, 159] width 237 height 24
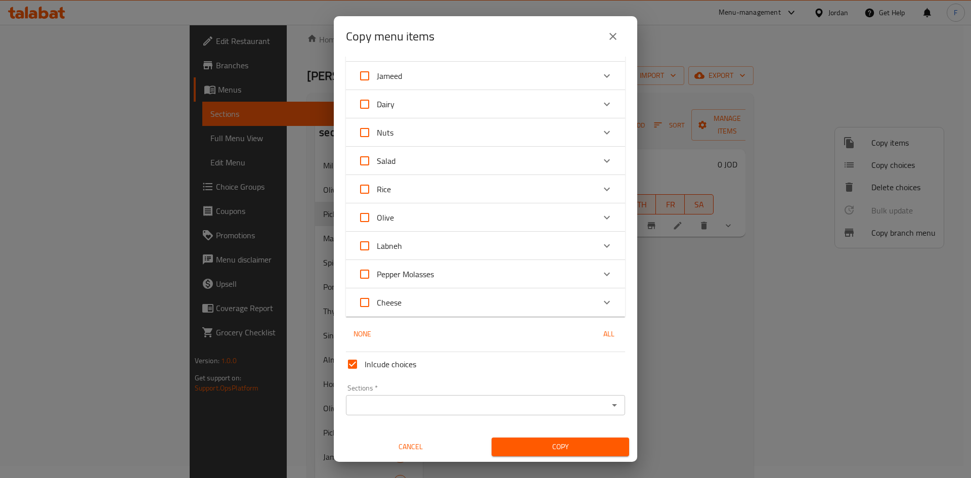
scroll to position [447, 0]
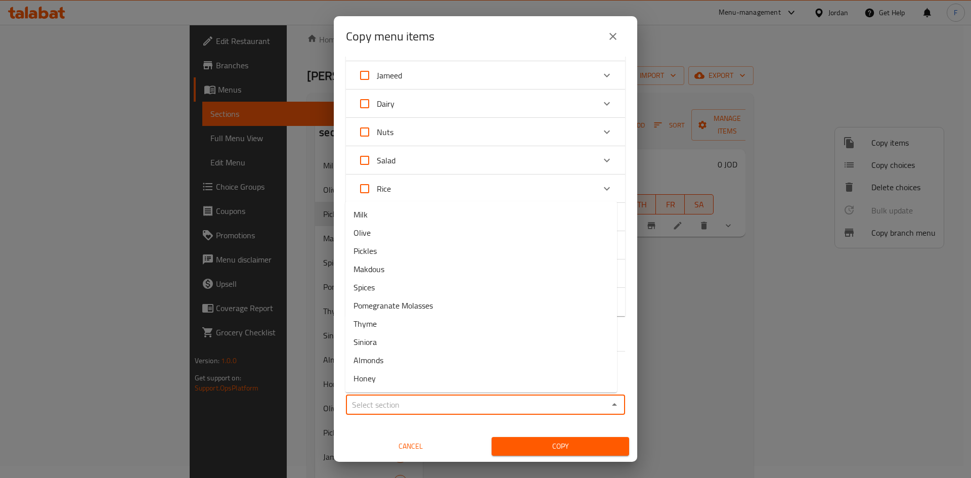
click at [439, 407] on input "Sections   *" at bounding box center [477, 405] width 256 height 14
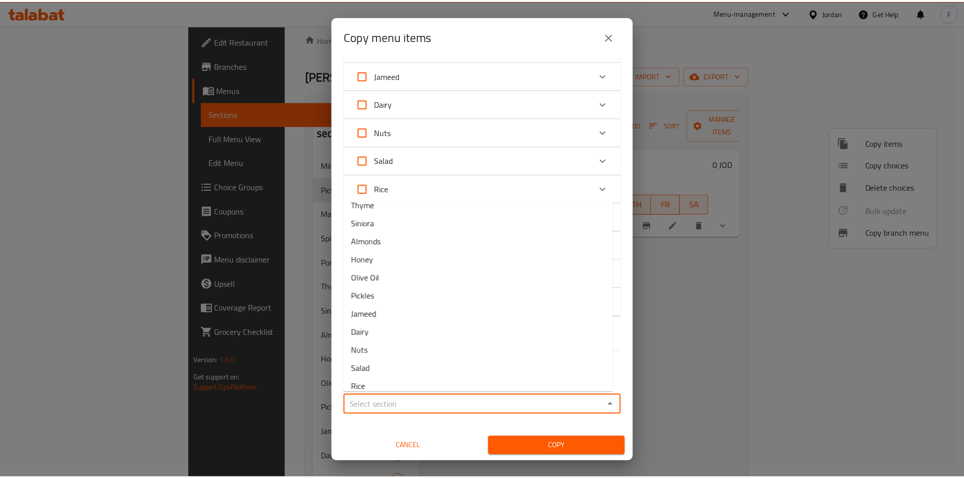
scroll to position [101, 0]
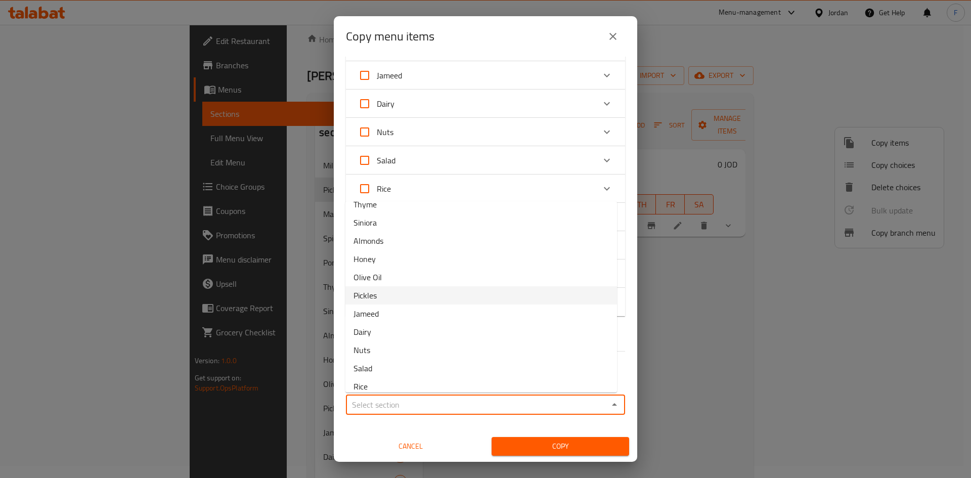
click at [376, 299] on span "Pickles" at bounding box center [365, 295] width 23 height 12
type input "Pickles"
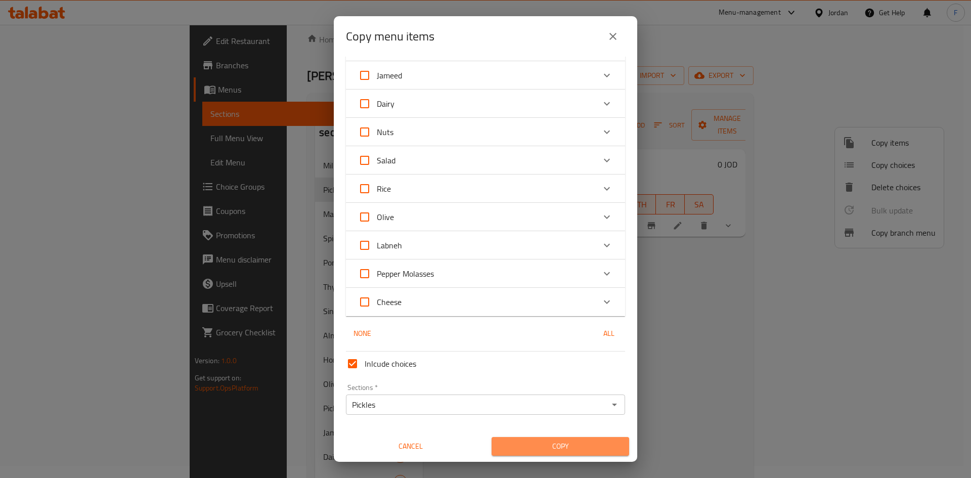
click at [566, 450] on span "Copy" at bounding box center [560, 446] width 121 height 13
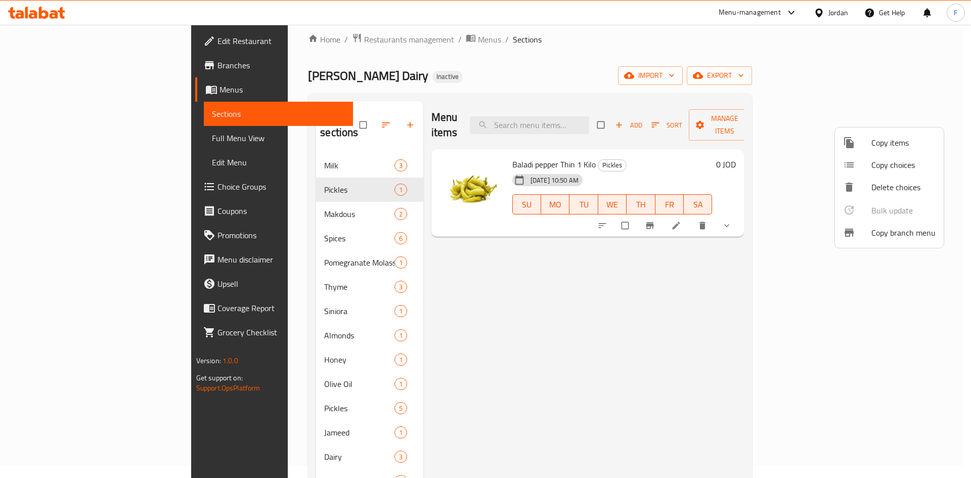
click at [268, 199] on div at bounding box center [485, 239] width 971 height 478
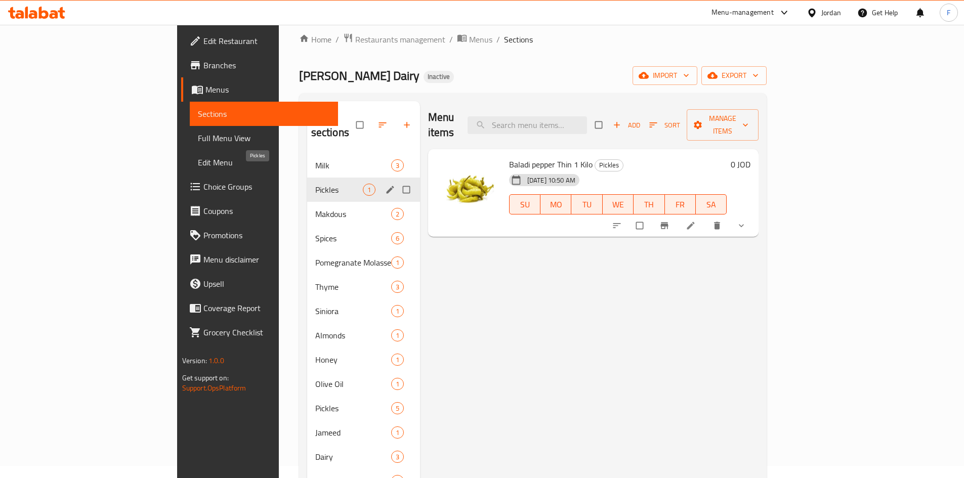
click at [315, 184] on span "Pickles" at bounding box center [339, 190] width 48 height 12
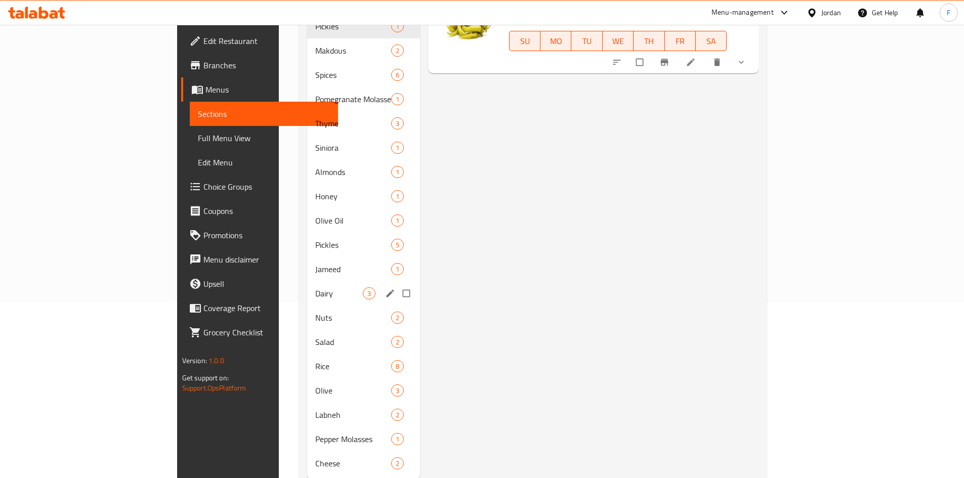
scroll to position [190, 0]
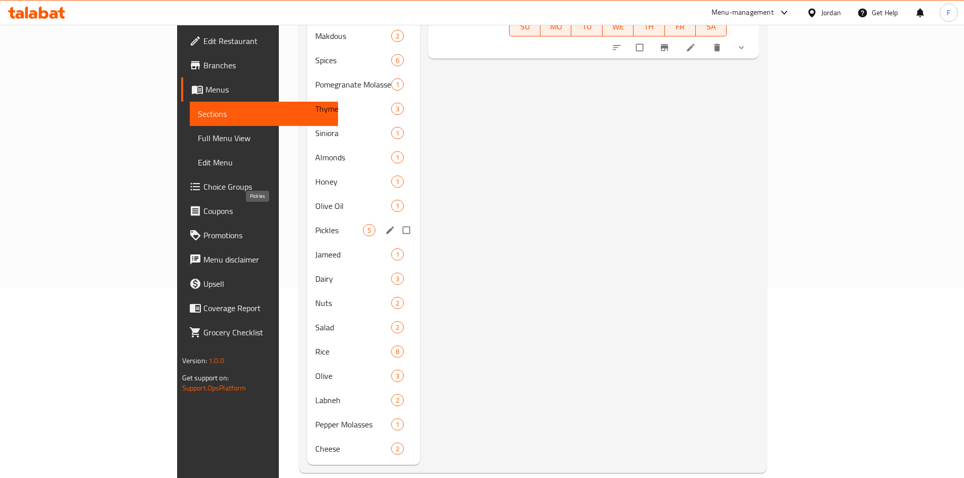
click at [315, 224] on span "Pickles" at bounding box center [339, 230] width 48 height 12
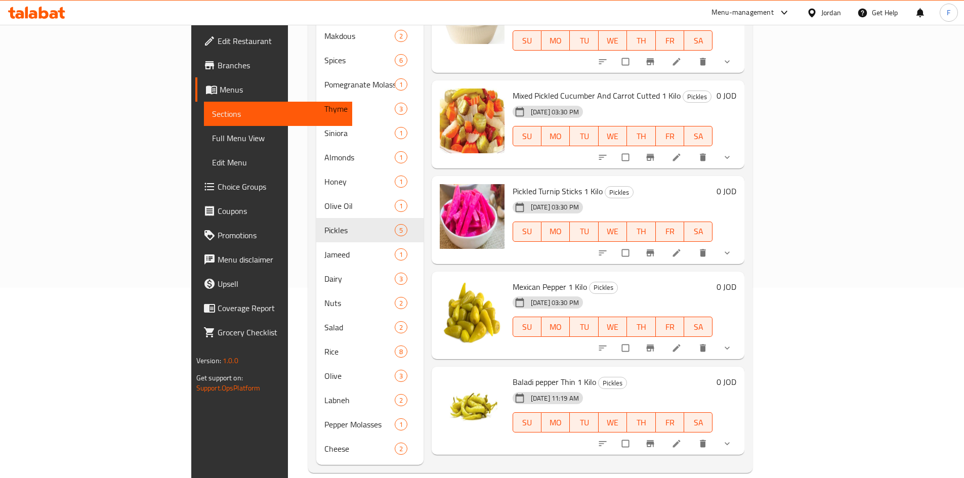
click at [512, 374] on span "Baladi pepper Thin 1 Kilo" at bounding box center [553, 381] width 83 height 15
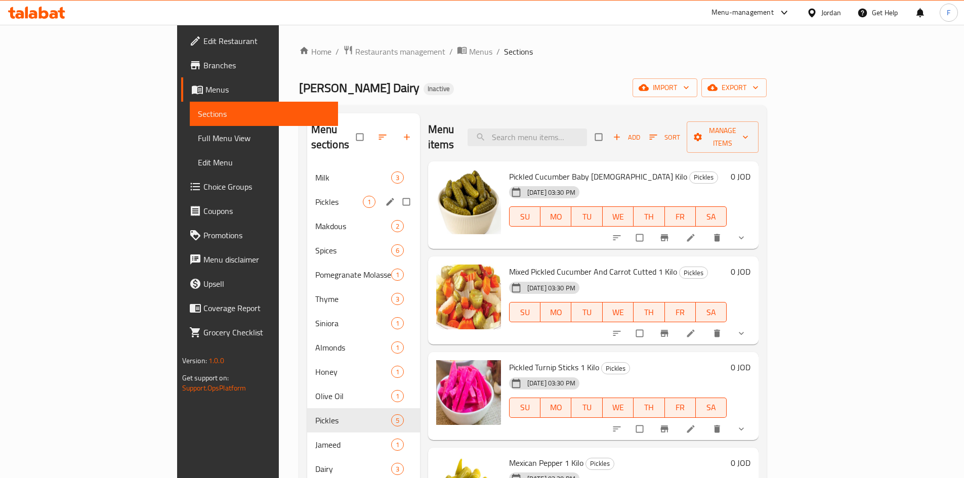
click at [307, 190] on div "Pickles 1" at bounding box center [363, 202] width 113 height 24
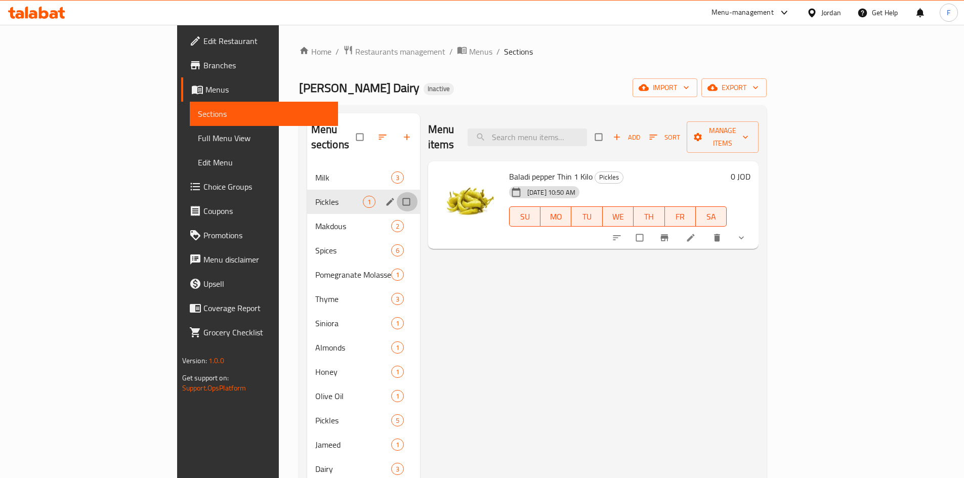
click at [397, 192] on input "Menu sections" at bounding box center [407, 201] width 21 height 19
checkbox input "true"
click at [370, 132] on icon "button" at bounding box center [375, 137] width 10 height 10
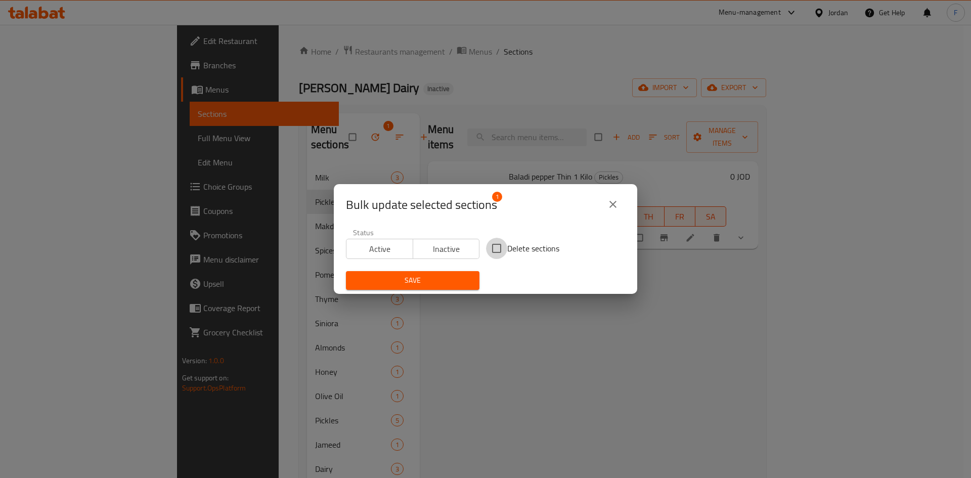
click at [497, 247] on input "Delete sections" at bounding box center [496, 248] width 21 height 21
checkbox input "true"
click at [452, 274] on button "Save" at bounding box center [413, 280] width 134 height 19
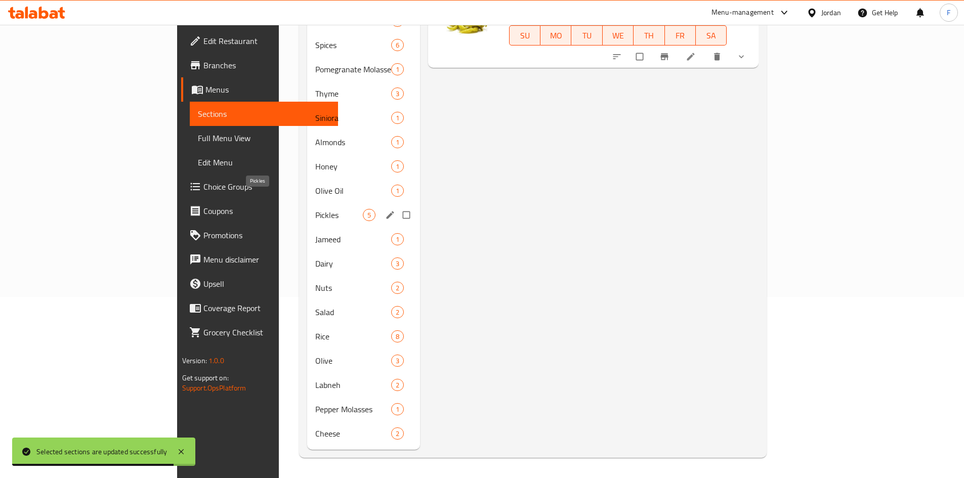
scroll to position [166, 0]
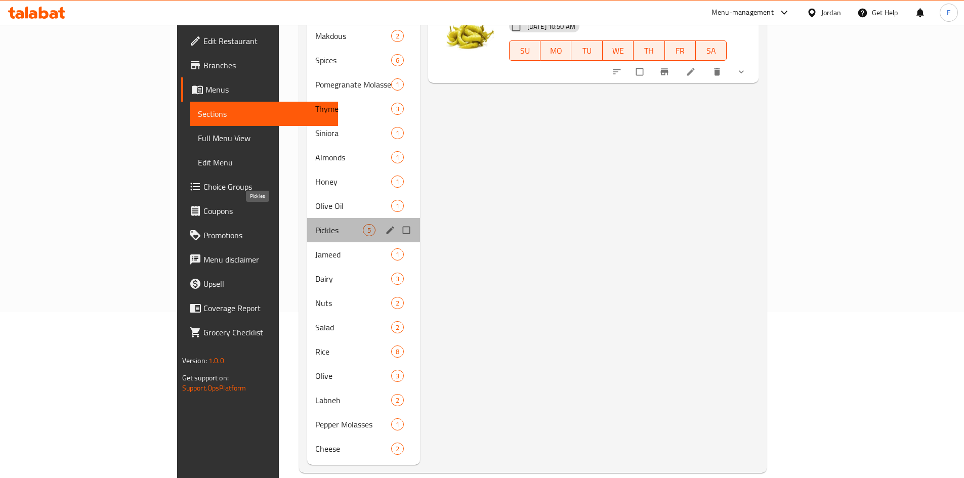
click at [315, 224] on span "Pickles" at bounding box center [339, 230] width 48 height 12
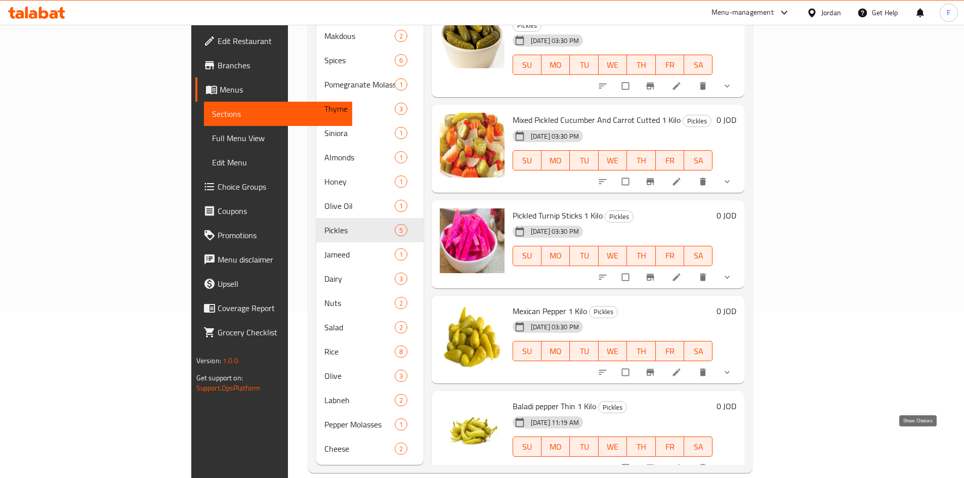
click at [730, 466] on icon "show more" at bounding box center [726, 467] width 5 height 3
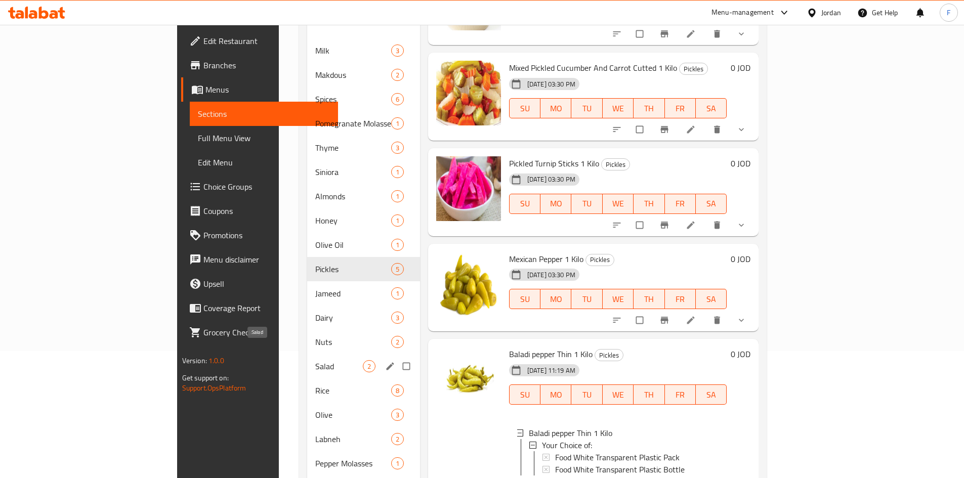
scroll to position [115, 0]
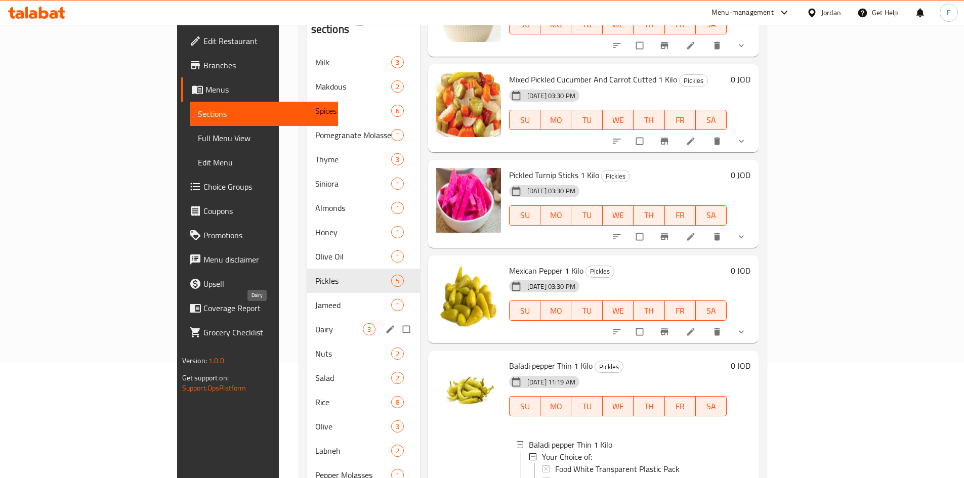
click at [315, 323] on span "Dairy" at bounding box center [339, 329] width 48 height 12
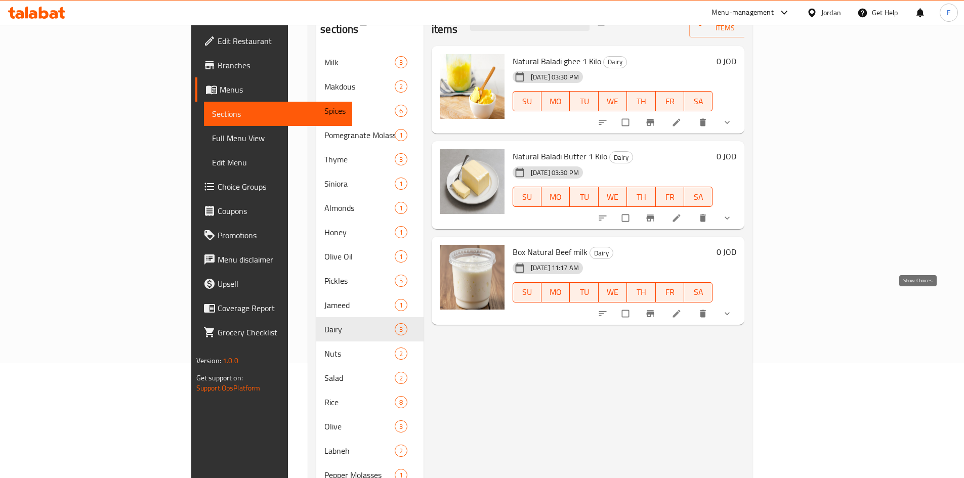
click at [732, 309] on icon "show more" at bounding box center [727, 314] width 10 height 10
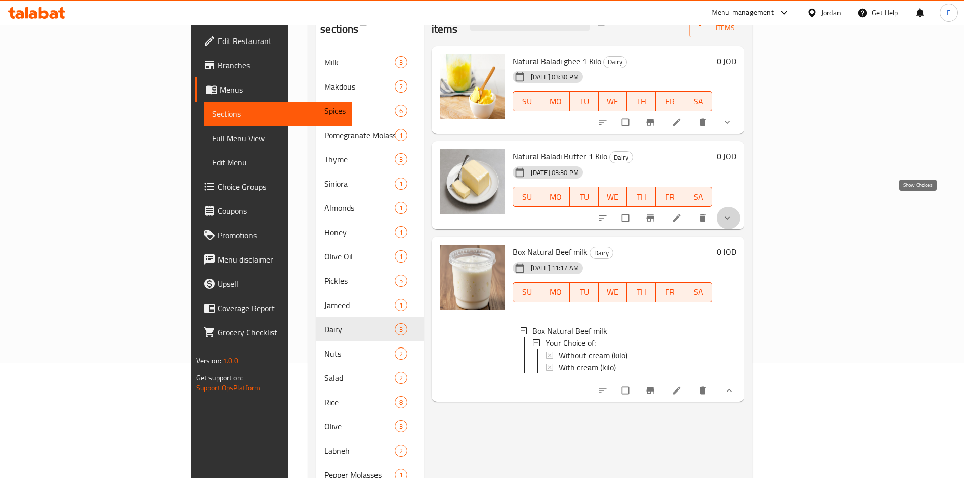
click at [732, 213] on icon "show more" at bounding box center [727, 218] width 10 height 10
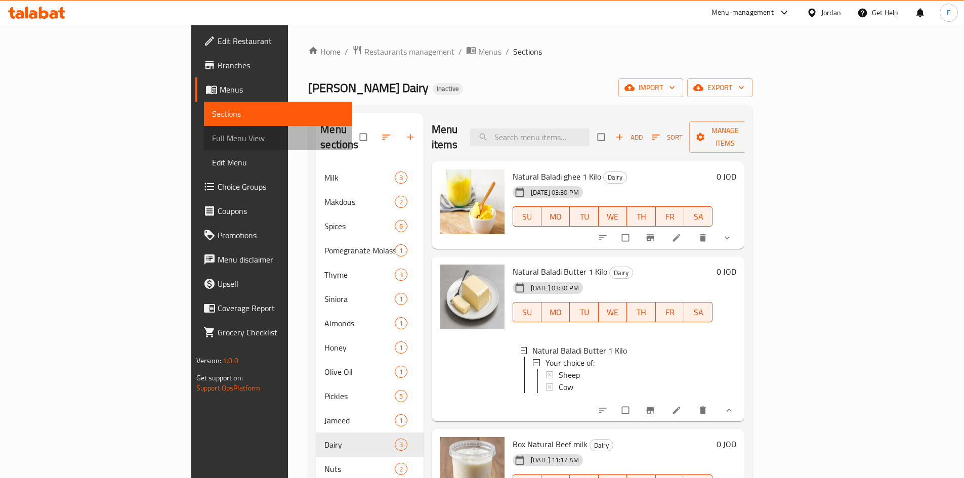
click at [212, 134] on span "Full Menu View" at bounding box center [278, 138] width 132 height 12
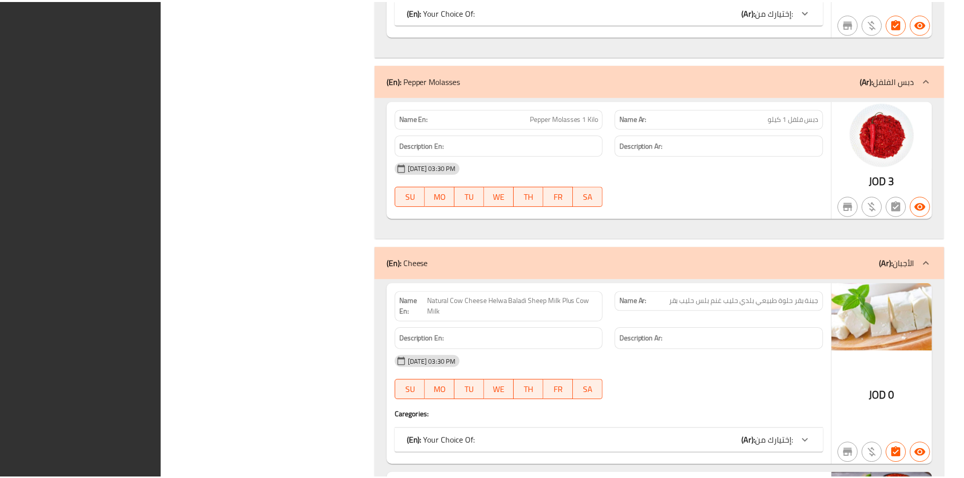
scroll to position [8488, 0]
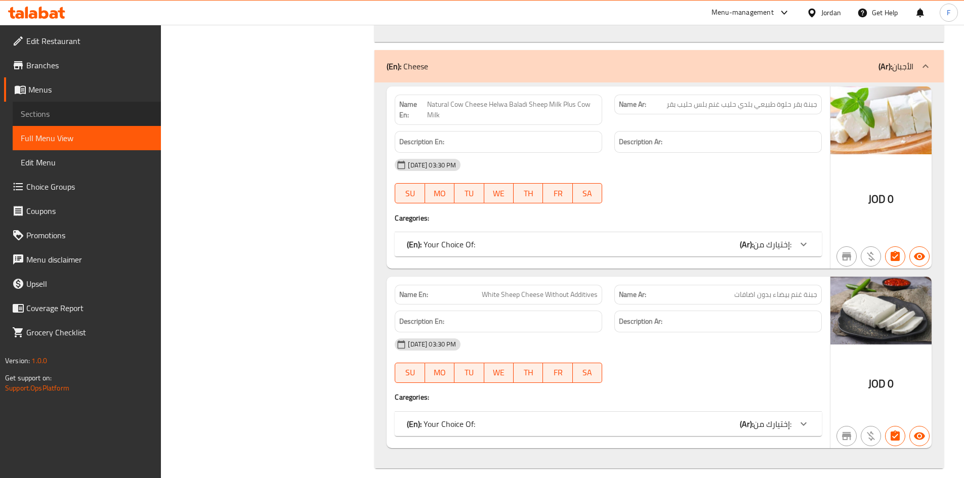
click at [40, 109] on span "Sections" at bounding box center [87, 114] width 132 height 12
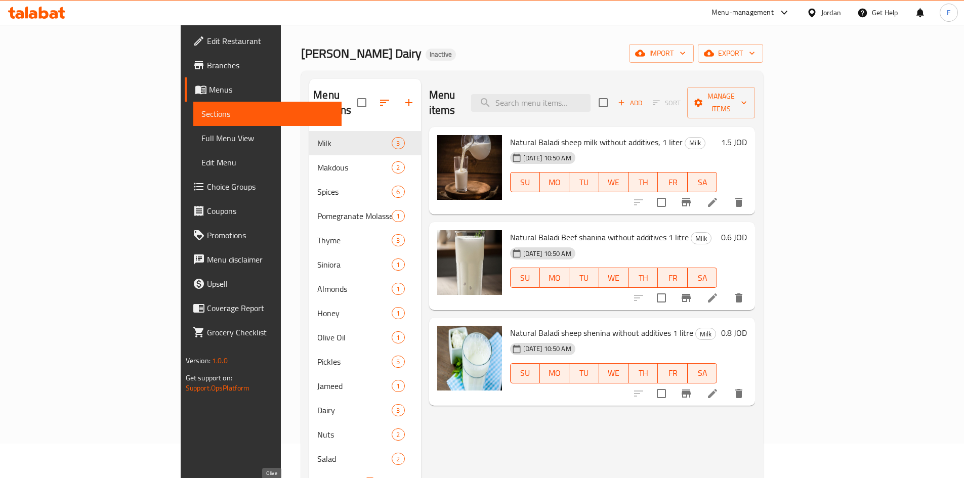
scroll to position [14, 0]
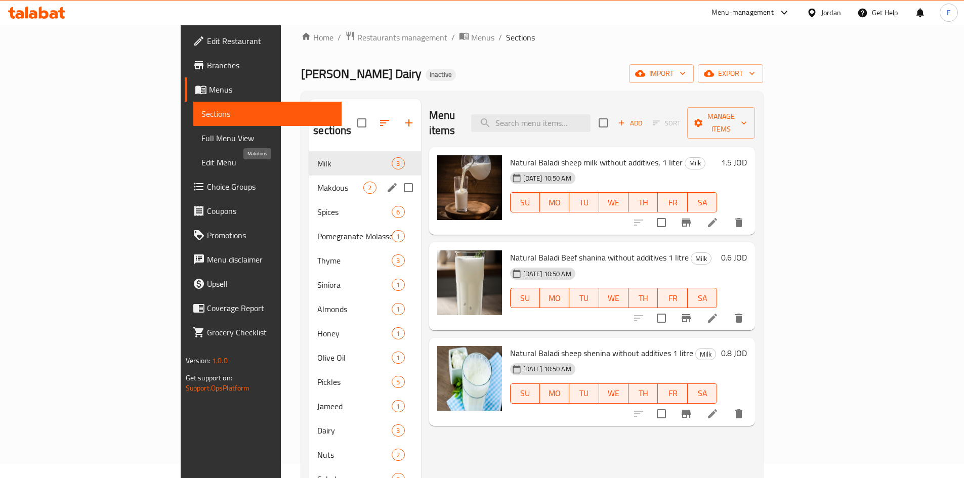
click at [317, 182] on span "Makdous" at bounding box center [340, 188] width 46 height 12
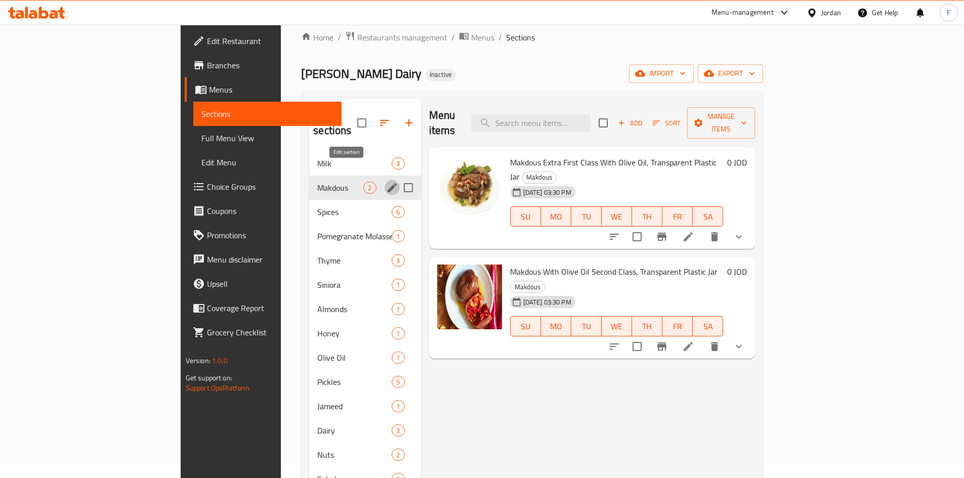
click at [388, 183] on icon "edit" at bounding box center [392, 187] width 9 height 9
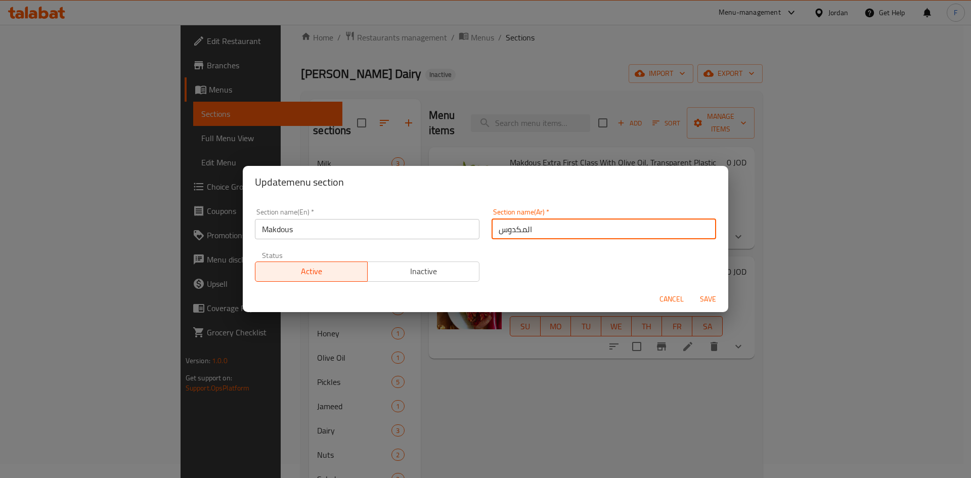
click at [512, 231] on input "المكدوس" at bounding box center [604, 229] width 225 height 20
type input "المقدوس"
click at [711, 297] on span "Save" at bounding box center [708, 299] width 24 height 13
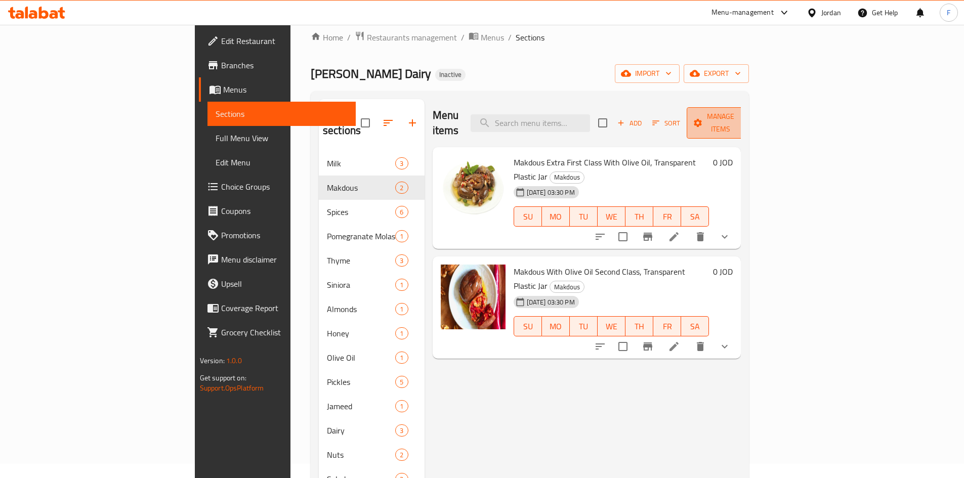
click at [746, 118] on span "Manage items" at bounding box center [721, 122] width 52 height 25
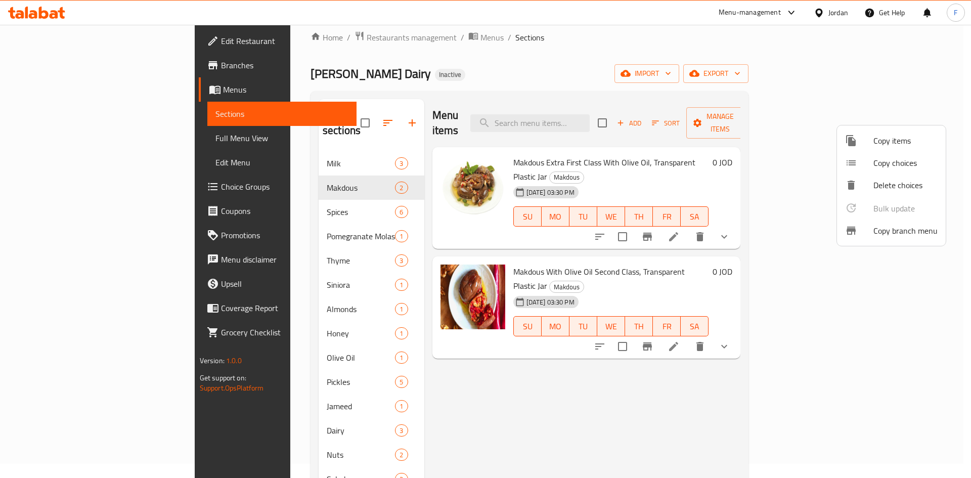
click at [835, 74] on div at bounding box center [485, 239] width 971 height 478
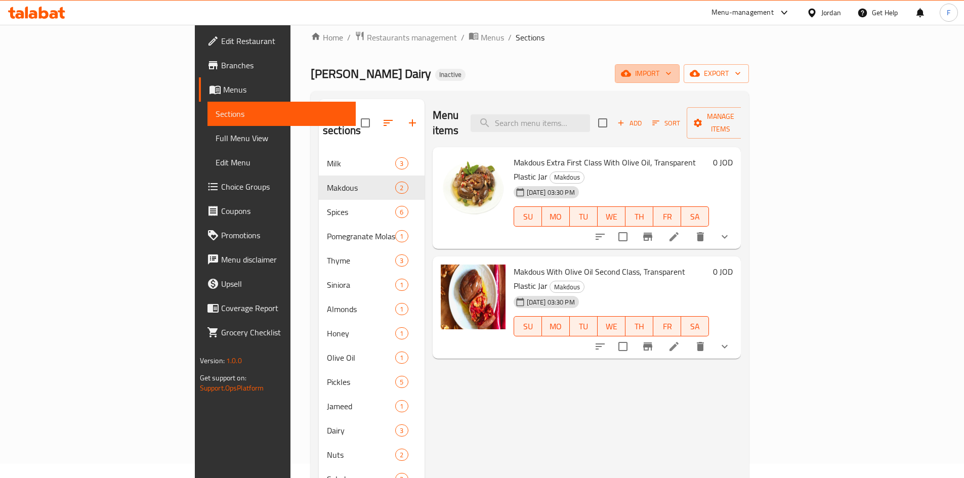
click at [671, 74] on span "import" at bounding box center [647, 73] width 49 height 13
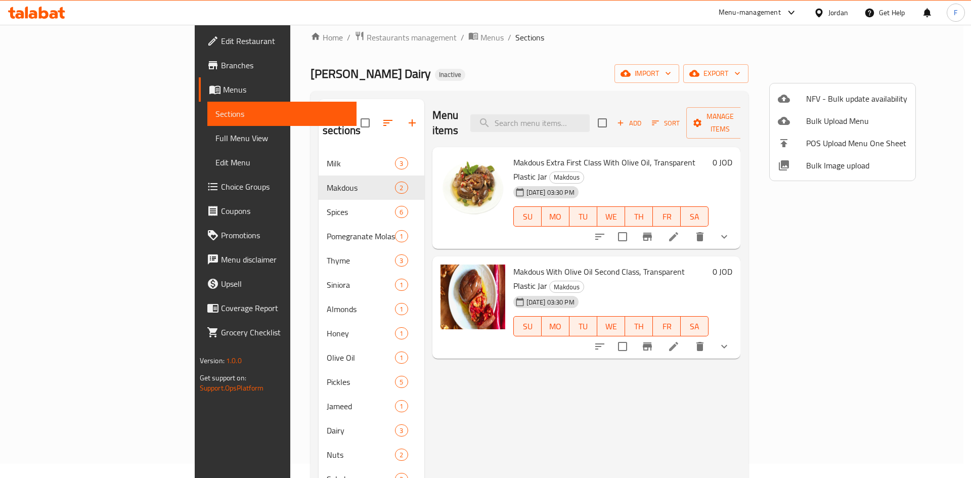
click at [642, 55] on div at bounding box center [485, 239] width 971 height 478
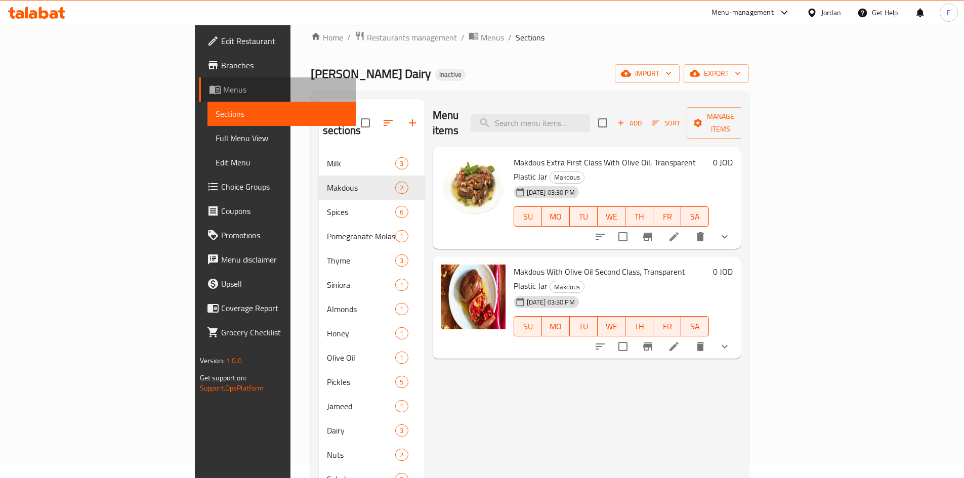
click at [223, 94] on span "Menus" at bounding box center [285, 89] width 124 height 12
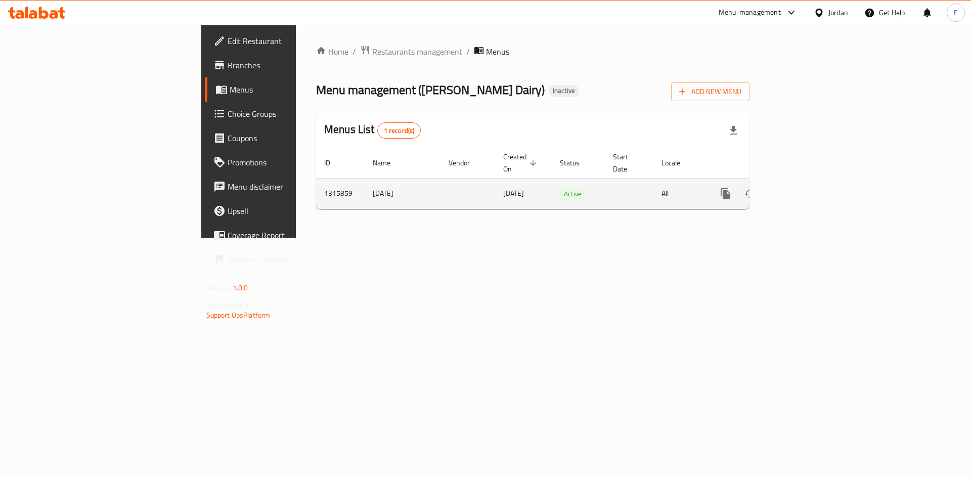
click at [365, 180] on td "[DATE]" at bounding box center [403, 193] width 76 height 31
click at [316, 180] on td "1315859" at bounding box center [340, 193] width 49 height 31
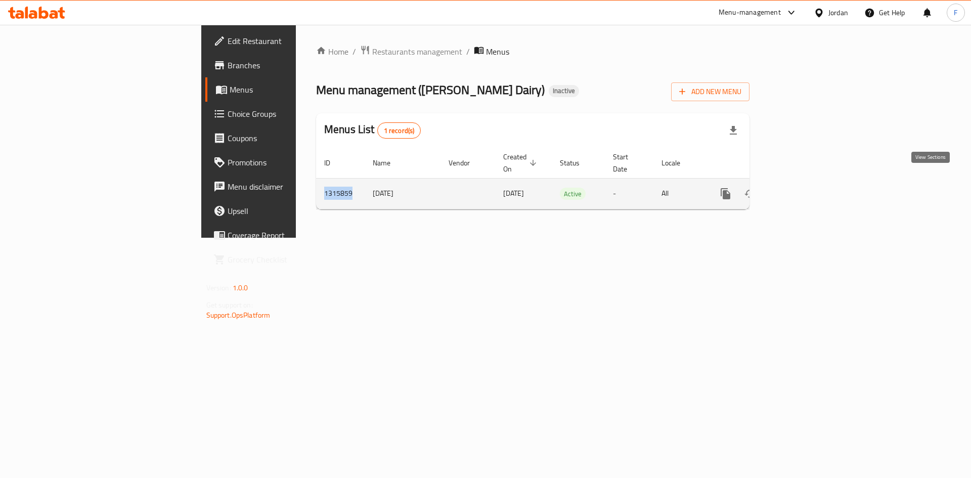
click at [811, 189] on link "enhanced table" at bounding box center [799, 194] width 24 height 24
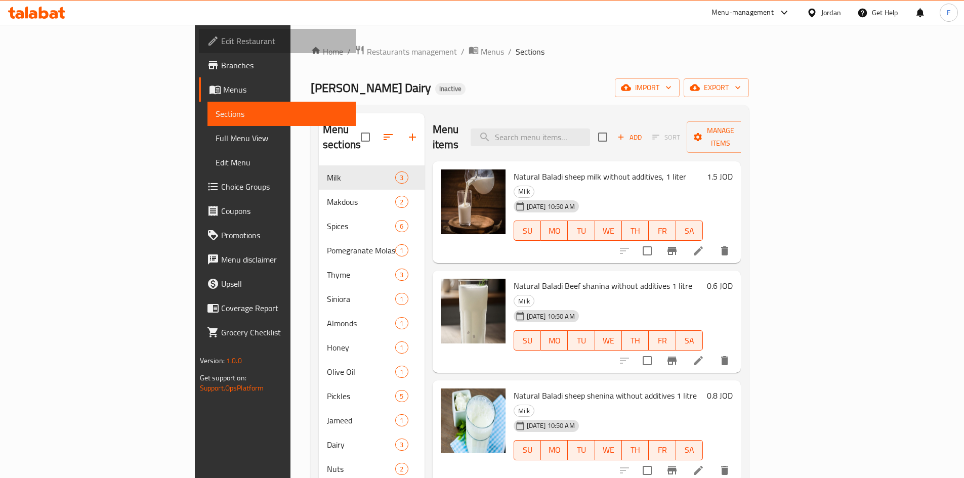
click at [221, 44] on span "Edit Restaurant" at bounding box center [284, 41] width 126 height 12
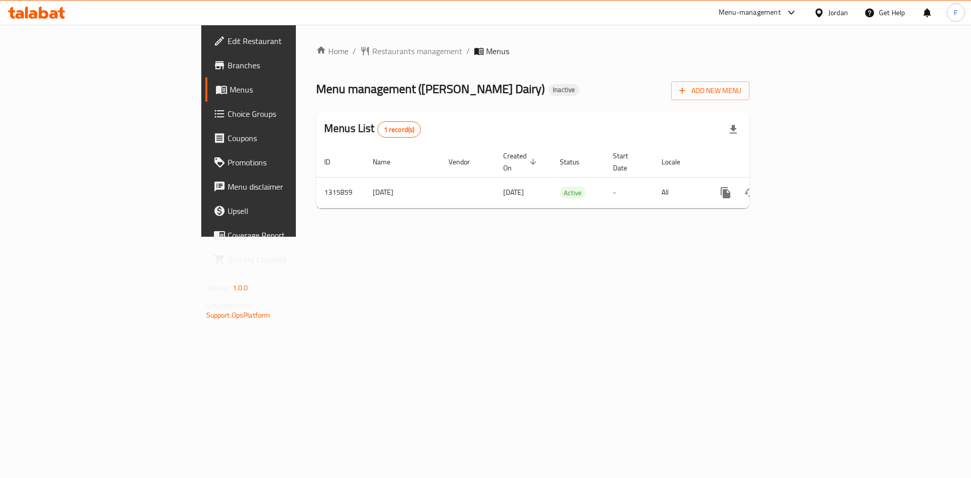
click at [819, 157] on th "Actions" at bounding box center [762, 162] width 113 height 31
click at [742, 87] on span "Add New Menu" at bounding box center [710, 90] width 62 height 13
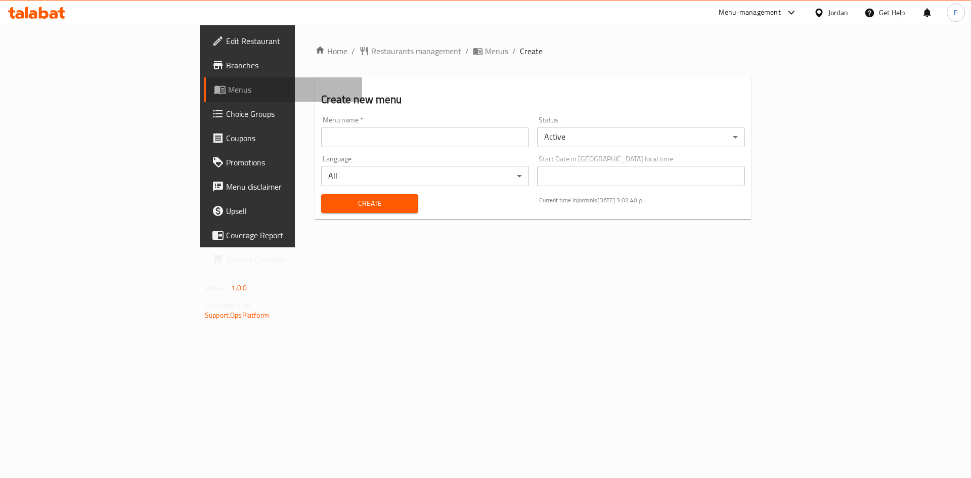
click at [228, 85] on span "Menus" at bounding box center [291, 89] width 126 height 12
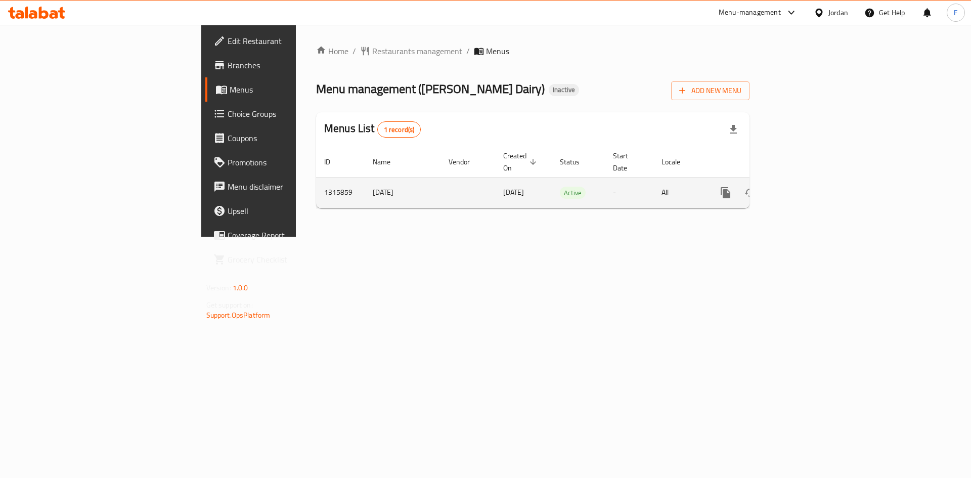
click at [316, 181] on td "1315859" at bounding box center [340, 192] width 49 height 31
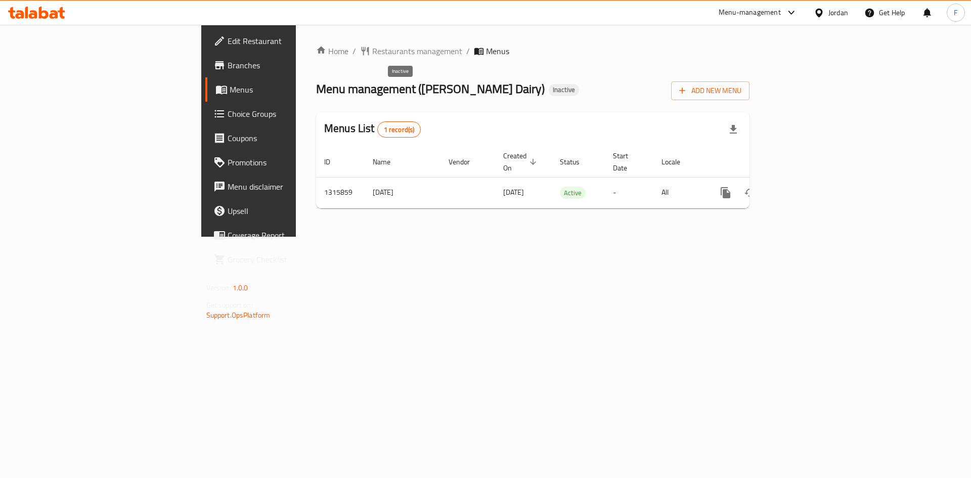
click at [549, 94] on span "Inactive" at bounding box center [564, 89] width 30 height 9
